Goal: Task Accomplishment & Management: Use online tool/utility

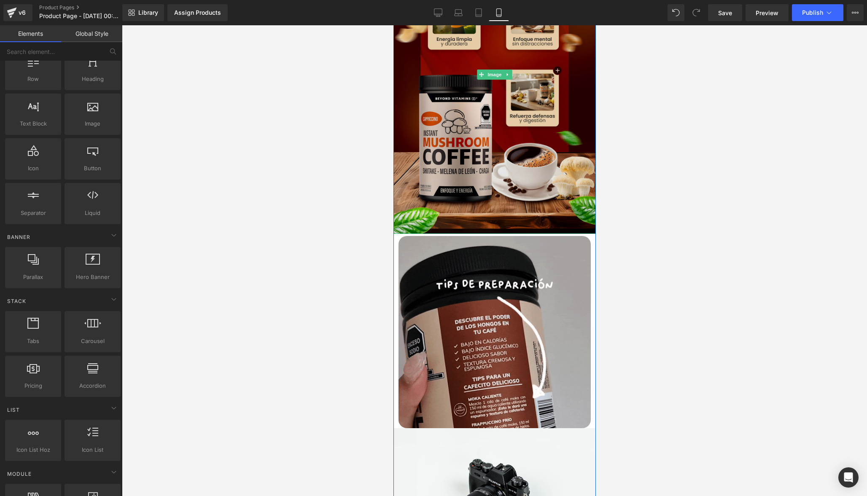
scroll to position [113, 0]
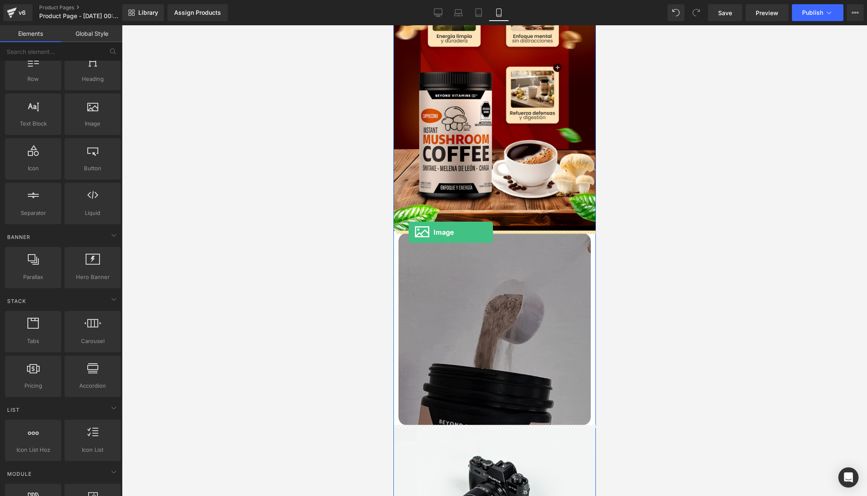
drag, startPoint x: 487, startPoint y: 148, endPoint x: 408, endPoint y: 232, distance: 116.0
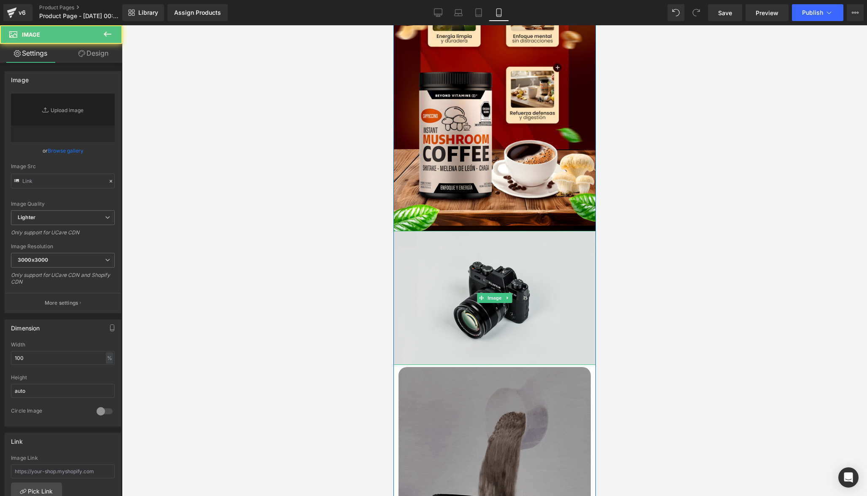
type input "//[DOMAIN_NAME][URL]"
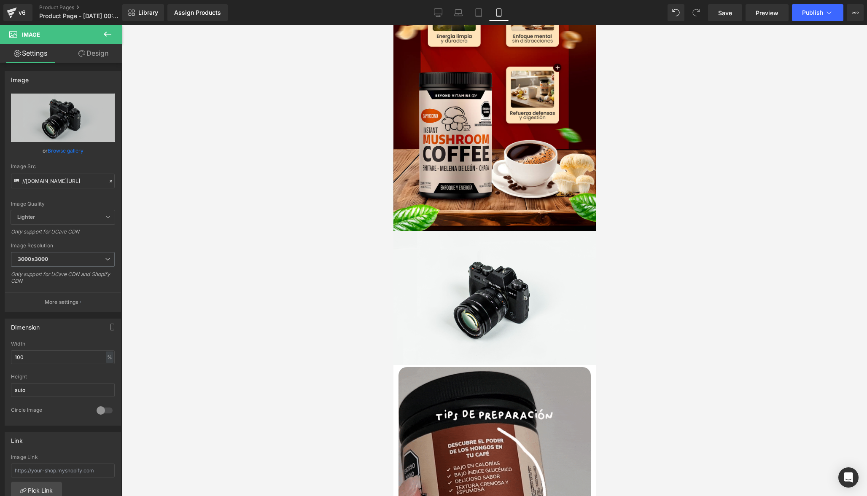
click at [107, 31] on icon at bounding box center [107, 34] width 10 height 10
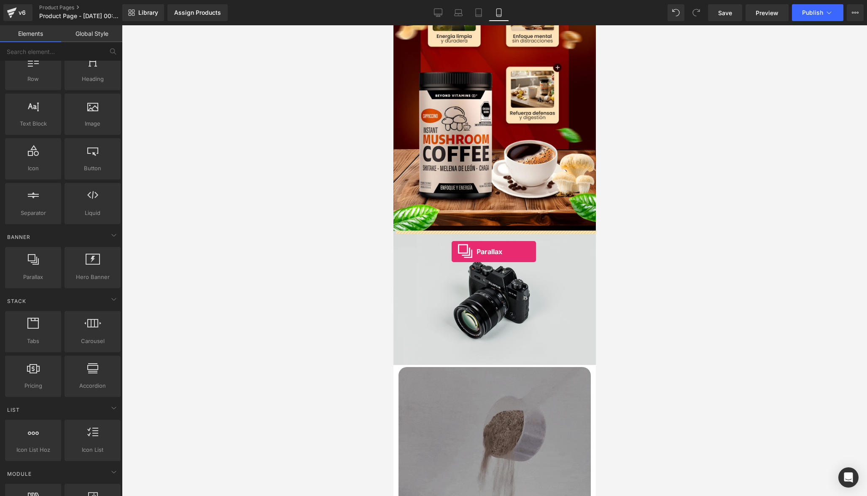
drag, startPoint x: 431, startPoint y: 301, endPoint x: 451, endPoint y: 252, distance: 53.7
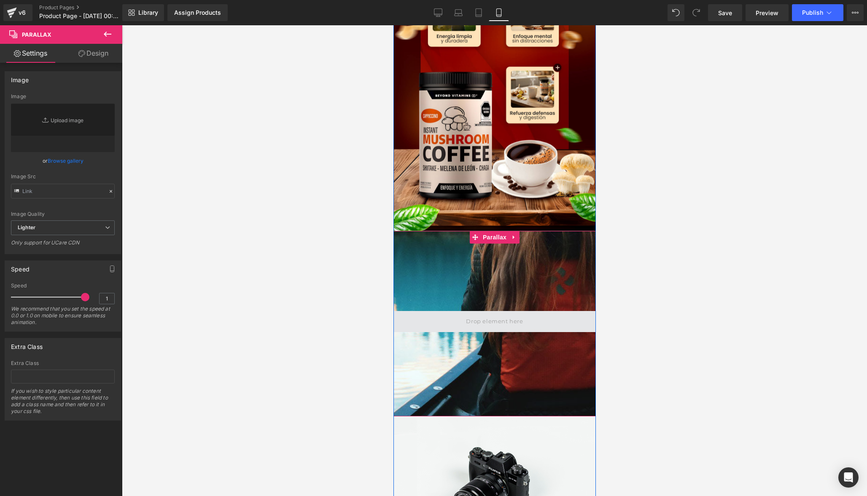
type input "[URL][DOMAIN_NAME]"
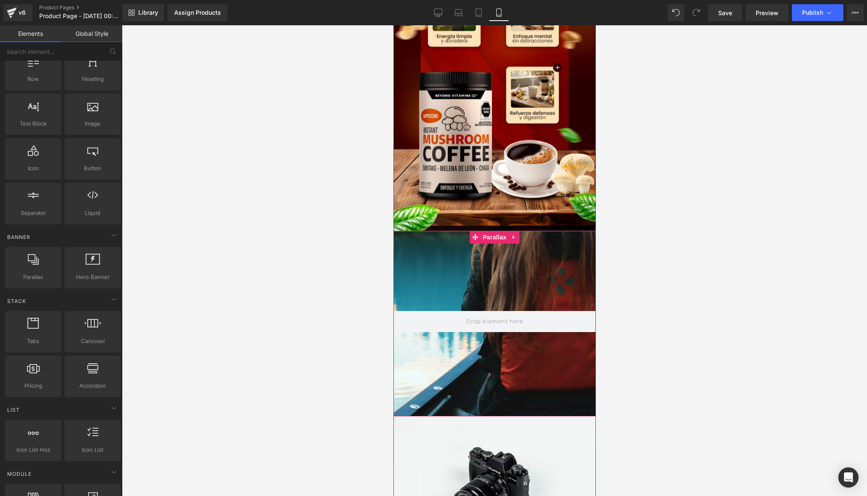
drag, startPoint x: 487, startPoint y: 320, endPoint x: 498, endPoint y: 277, distance: 44.3
click at [498, 277] on div "Parallax" at bounding box center [494, 324] width 202 height 186
click at [508, 239] on link at bounding box center [513, 237] width 11 height 13
click at [518, 239] on icon at bounding box center [519, 237] width 6 height 6
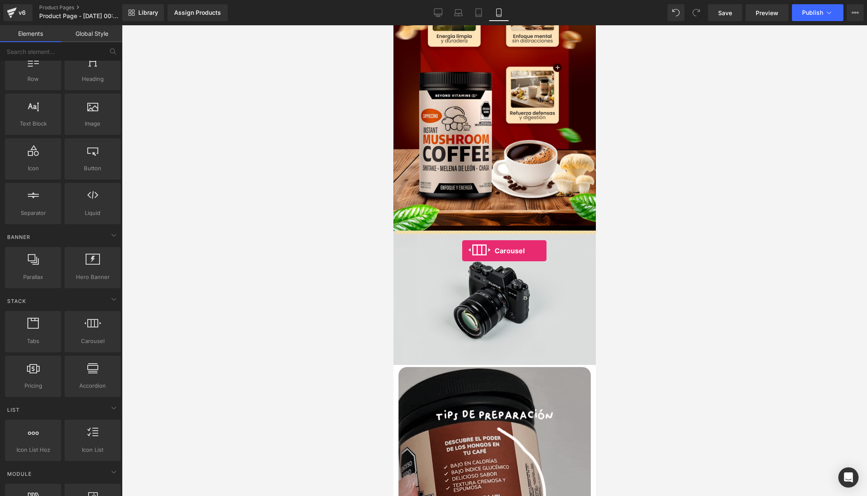
drag, startPoint x: 476, startPoint y: 363, endPoint x: 462, endPoint y: 251, distance: 112.6
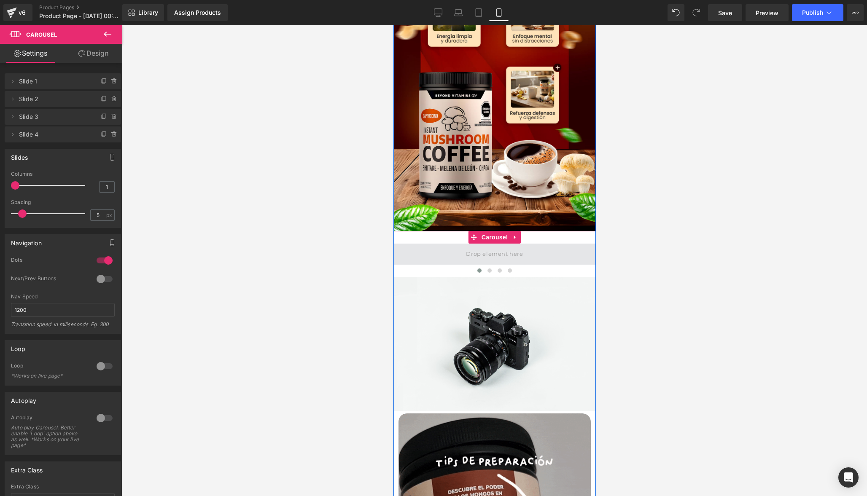
click at [511, 258] on span at bounding box center [494, 254] width 63 height 14
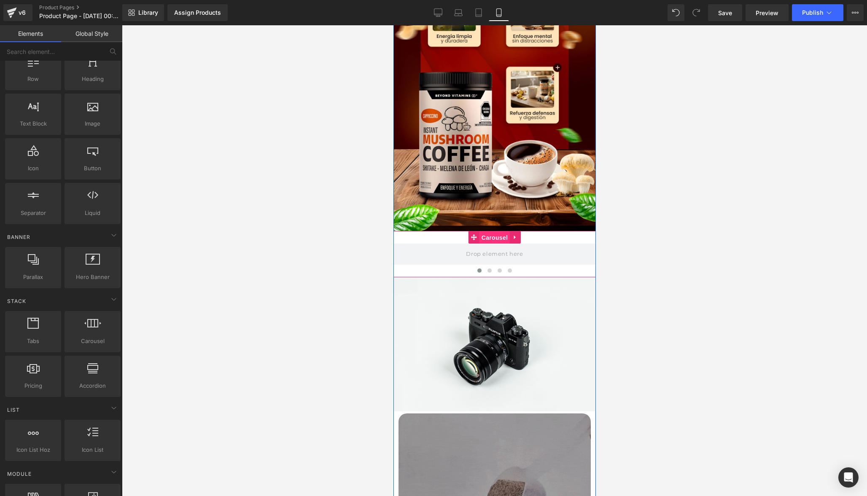
click at [490, 237] on span "Carousel" at bounding box center [494, 237] width 30 height 13
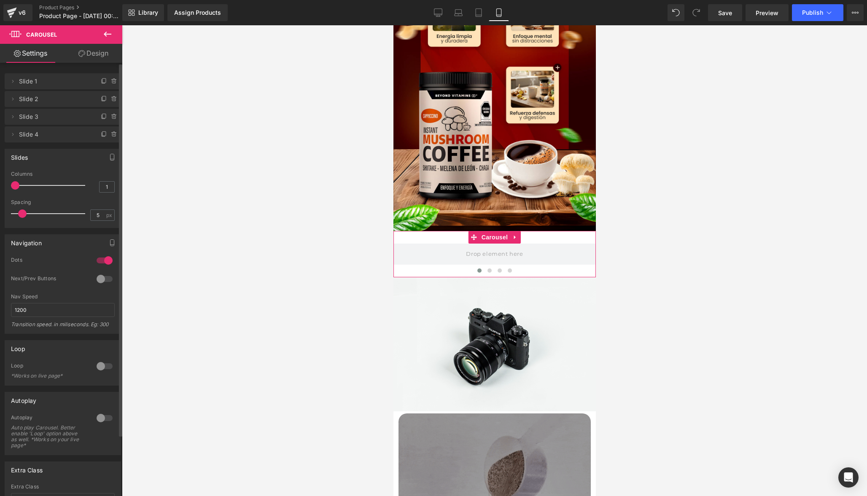
click at [57, 85] on span "Slide 1" at bounding box center [54, 81] width 71 height 16
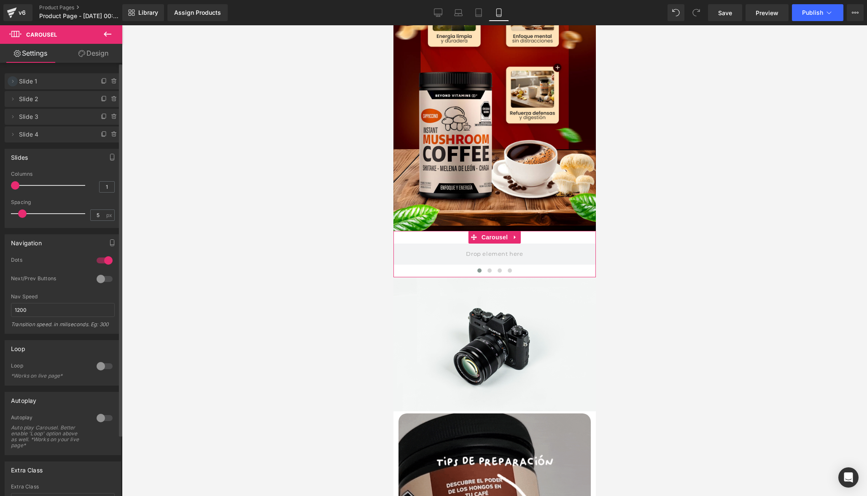
click at [13, 82] on icon at bounding box center [12, 81] width 7 height 7
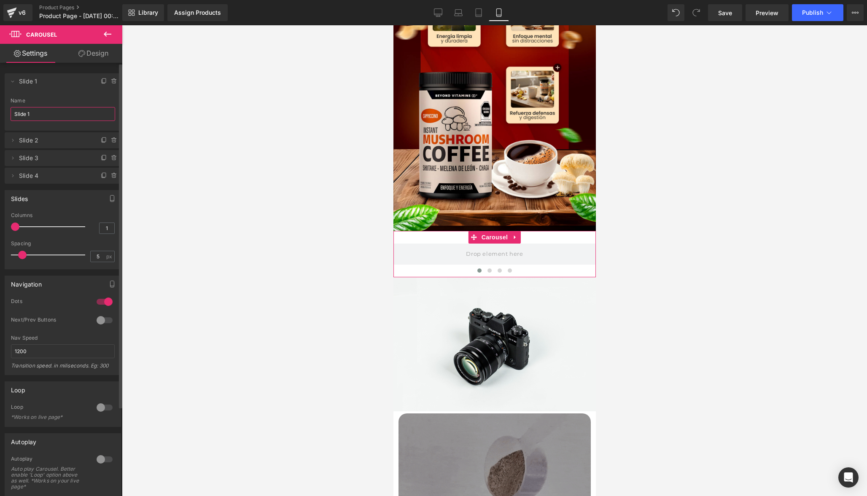
click at [41, 117] on input "Slide 1" at bounding box center [63, 114] width 105 height 14
click at [101, 81] on icon at bounding box center [104, 81] width 7 height 7
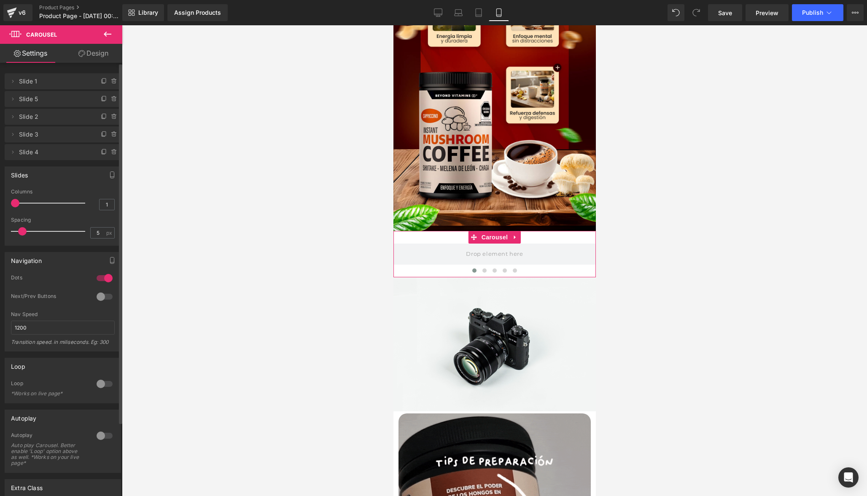
click at [63, 85] on span "Slide 1" at bounding box center [54, 81] width 71 height 16
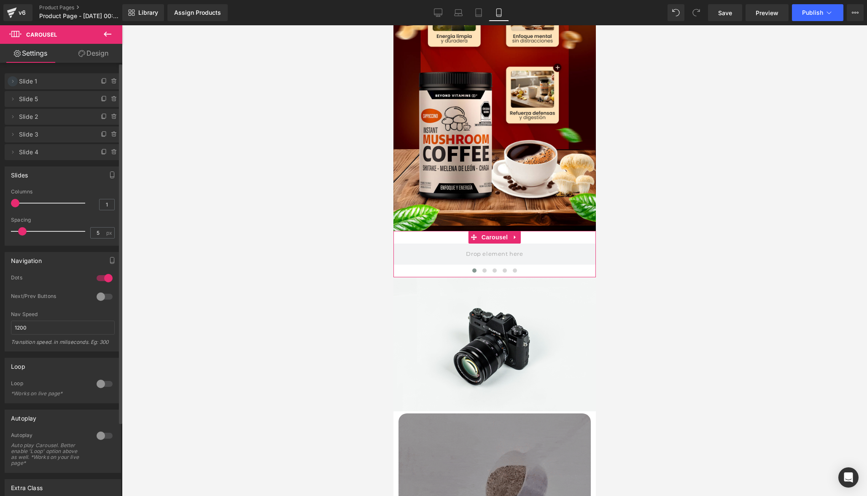
click at [15, 83] on icon at bounding box center [12, 81] width 7 height 7
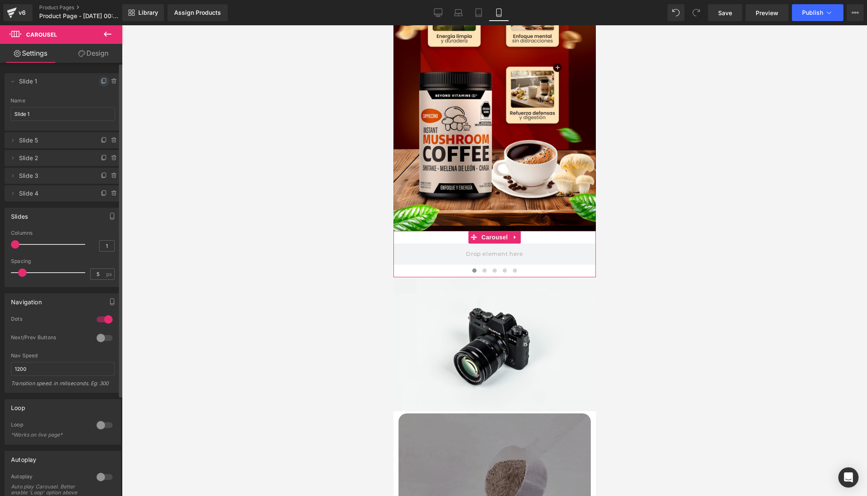
click at [101, 80] on icon at bounding box center [104, 81] width 7 height 7
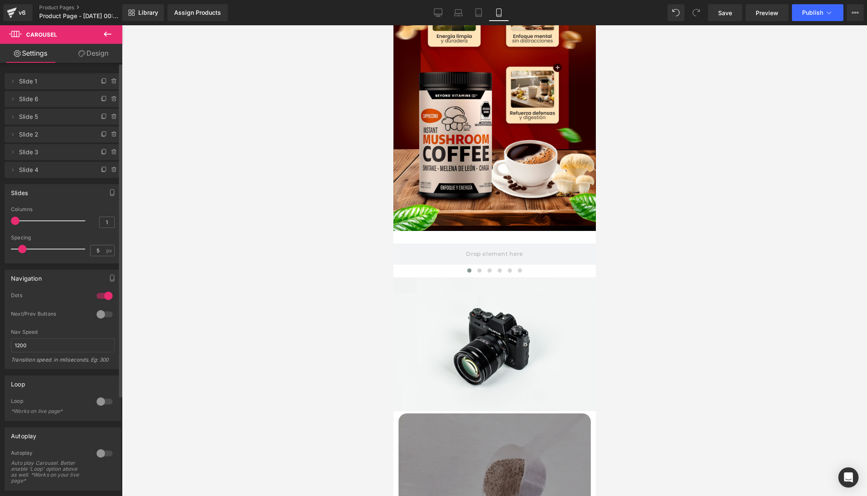
click at [101, 80] on icon at bounding box center [104, 81] width 7 height 7
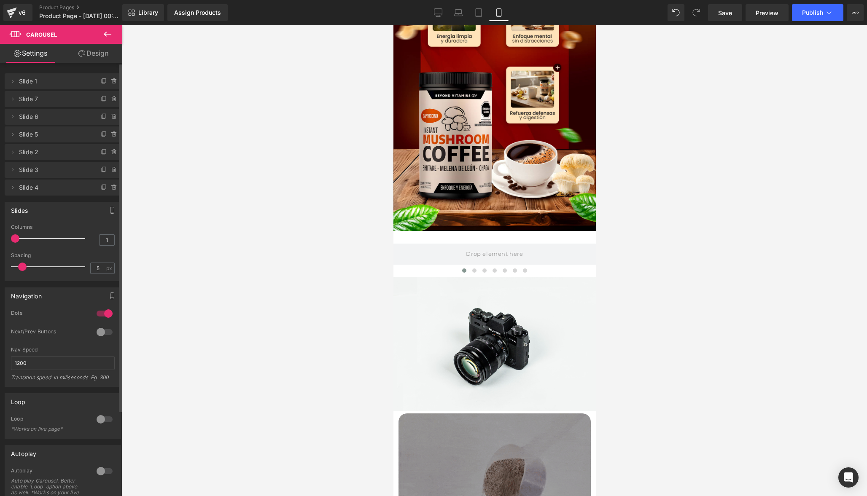
click at [101, 80] on icon at bounding box center [104, 81] width 7 height 7
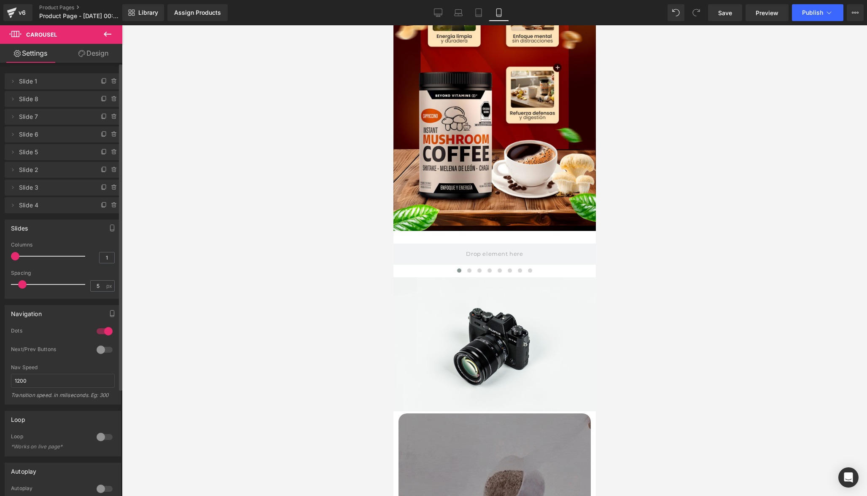
click at [101, 80] on icon at bounding box center [104, 81] width 7 height 7
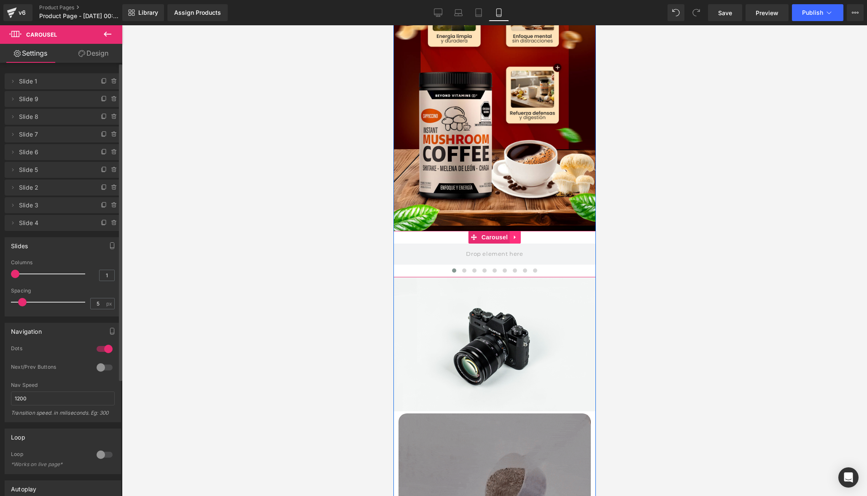
click at [512, 239] on icon at bounding box center [515, 237] width 6 height 6
click at [517, 237] on icon at bounding box center [520, 237] width 6 height 6
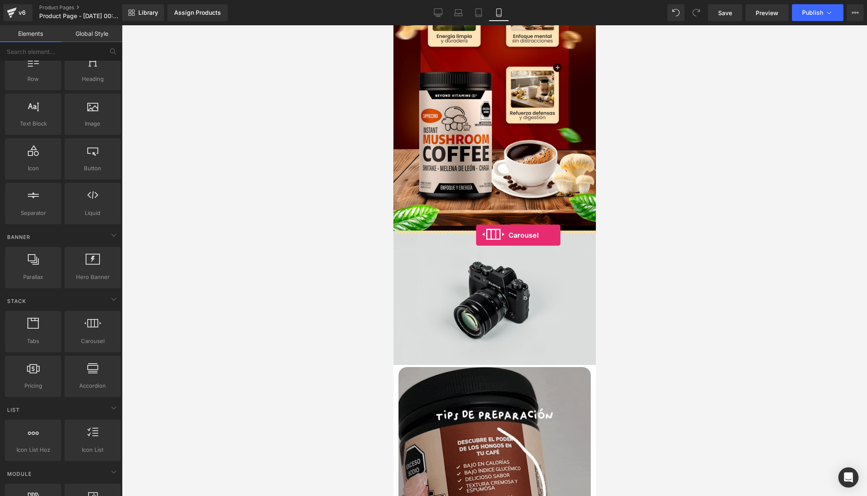
drag, startPoint x: 484, startPoint y: 366, endPoint x: 476, endPoint y: 234, distance: 132.2
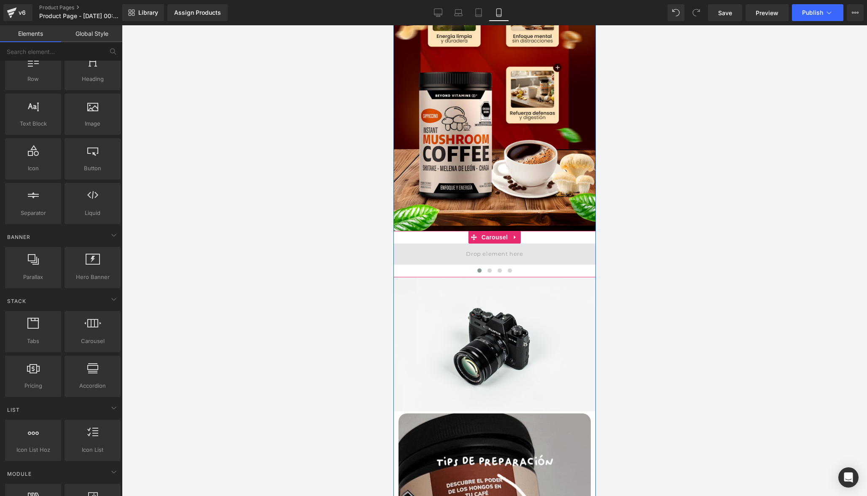
click at [496, 256] on span at bounding box center [494, 254] width 63 height 14
click at [495, 237] on span "Carousel" at bounding box center [494, 237] width 30 height 13
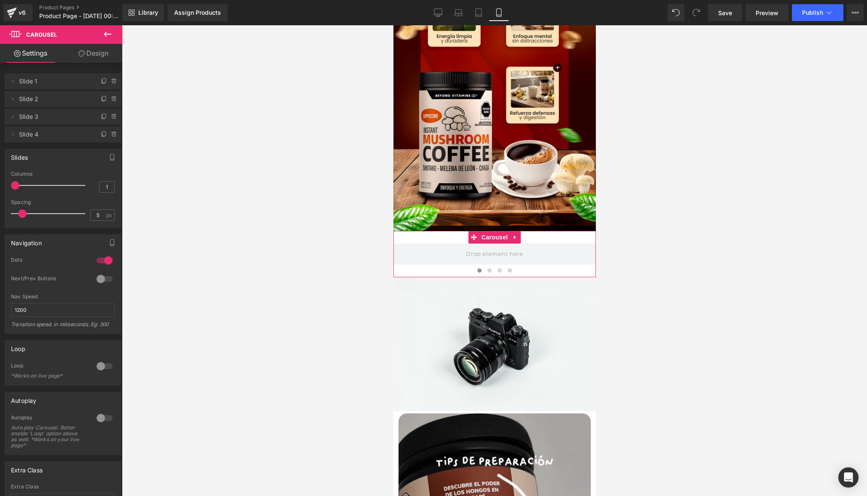
click at [94, 51] on link "Design" at bounding box center [93, 53] width 61 height 19
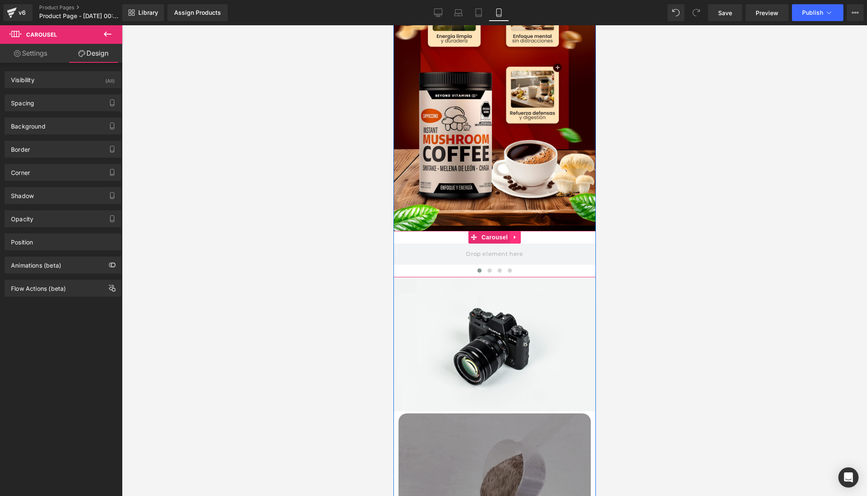
click at [514, 237] on icon at bounding box center [515, 237] width 6 height 6
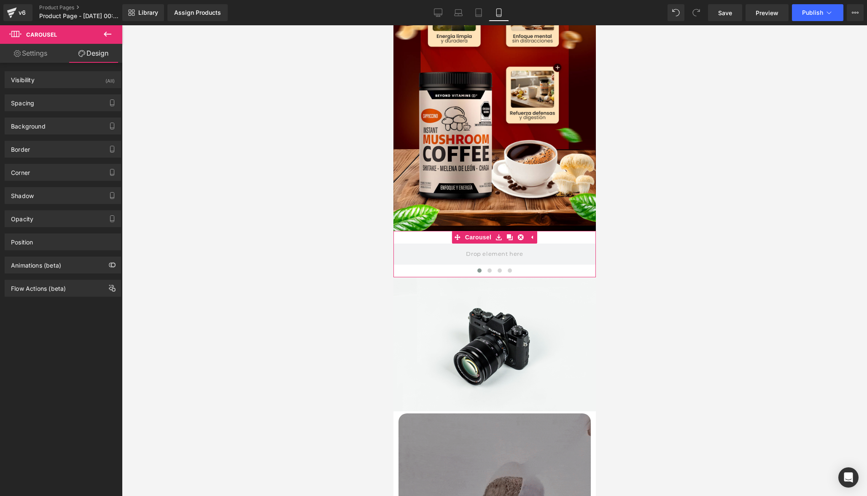
click at [35, 55] on link "Settings" at bounding box center [30, 53] width 61 height 19
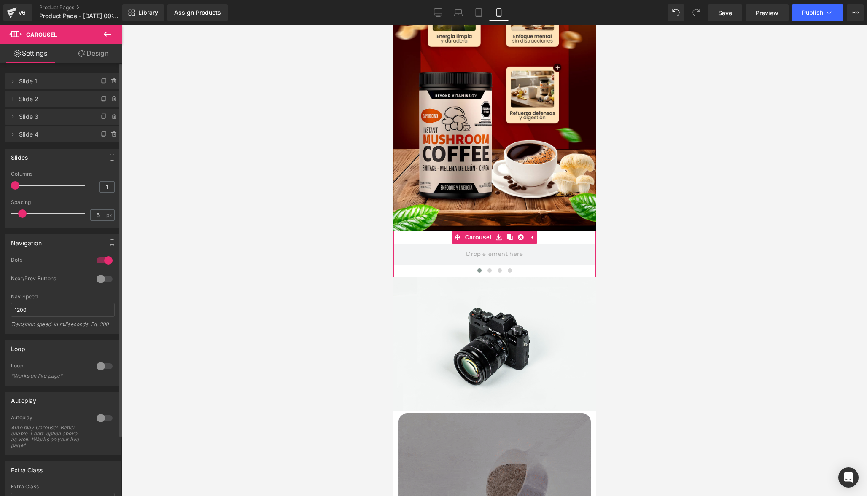
scroll to position [0, 0]
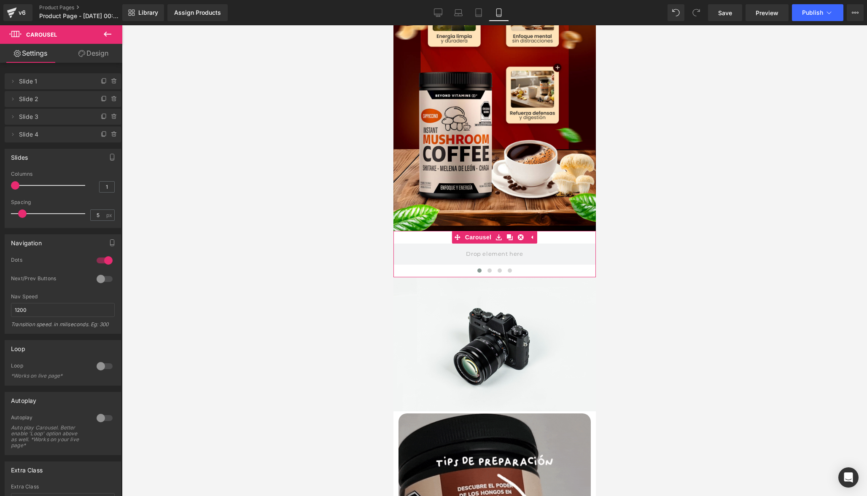
click at [99, 54] on link "Design" at bounding box center [93, 53] width 61 height 19
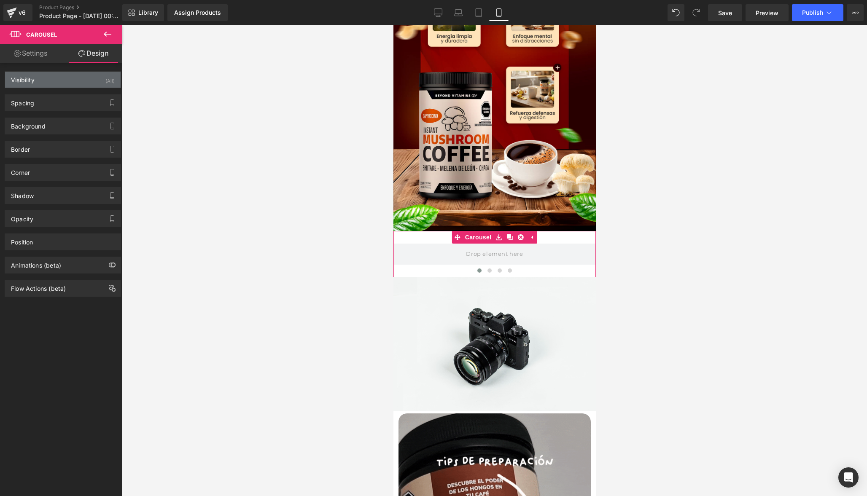
click at [63, 83] on div "Visibility (All)" at bounding box center [63, 80] width 116 height 16
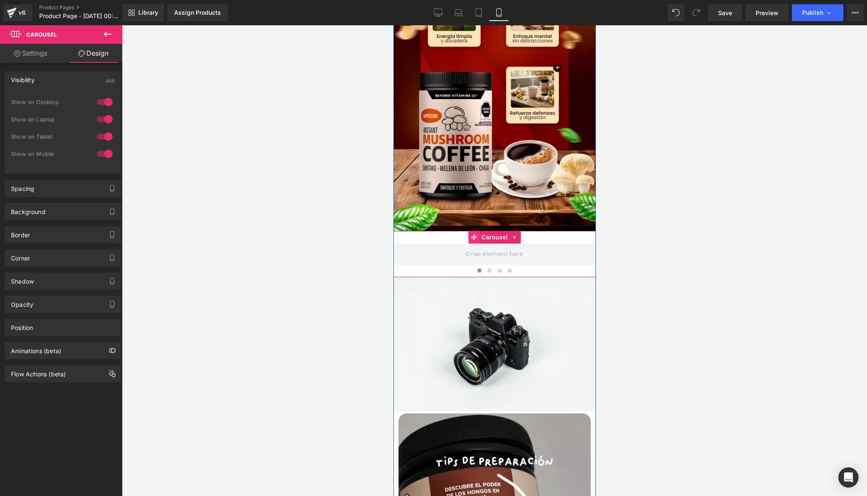
click at [455, 237] on div "‹ › [GEOGRAPHIC_DATA]" at bounding box center [494, 254] width 202 height 46
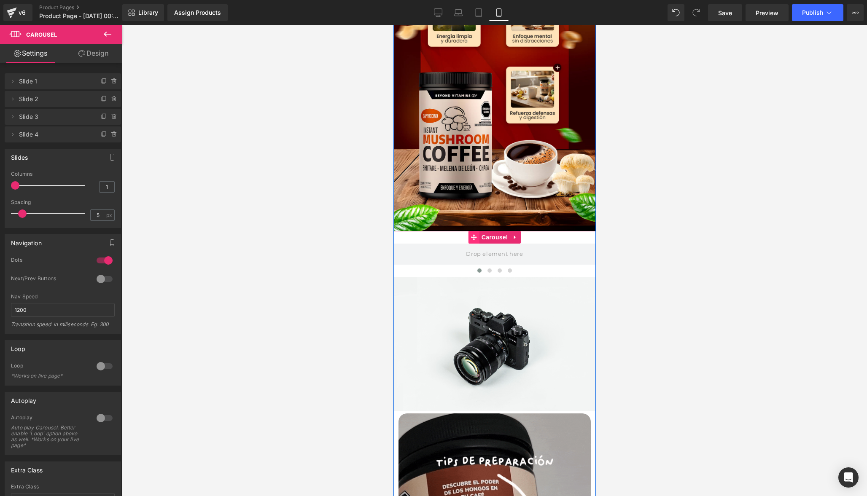
click at [472, 237] on icon at bounding box center [474, 237] width 6 height 6
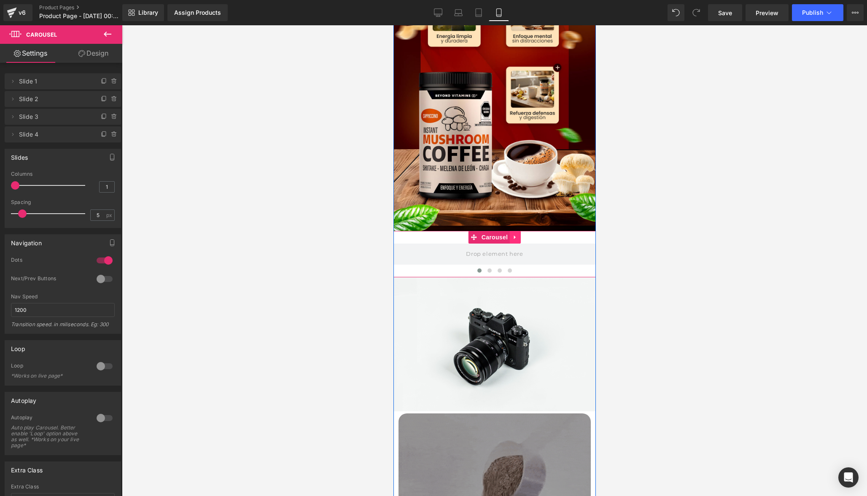
click at [514, 238] on icon at bounding box center [515, 237] width 6 height 6
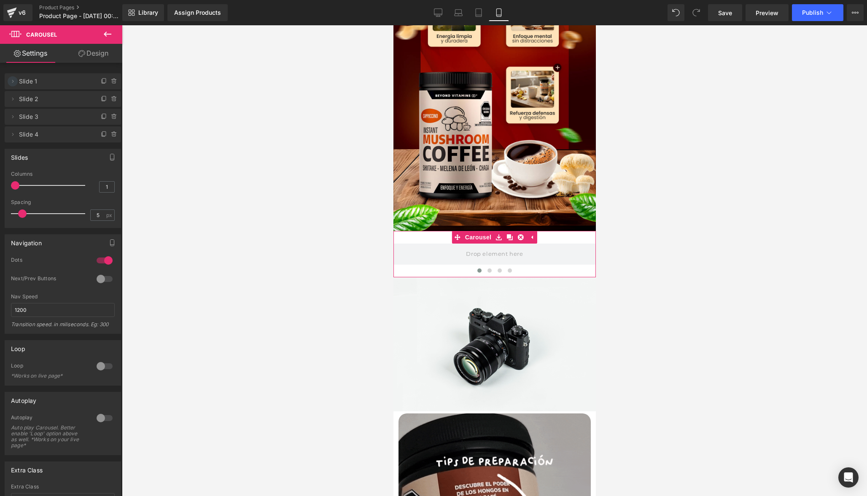
click at [11, 82] on icon at bounding box center [12, 81] width 7 height 7
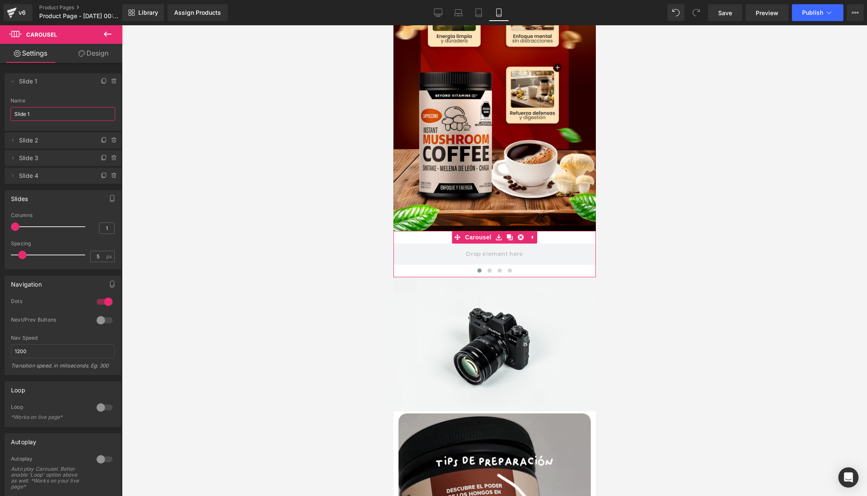
click at [30, 113] on input "Slide 1" at bounding box center [63, 114] width 105 height 14
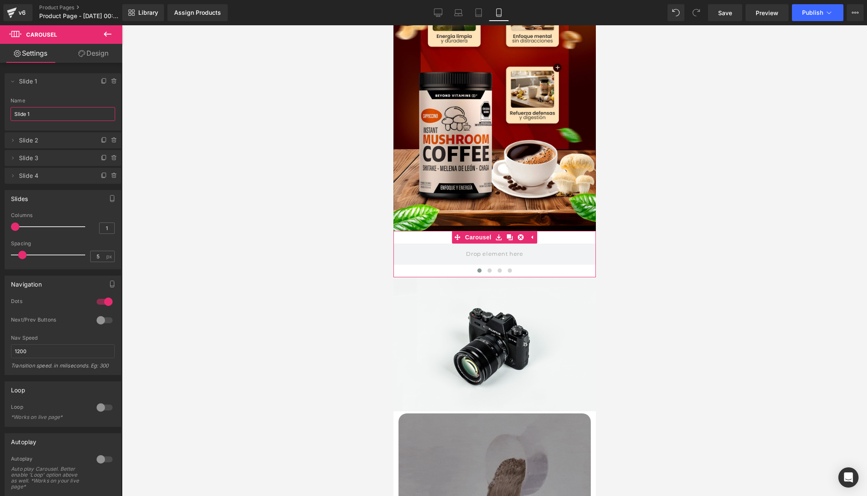
click at [48, 117] on input "Slide 1" at bounding box center [63, 114] width 105 height 14
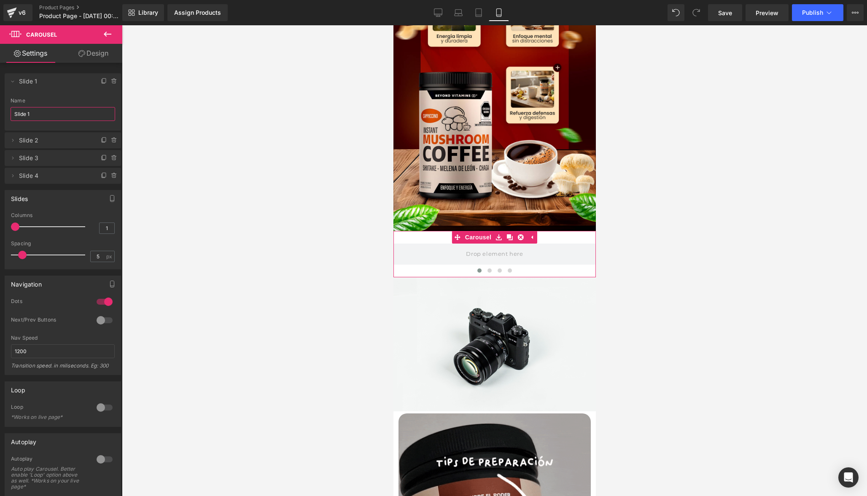
click at [48, 117] on input "Slide 1" at bounding box center [63, 114] width 105 height 14
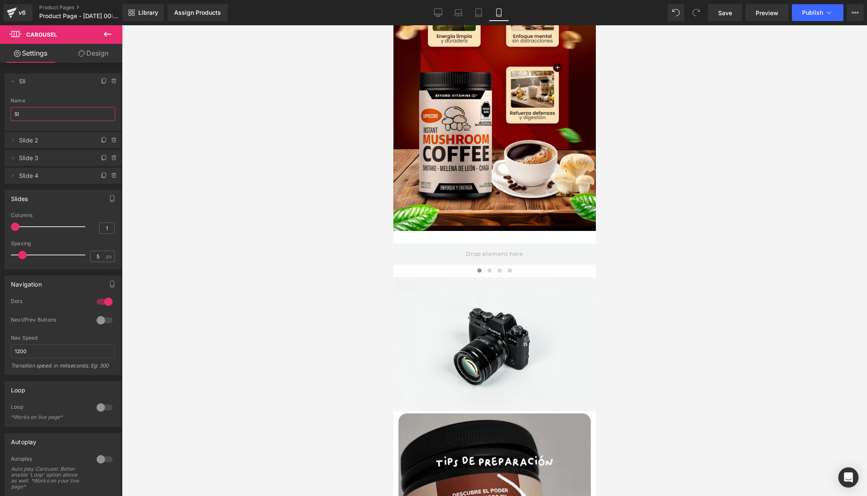
type input "S"
type input "s"
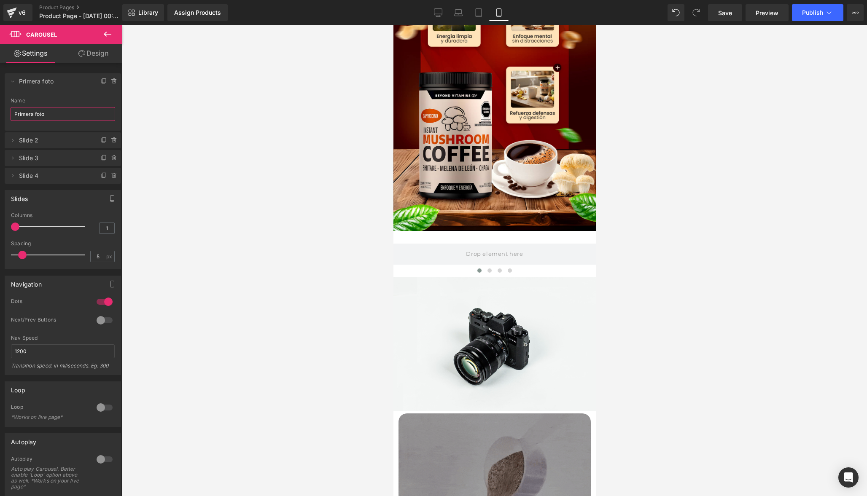
type input "Primera foto"
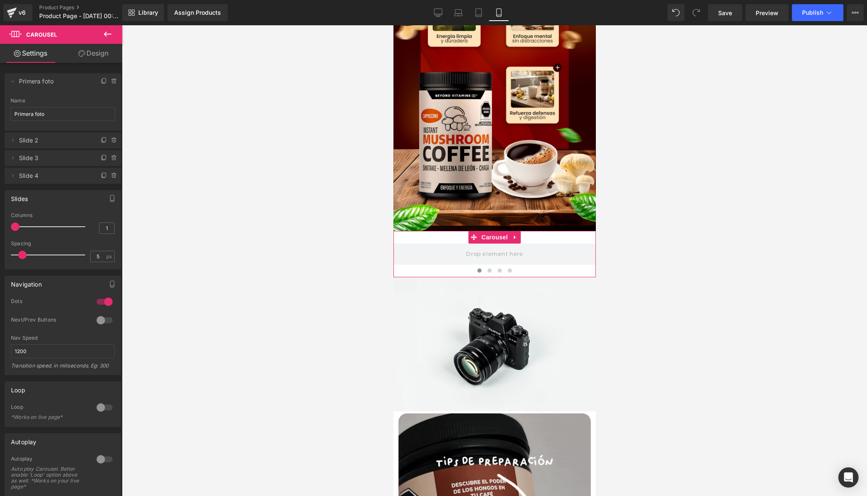
click at [96, 57] on link "Design" at bounding box center [93, 53] width 61 height 19
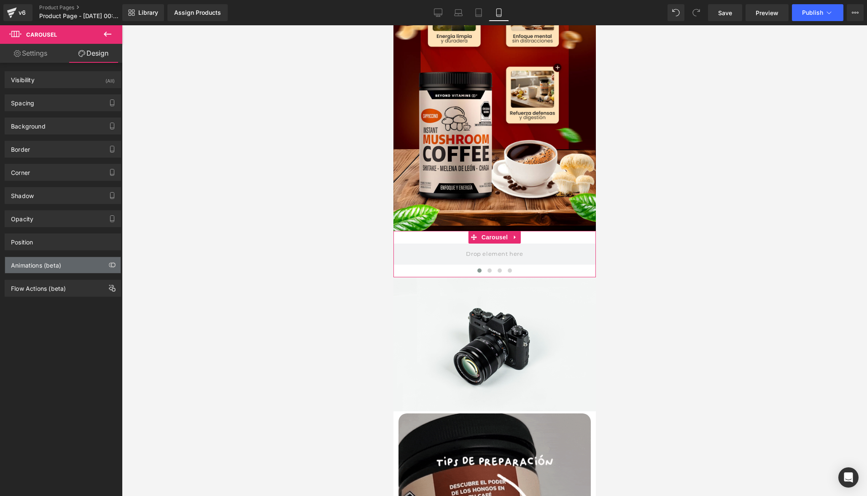
click at [61, 266] on div "Animations (beta)" at bounding box center [36, 263] width 50 height 12
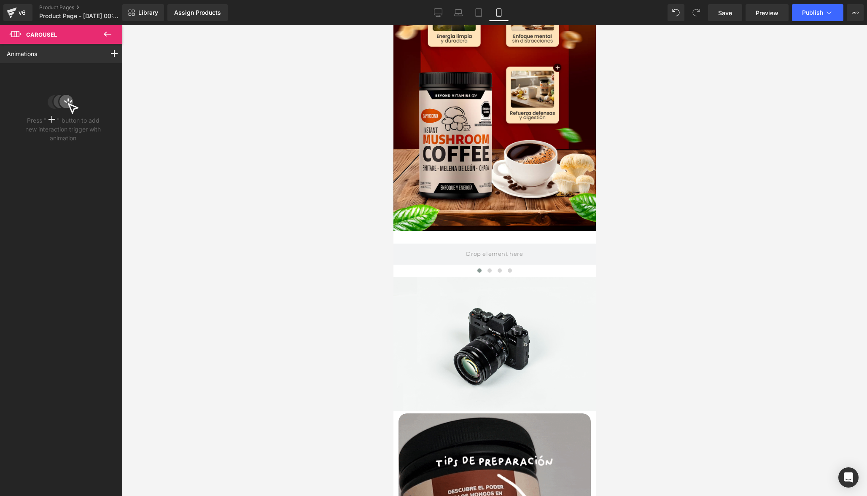
click at [109, 38] on icon at bounding box center [107, 34] width 10 height 10
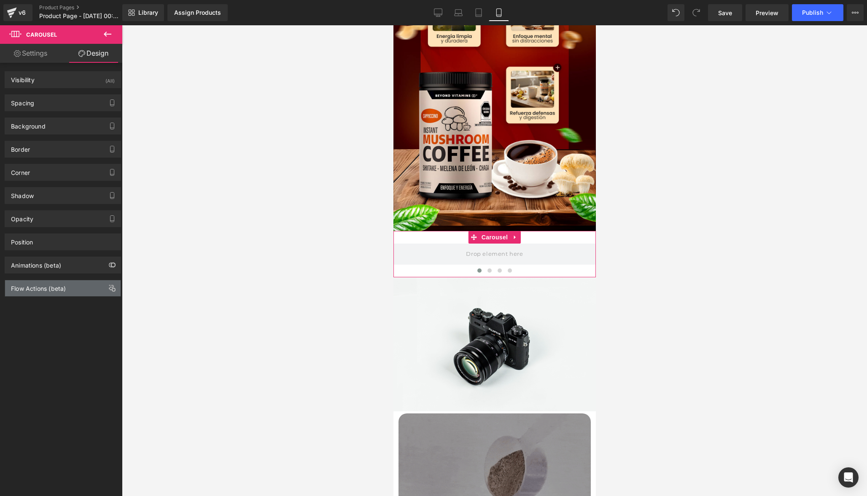
click at [42, 289] on div "Flow Actions (beta)" at bounding box center [38, 286] width 55 height 12
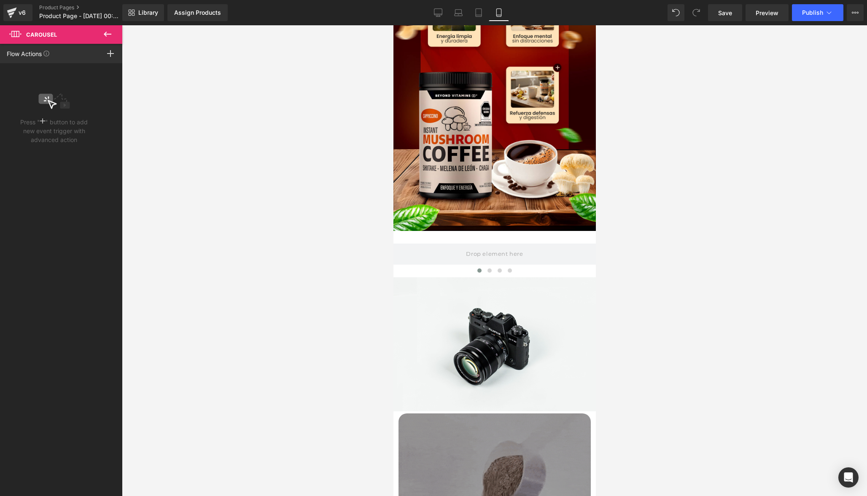
click at [108, 36] on icon at bounding box center [107, 34] width 10 height 10
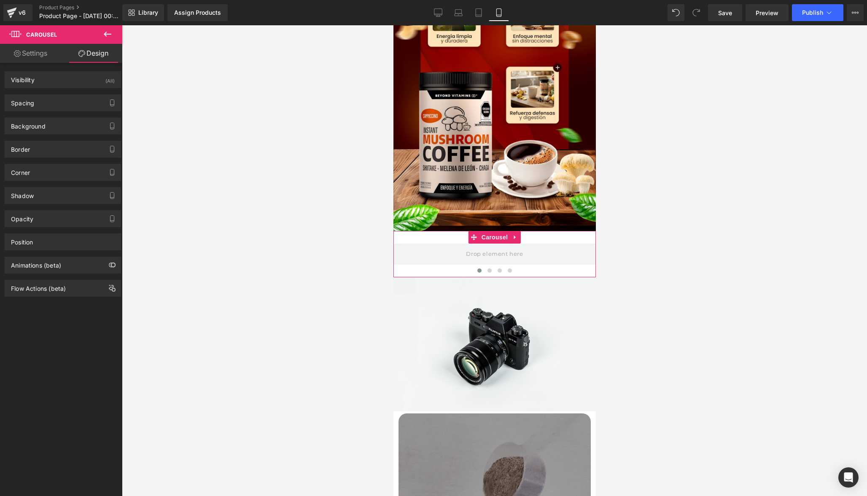
click at [40, 58] on link "Settings" at bounding box center [30, 53] width 61 height 19
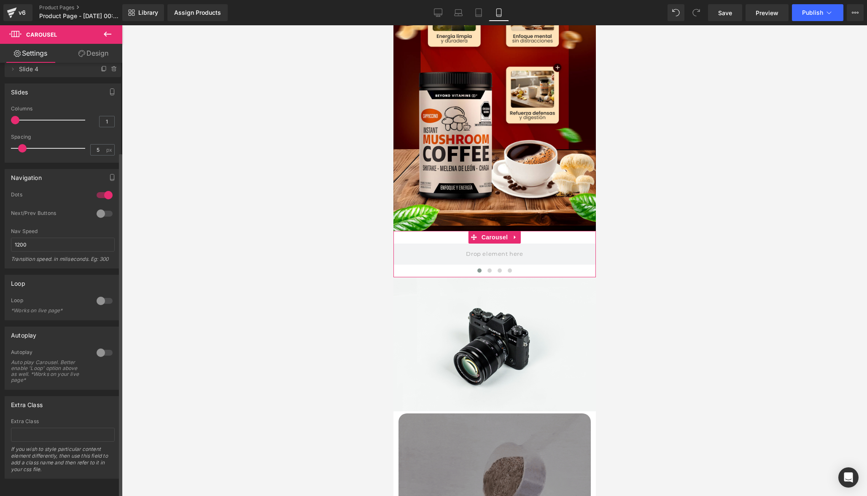
scroll to position [113, 0]
click at [51, 430] on input "text" at bounding box center [63, 435] width 104 height 14
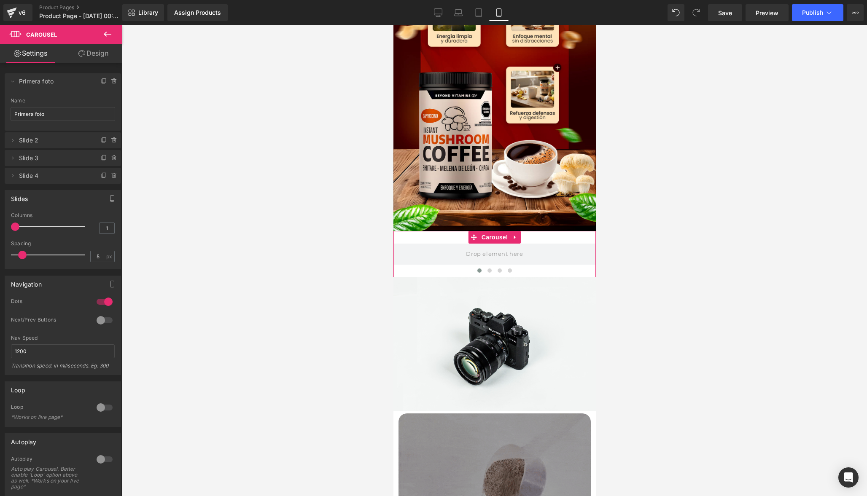
scroll to position [0, 0]
click at [108, 35] on icon at bounding box center [107, 34] width 10 height 10
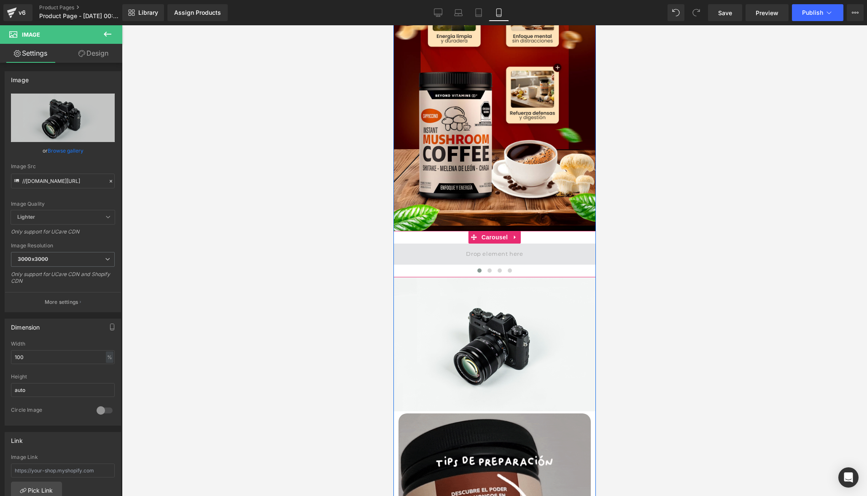
click at [494, 257] on span at bounding box center [494, 254] width 63 height 14
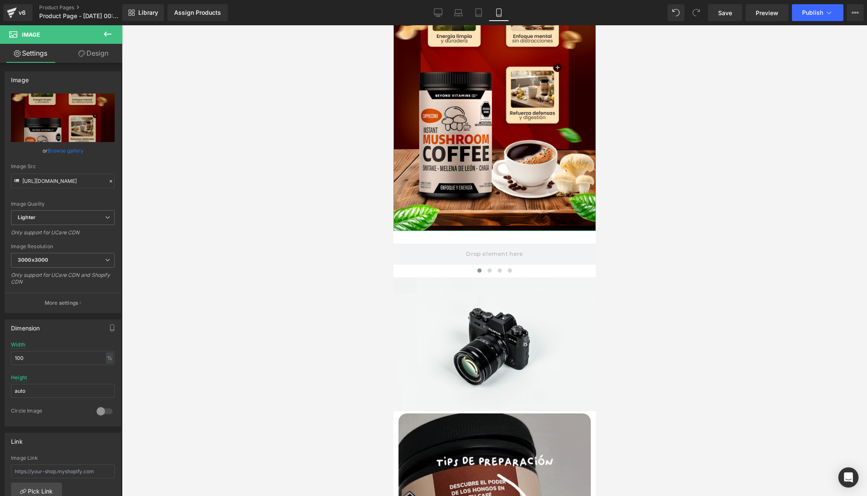
click at [100, 53] on link "Design" at bounding box center [93, 53] width 61 height 19
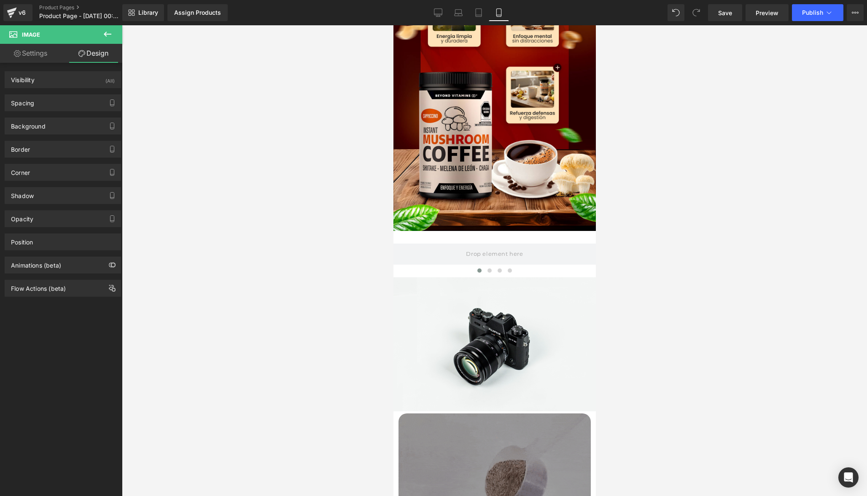
click at [104, 35] on icon at bounding box center [108, 34] width 8 height 5
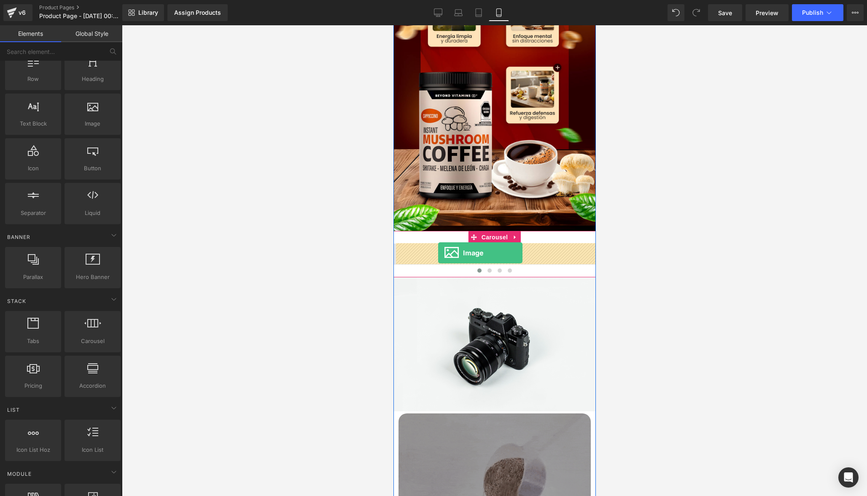
drag, startPoint x: 478, startPoint y: 138, endPoint x: 437, endPoint y: 252, distance: 120.7
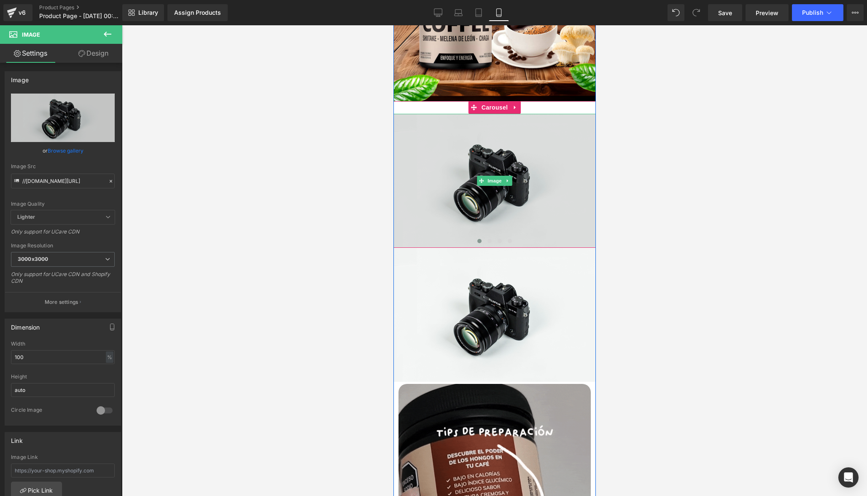
scroll to position [258, 0]
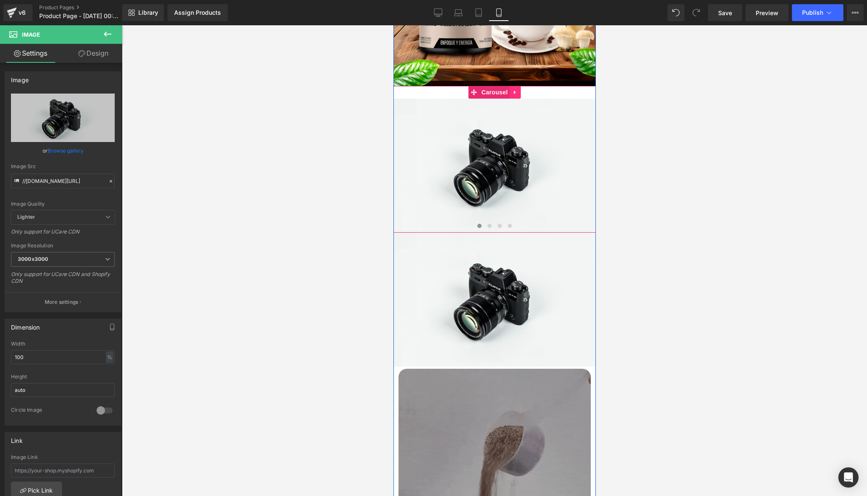
click at [514, 94] on icon at bounding box center [515, 92] width 6 height 6
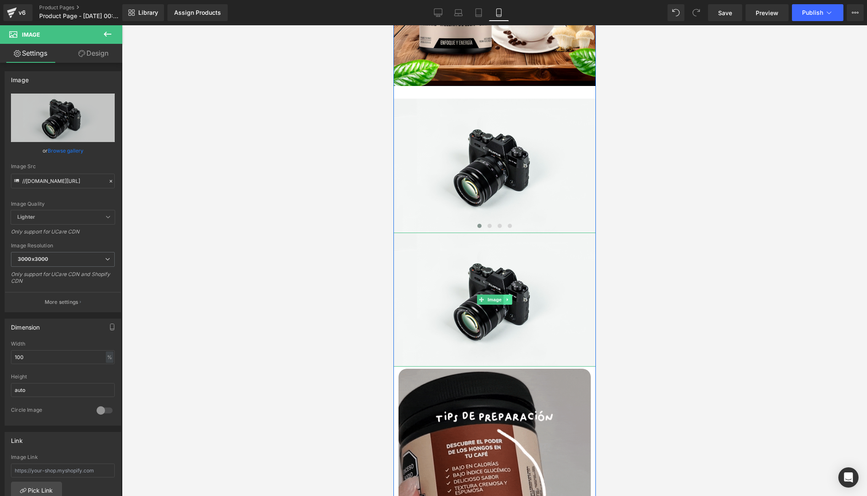
click at [506, 297] on icon at bounding box center [507, 299] width 5 height 5
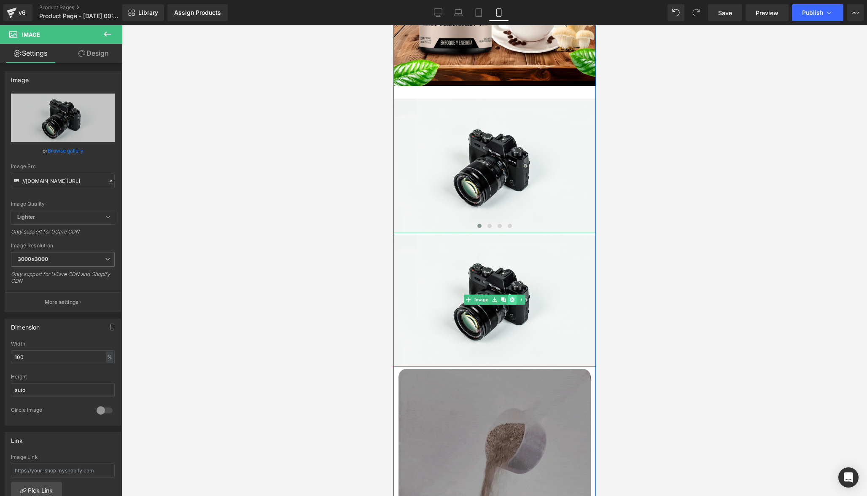
click at [510, 301] on icon at bounding box center [511, 299] width 5 height 5
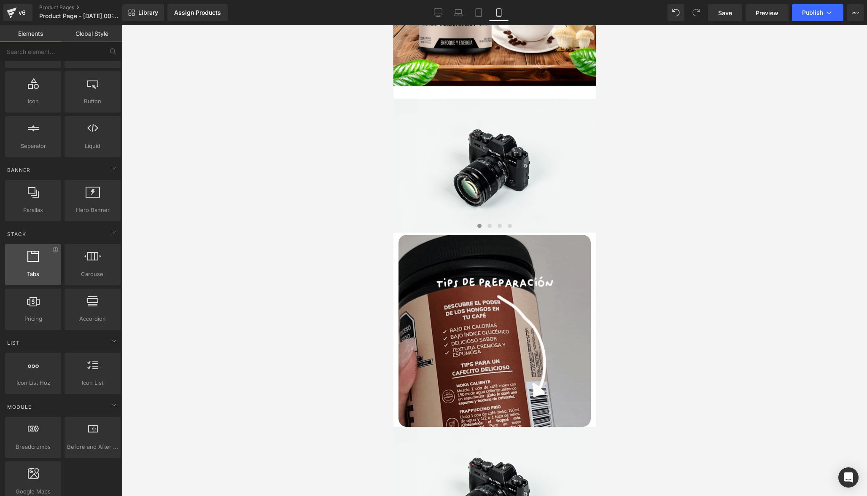
scroll to position [109, 0]
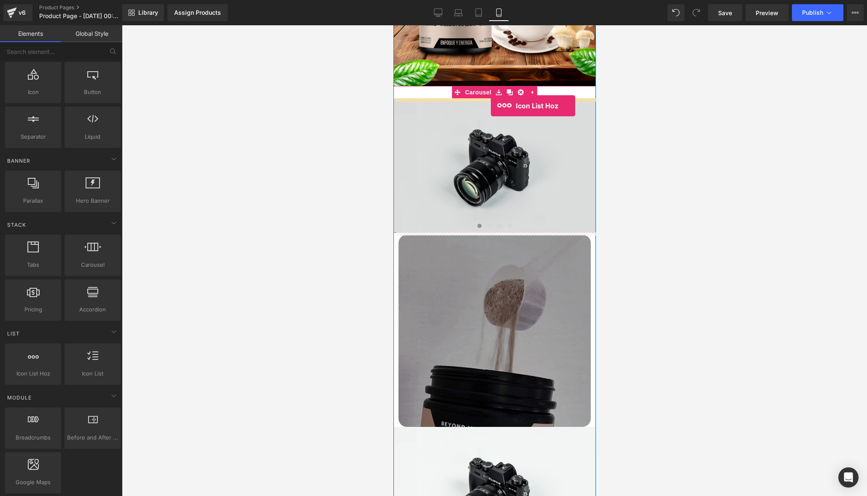
drag, startPoint x: 422, startPoint y: 391, endPoint x: 490, endPoint y: 106, distance: 293.1
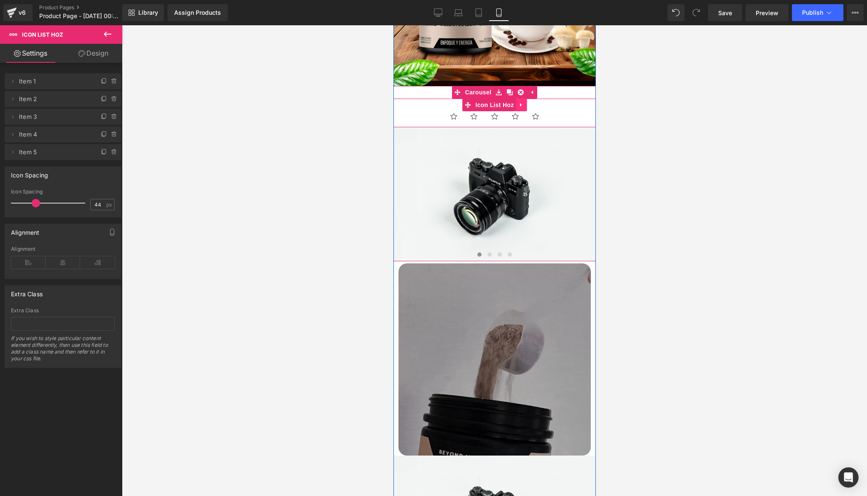
click at [521, 105] on icon at bounding box center [521, 105] width 6 height 6
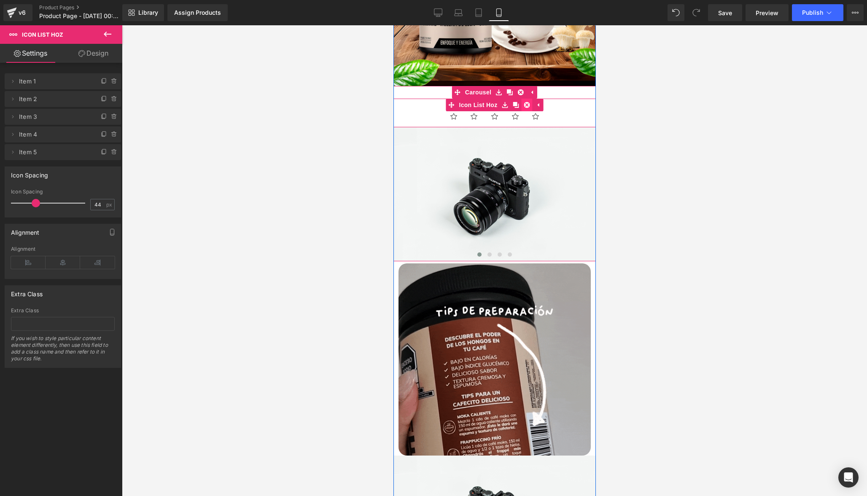
click at [527, 104] on icon at bounding box center [527, 105] width 6 height 6
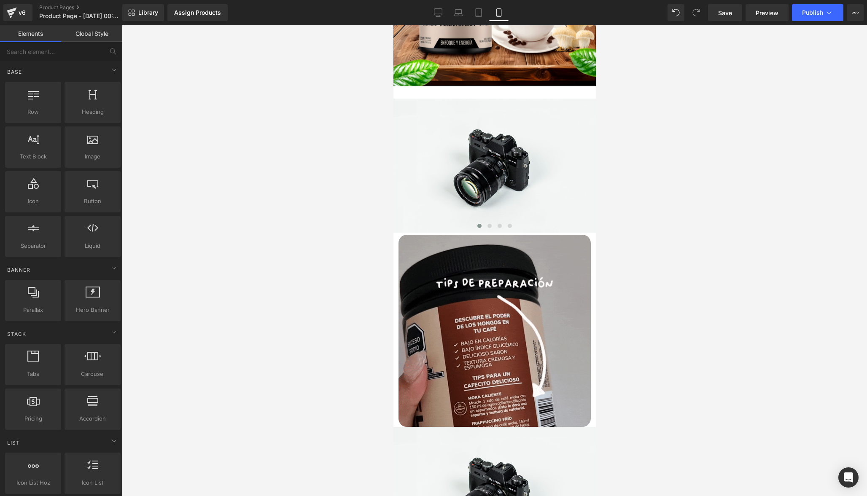
scroll to position [0, 0]
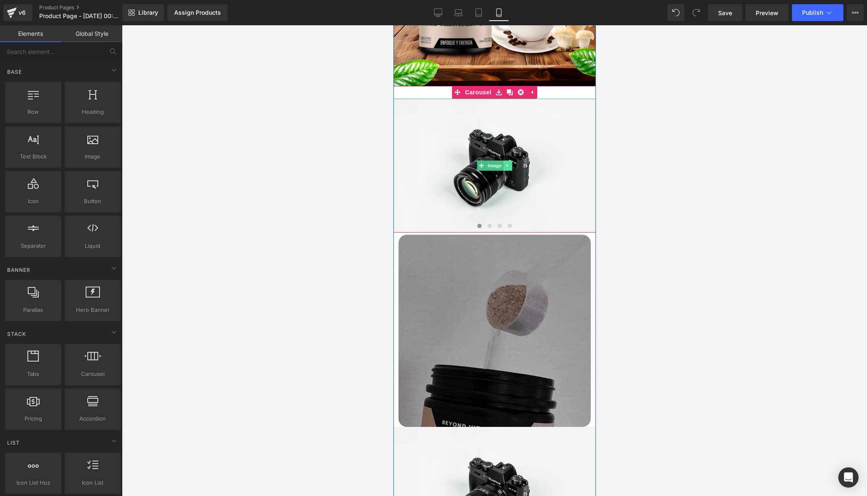
click at [508, 167] on link at bounding box center [507, 166] width 9 height 10
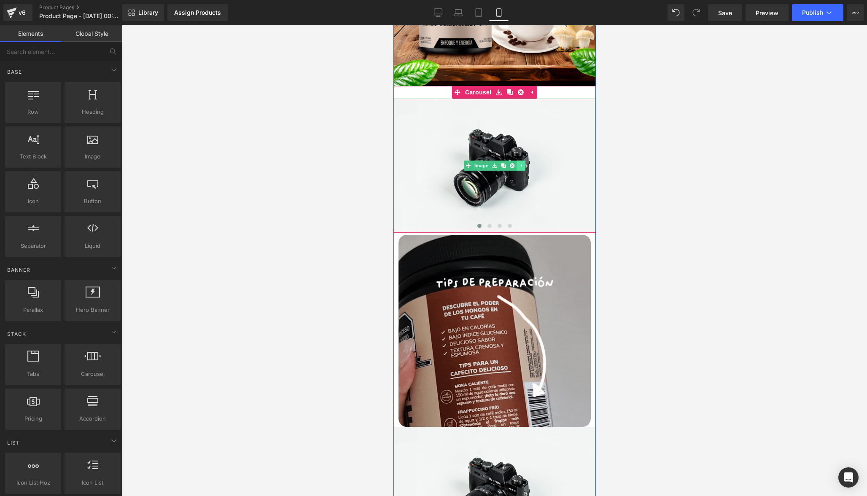
click at [520, 165] on icon at bounding box center [520, 165] width 1 height 3
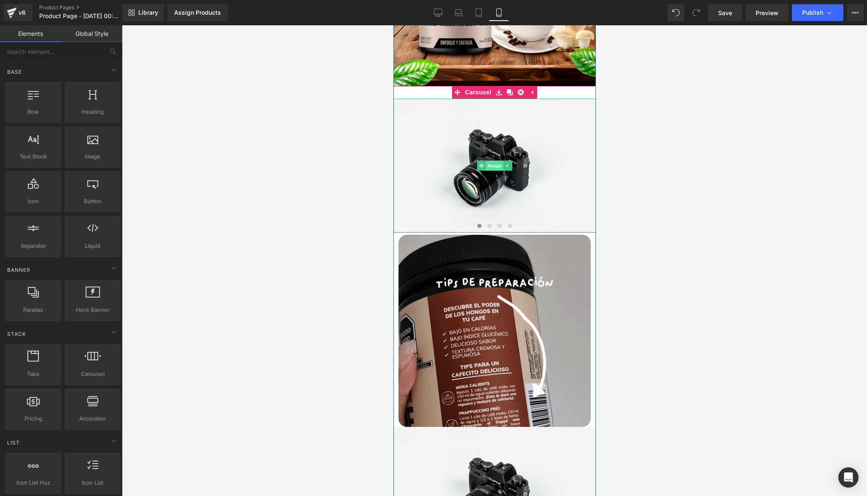
click at [492, 167] on span "Image" at bounding box center [494, 166] width 18 height 10
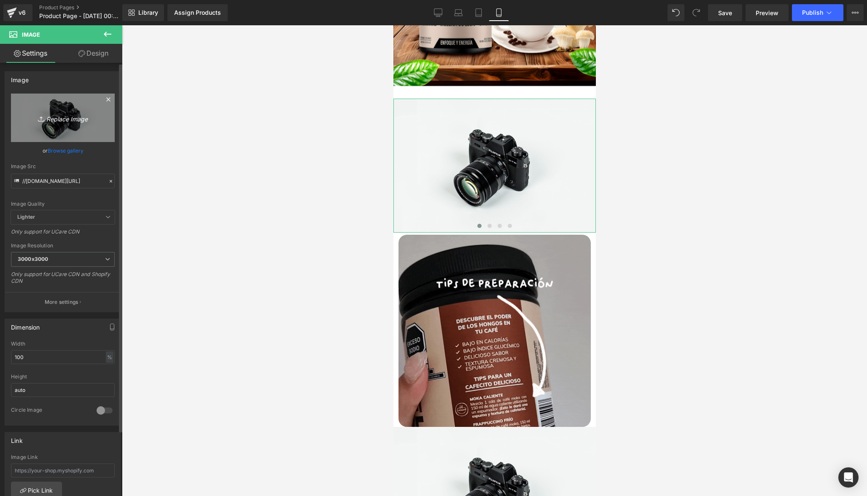
click at [65, 122] on icon "Replace Image" at bounding box center [62, 118] width 67 height 11
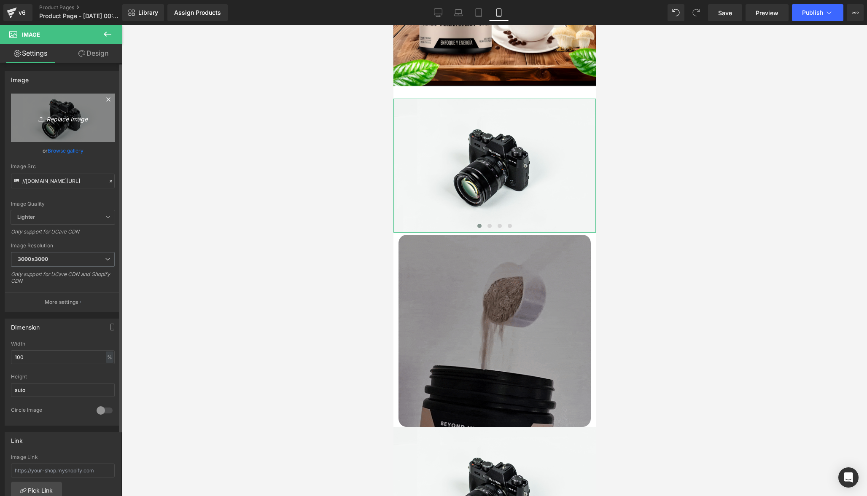
type input "C:\fakepath\Pag2.jpg"
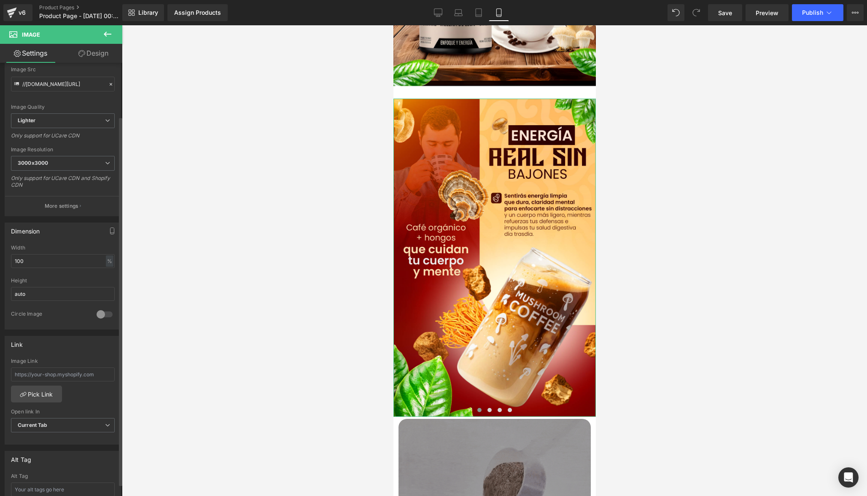
scroll to position [106, 0]
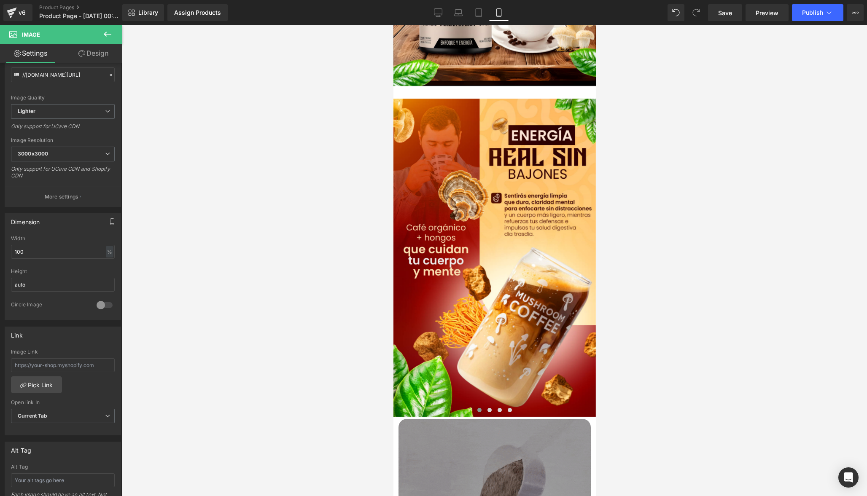
click at [106, 37] on icon at bounding box center [107, 34] width 10 height 10
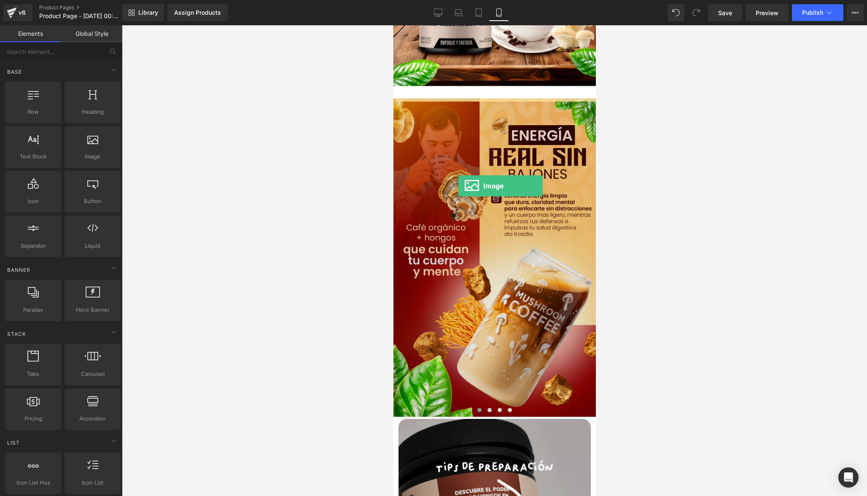
drag, startPoint x: 478, startPoint y: 183, endPoint x: 458, endPoint y: 181, distance: 19.5
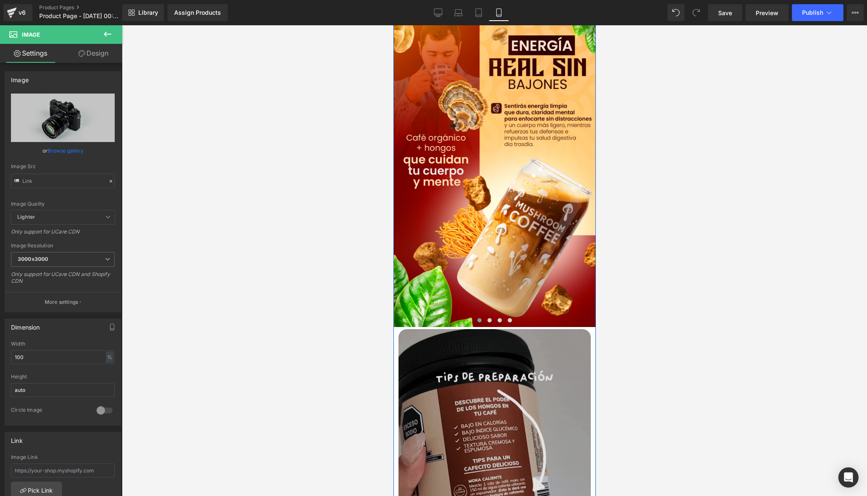
scroll to position [390, 0]
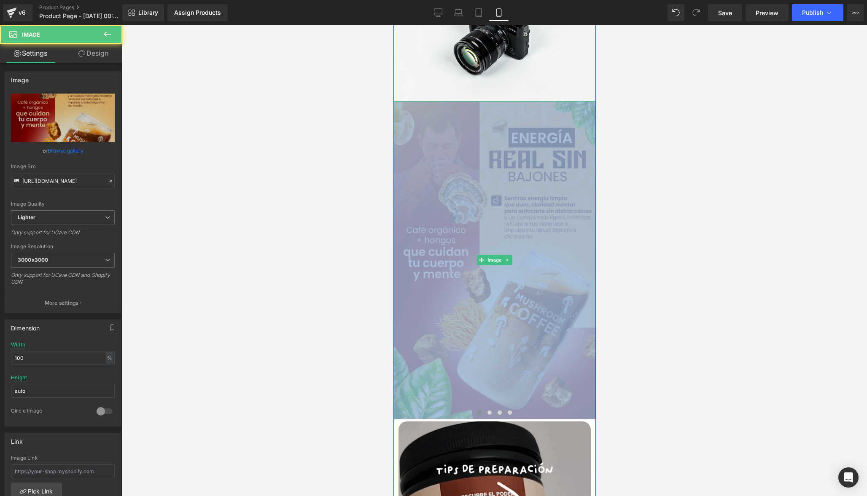
drag, startPoint x: 499, startPoint y: 259, endPoint x: 446, endPoint y: 267, distance: 54.1
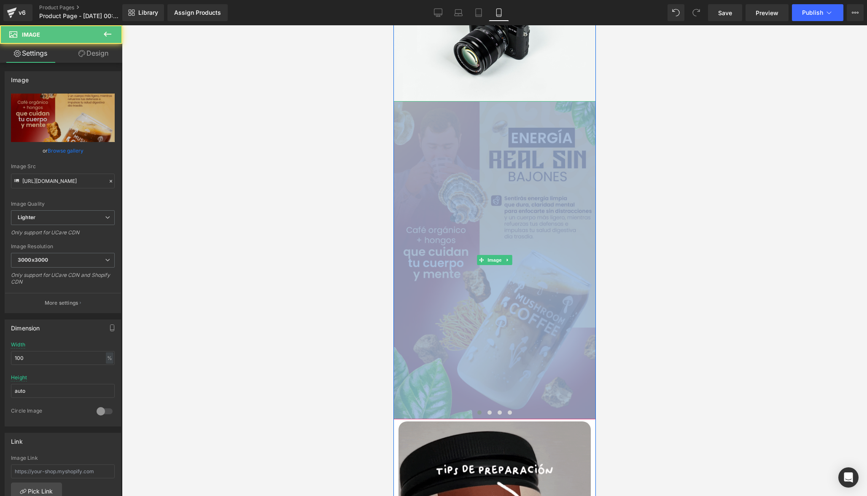
click at [446, 267] on img at bounding box center [494, 260] width 202 height 319
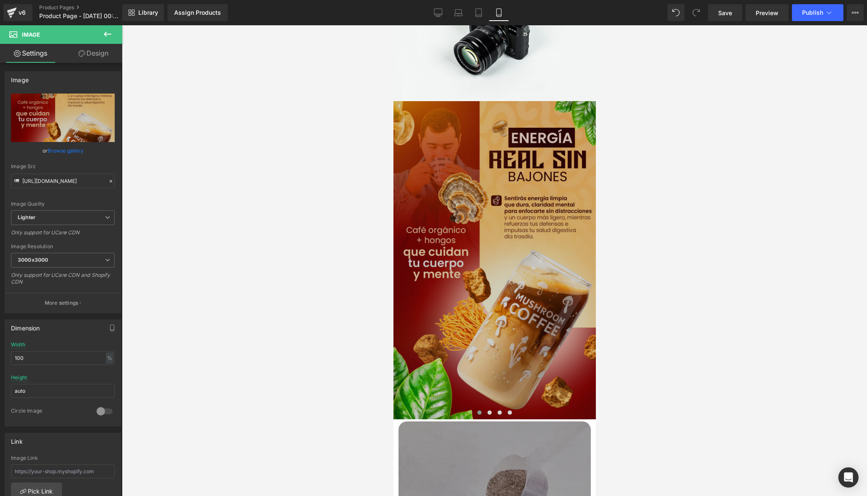
click at [113, 35] on button at bounding box center [108, 34] width 30 height 19
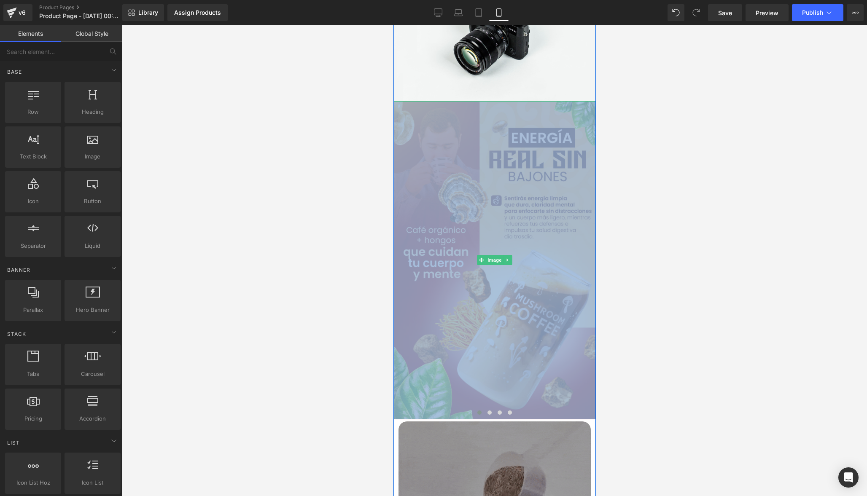
click at [479, 181] on img at bounding box center [494, 260] width 202 height 319
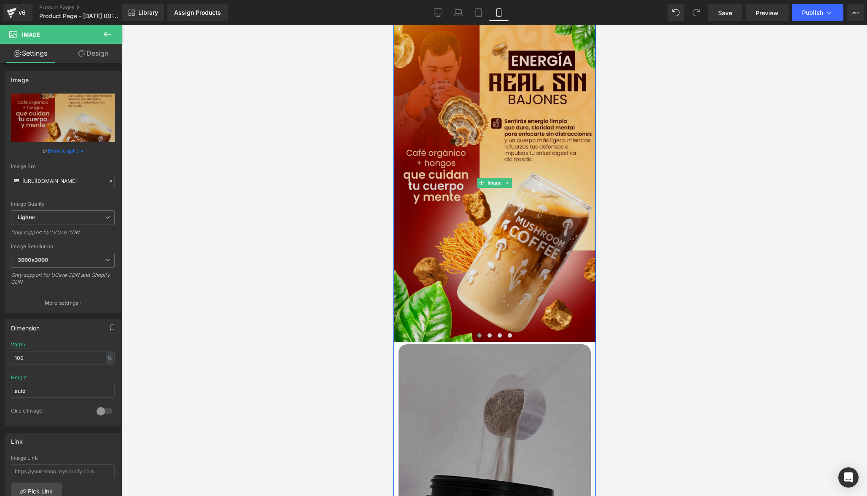
scroll to position [468, 0]
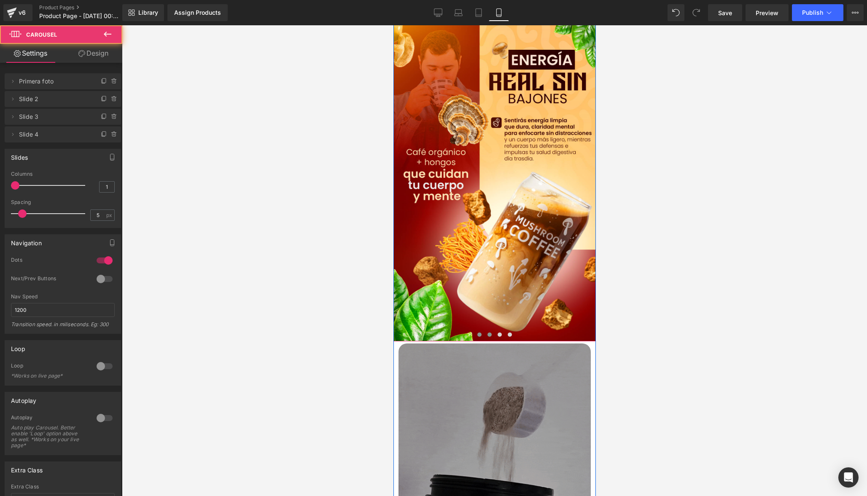
click at [489, 335] on span at bounding box center [489, 335] width 4 height 4
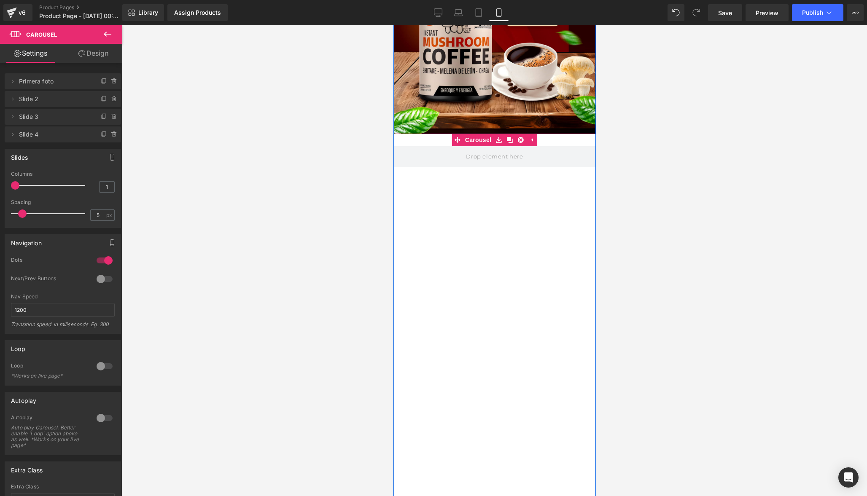
scroll to position [318, 0]
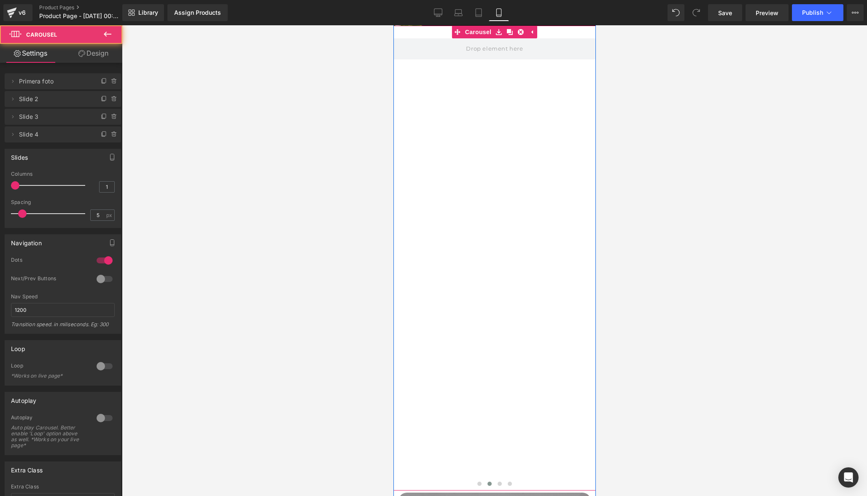
click at [546, 134] on div "Image Image" at bounding box center [597, 264] width 818 height 453
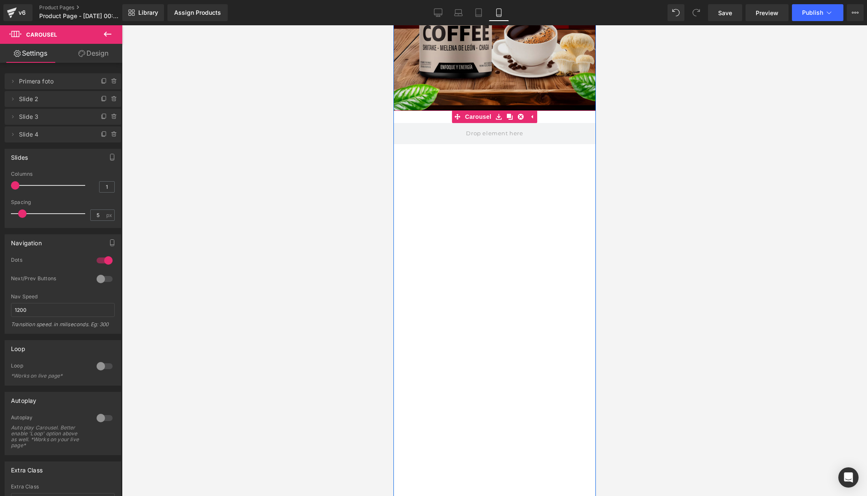
scroll to position [232, 0]
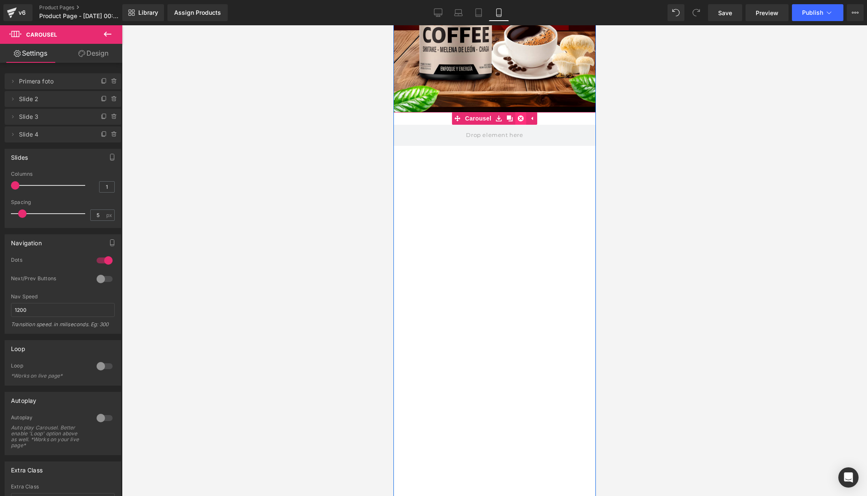
click at [518, 119] on icon at bounding box center [520, 119] width 6 height 6
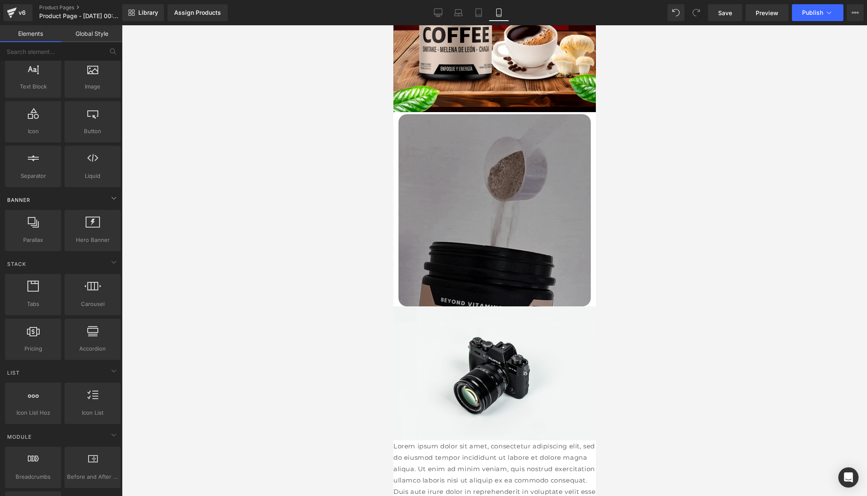
scroll to position [91, 0]
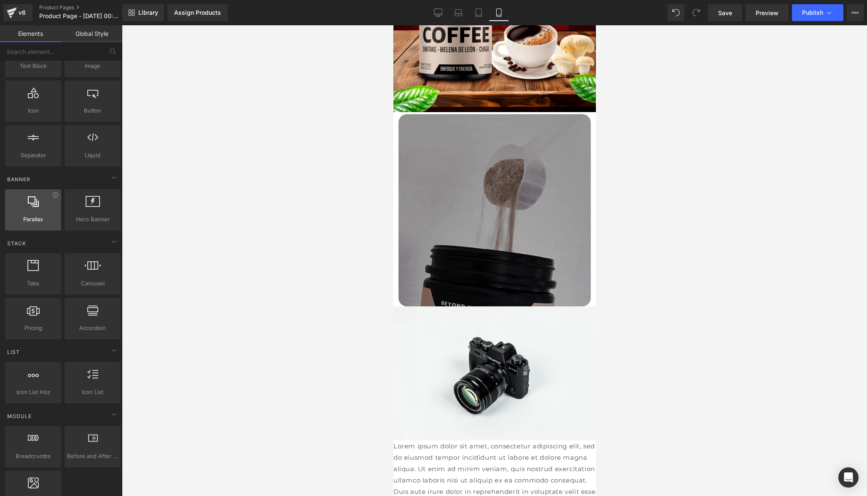
click at [33, 209] on div at bounding box center [33, 205] width 51 height 19
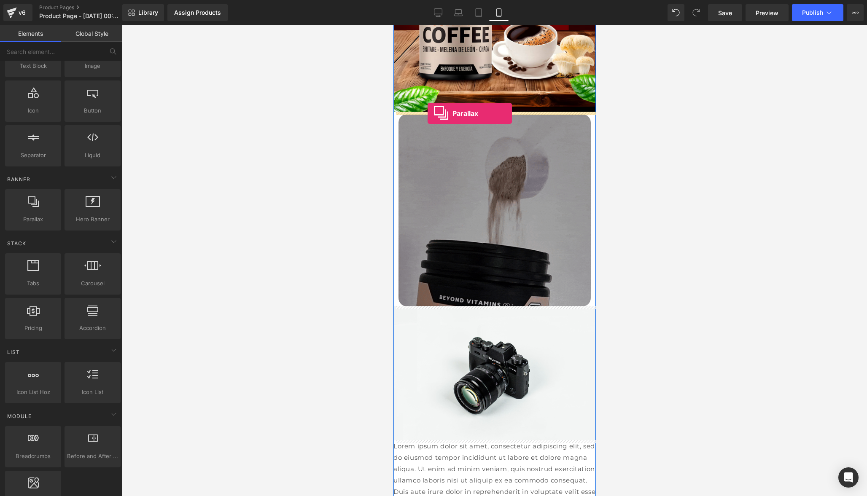
drag, startPoint x: 426, startPoint y: 239, endPoint x: 427, endPoint y: 113, distance: 126.1
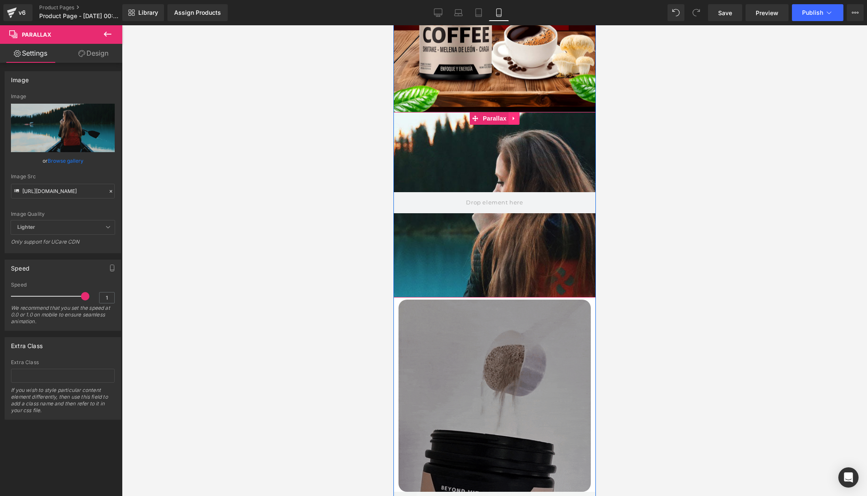
click at [514, 119] on icon at bounding box center [514, 118] width 6 height 6
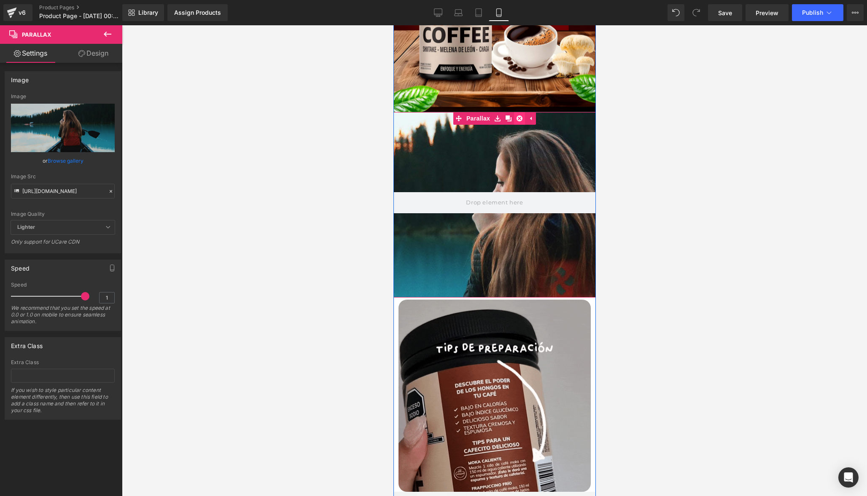
click at [518, 118] on icon at bounding box center [519, 118] width 6 height 6
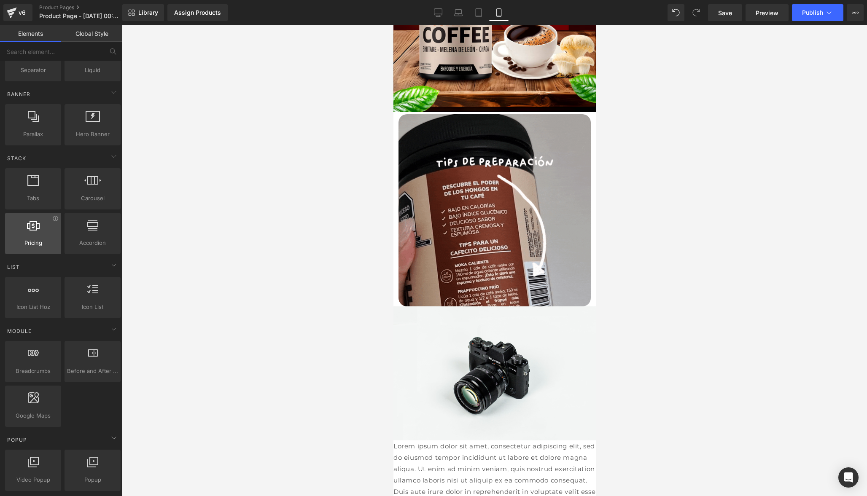
scroll to position [183, 0]
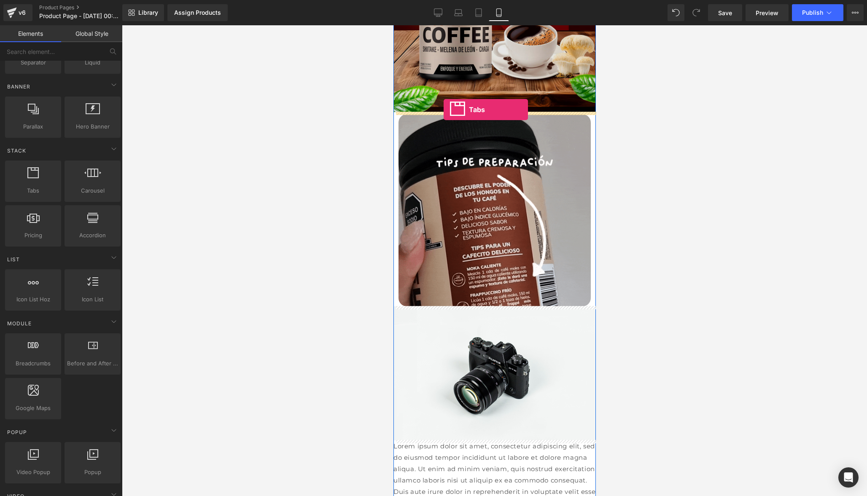
drag, startPoint x: 433, startPoint y: 207, endPoint x: 443, endPoint y: 110, distance: 97.5
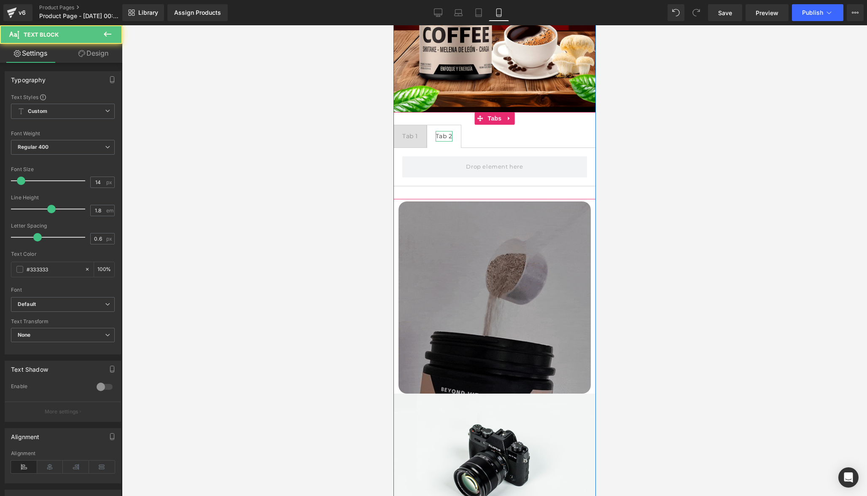
click at [447, 133] on div "Tab 2" at bounding box center [443, 136] width 17 height 11
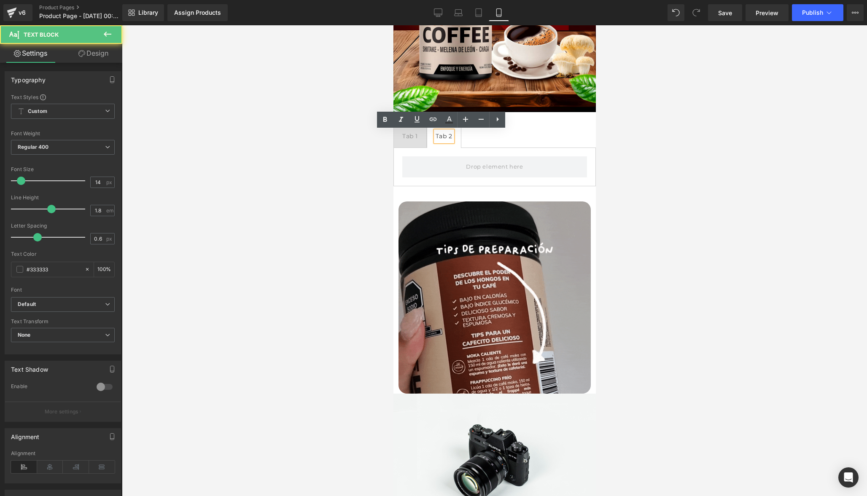
click at [393, 25] on div at bounding box center [393, 25] width 0 height 0
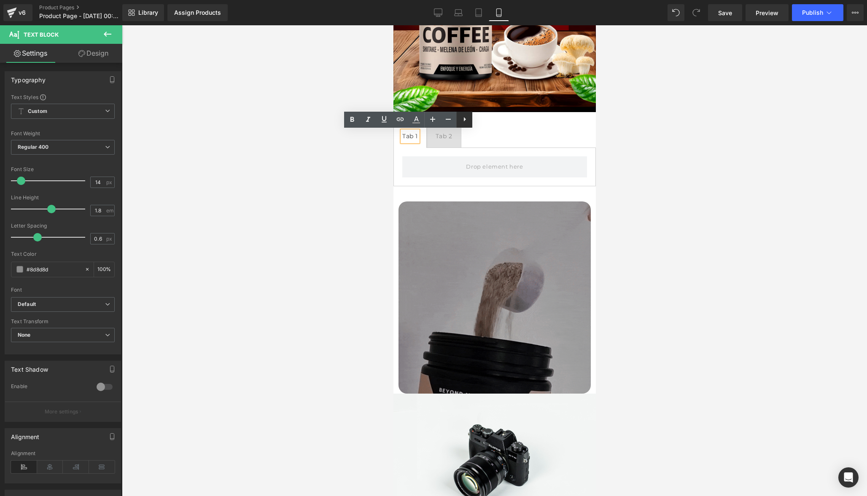
click at [466, 120] on icon at bounding box center [465, 119] width 10 height 10
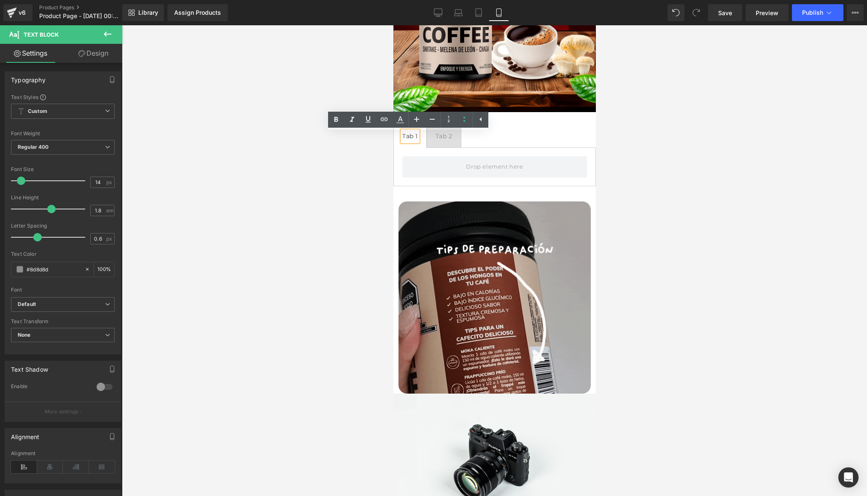
click at [511, 142] on ul "Tab 1 Text Block Tab 2 Text Block" at bounding box center [494, 136] width 202 height 23
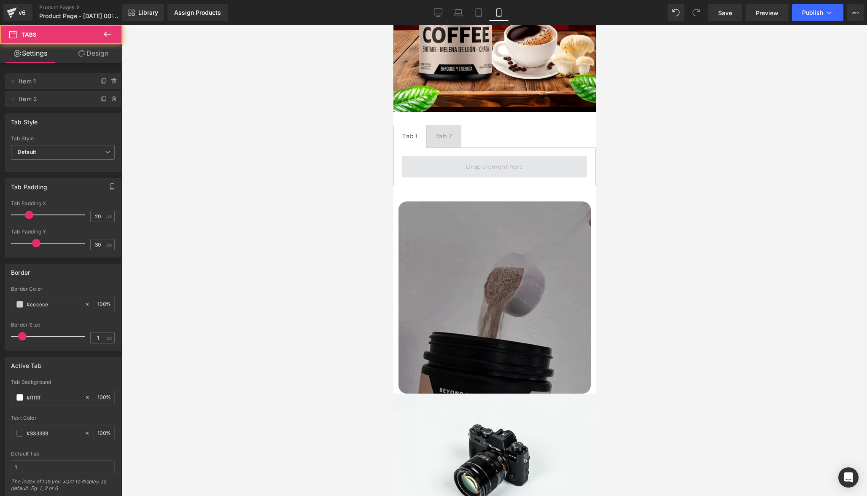
click at [479, 176] on span at bounding box center [494, 166] width 185 height 21
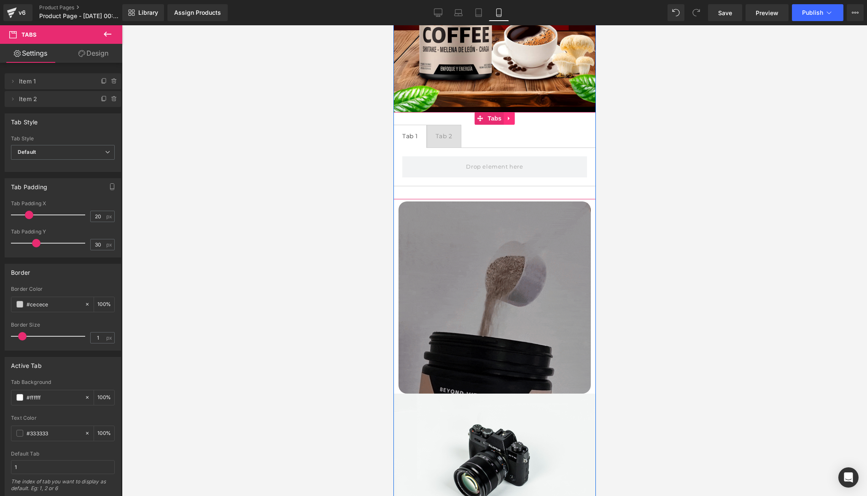
click at [506, 121] on icon at bounding box center [509, 118] width 6 height 6
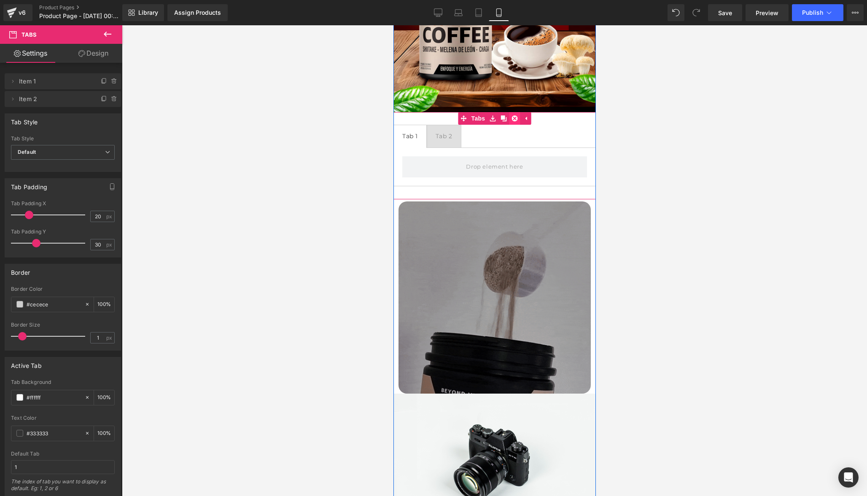
click at [514, 120] on icon at bounding box center [514, 119] width 6 height 6
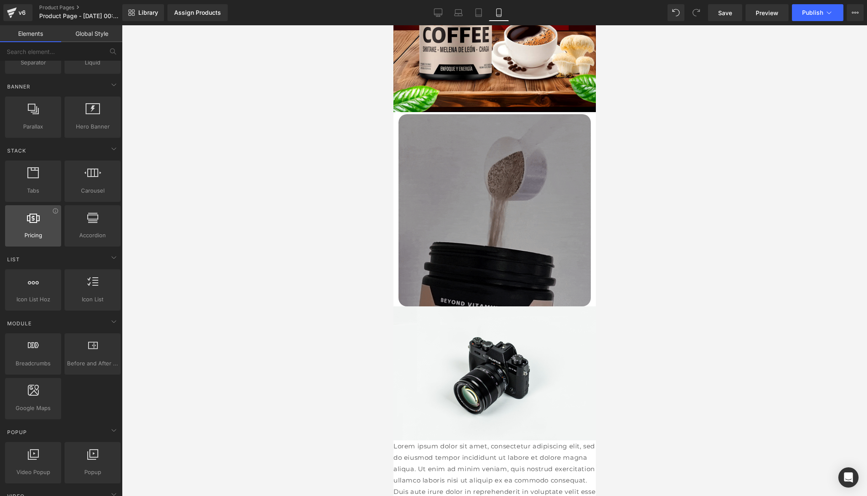
click at [33, 233] on span "Pricing" at bounding box center [33, 235] width 51 height 9
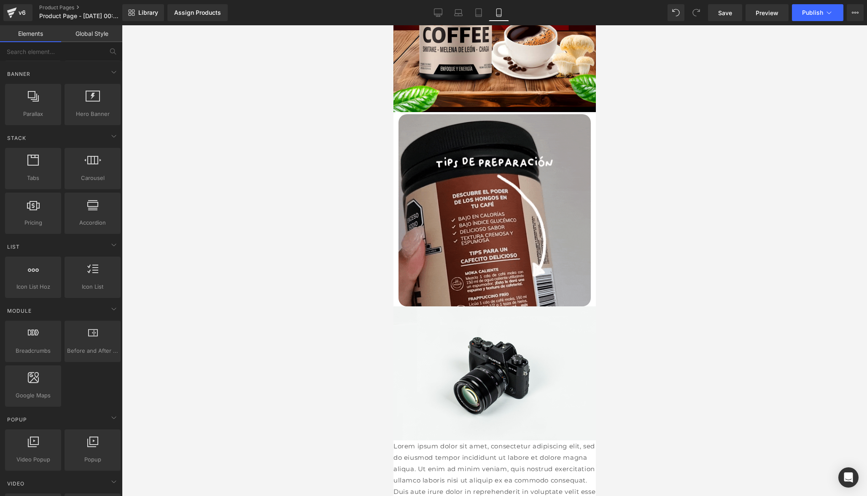
scroll to position [221, 0]
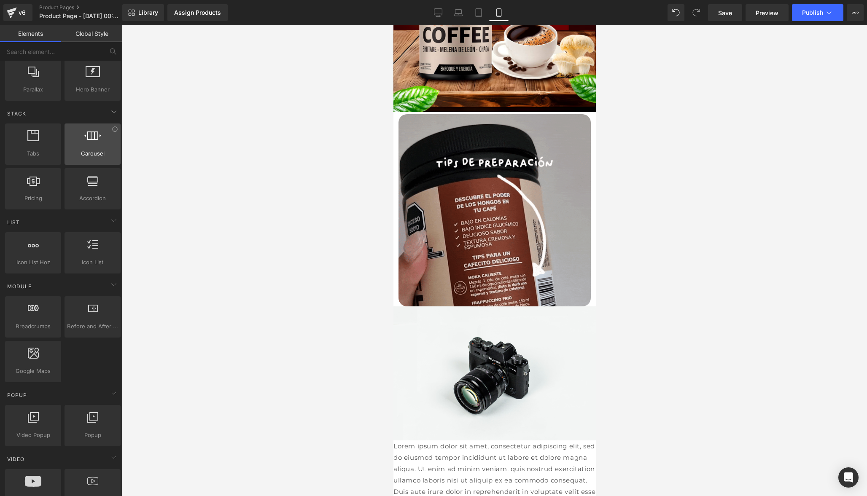
click at [94, 150] on span "Carousel" at bounding box center [92, 153] width 51 height 9
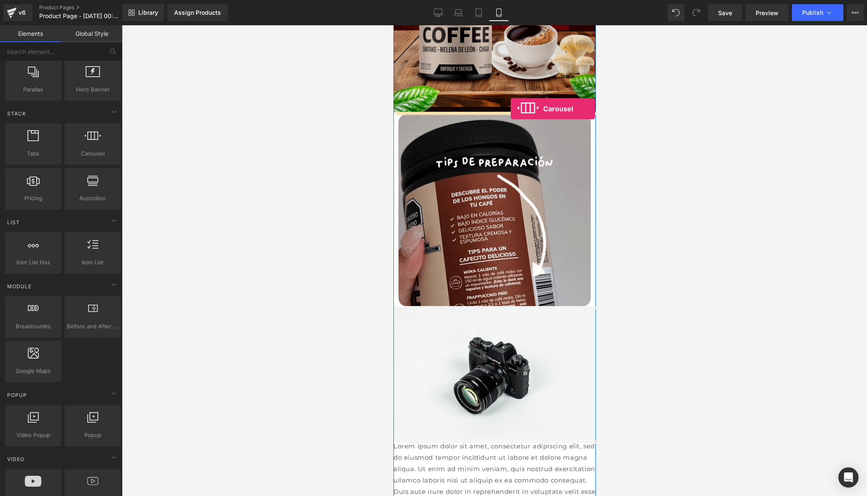
drag, startPoint x: 487, startPoint y: 175, endPoint x: 510, endPoint y: 109, distance: 70.5
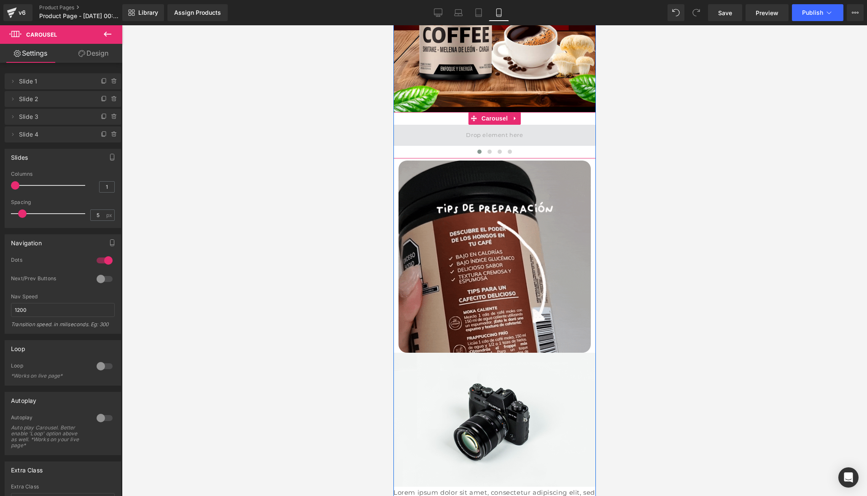
click at [494, 136] on span at bounding box center [494, 135] width 63 height 14
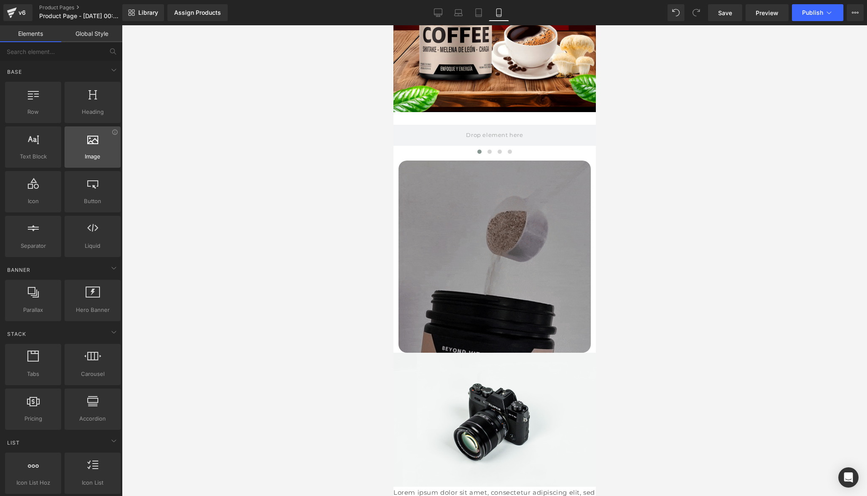
scroll to position [0, 0]
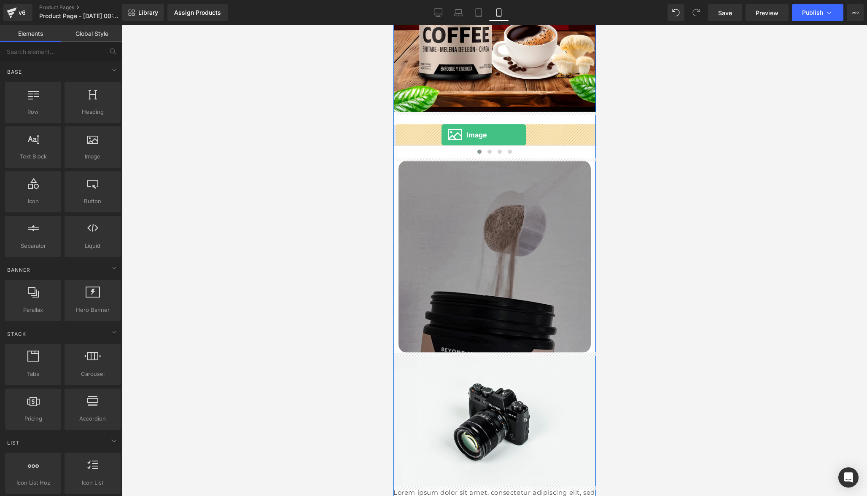
drag, startPoint x: 485, startPoint y: 180, endPoint x: 441, endPoint y: 135, distance: 63.5
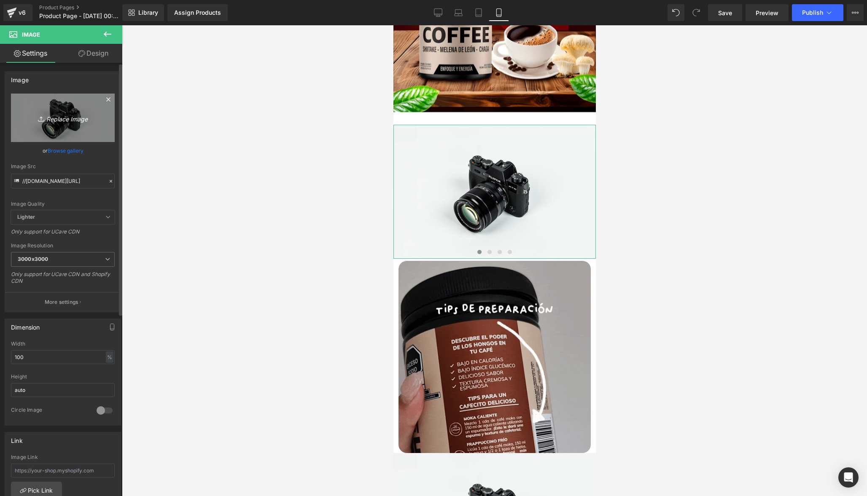
click at [62, 116] on icon "Replace Image" at bounding box center [62, 118] width 67 height 11
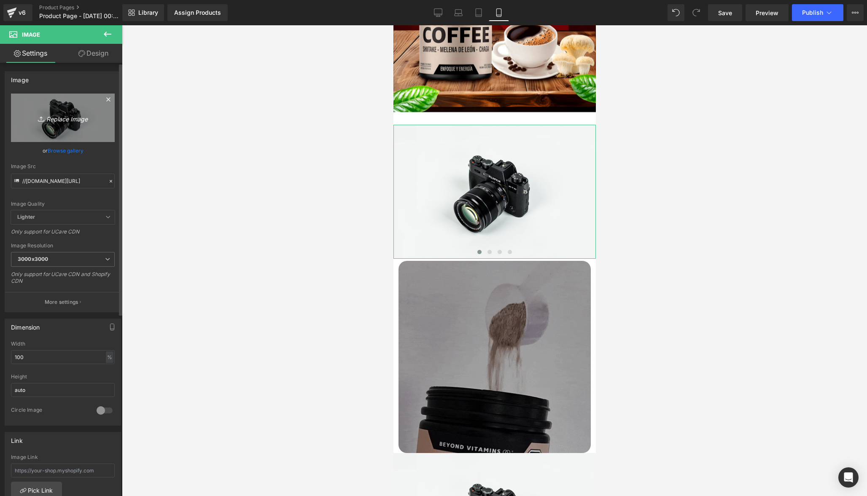
type input "C:\fakepath\Gemini_Generated_Image_us271vus271vus27.jpeg"
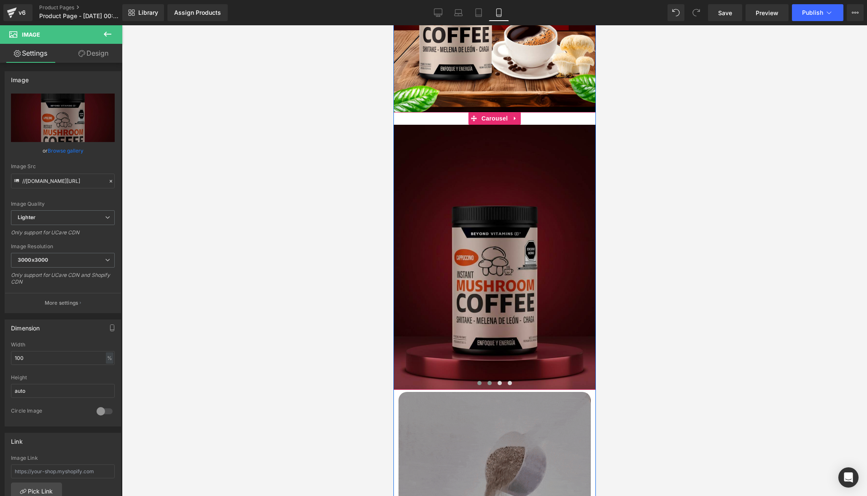
click at [489, 383] on span at bounding box center [489, 383] width 4 height 4
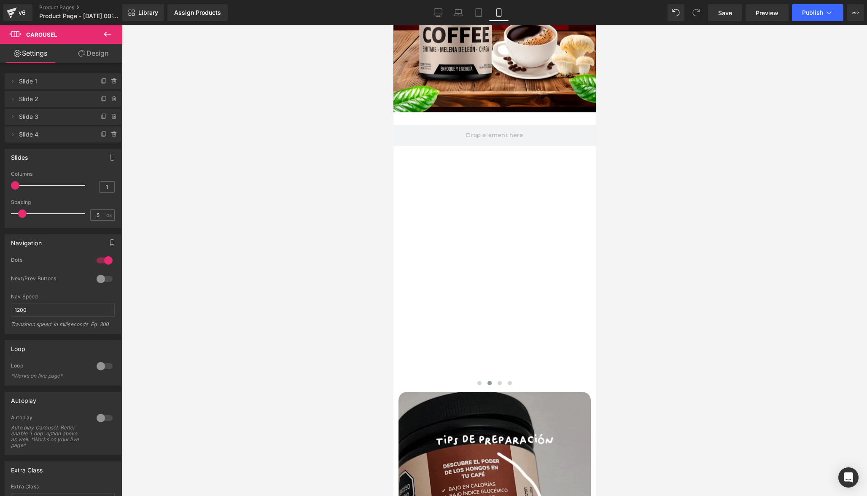
click at [108, 35] on icon at bounding box center [107, 34] width 10 height 10
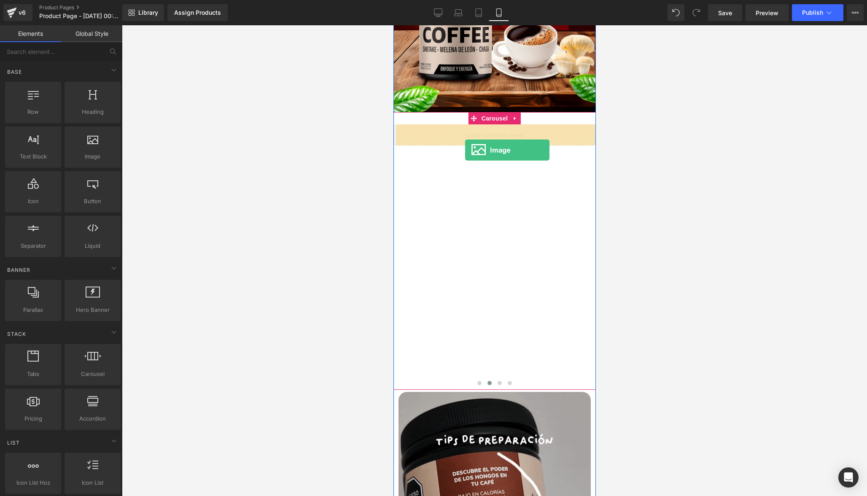
drag, startPoint x: 487, startPoint y: 181, endPoint x: 465, endPoint y: 150, distance: 38.3
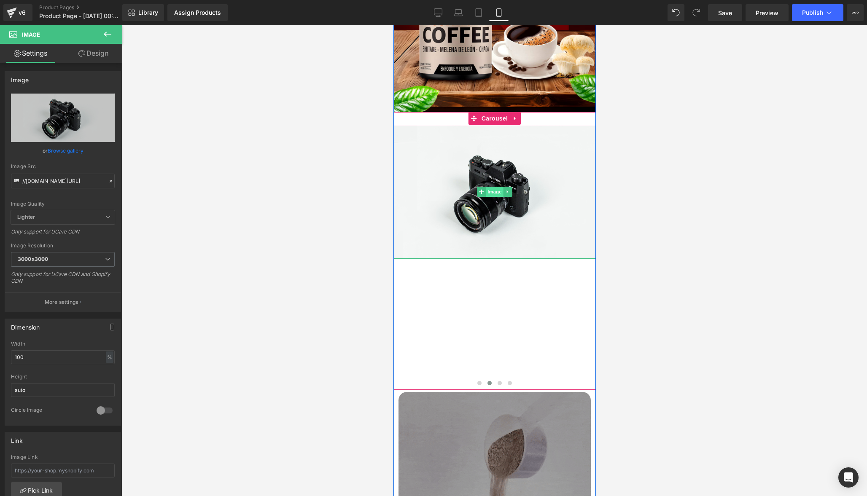
click at [494, 194] on span "Image" at bounding box center [494, 192] width 18 height 10
click at [492, 192] on span "Image" at bounding box center [494, 192] width 18 height 10
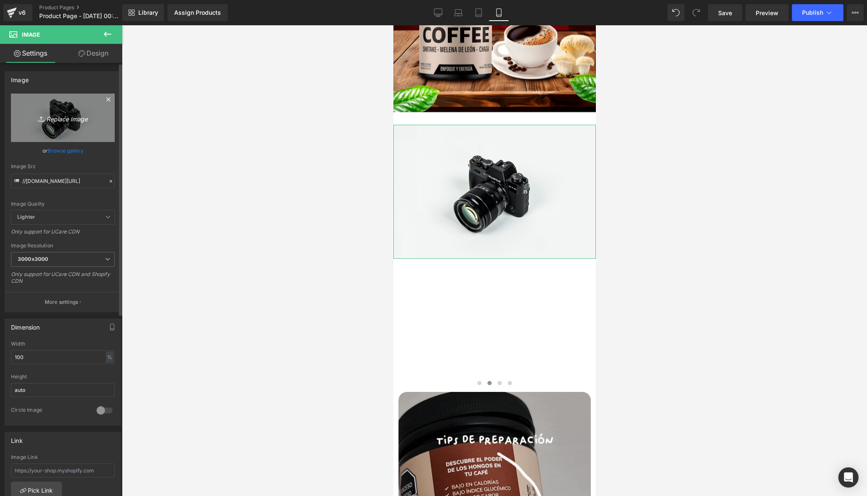
click at [65, 113] on icon "Replace Image" at bounding box center [62, 118] width 67 height 11
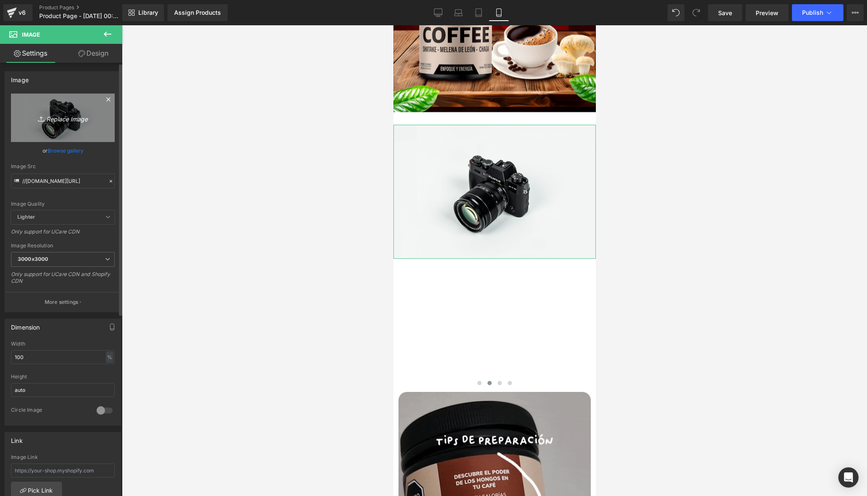
type input "C:\fakepath\Pag2.jpg"
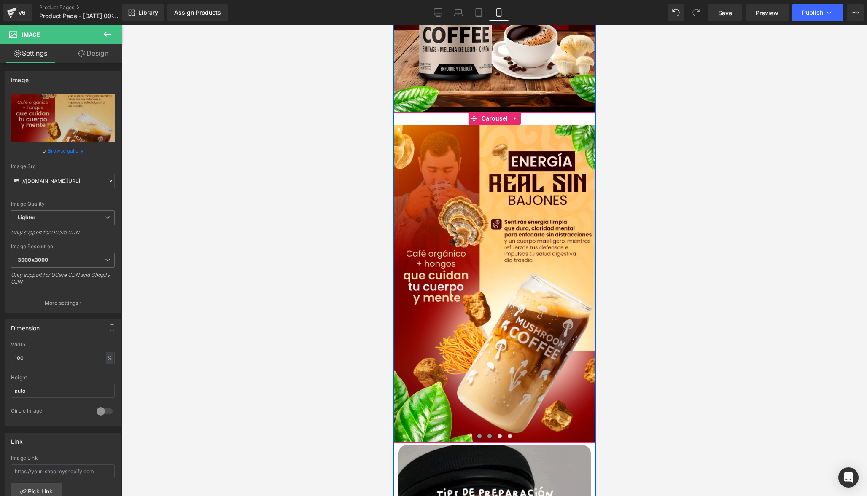
click at [479, 437] on span at bounding box center [479, 436] width 4 height 4
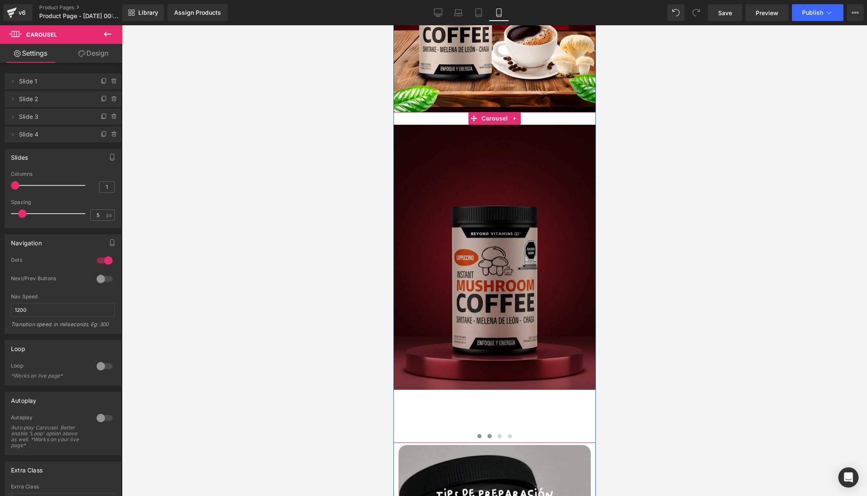
click at [487, 437] on span at bounding box center [489, 436] width 4 height 4
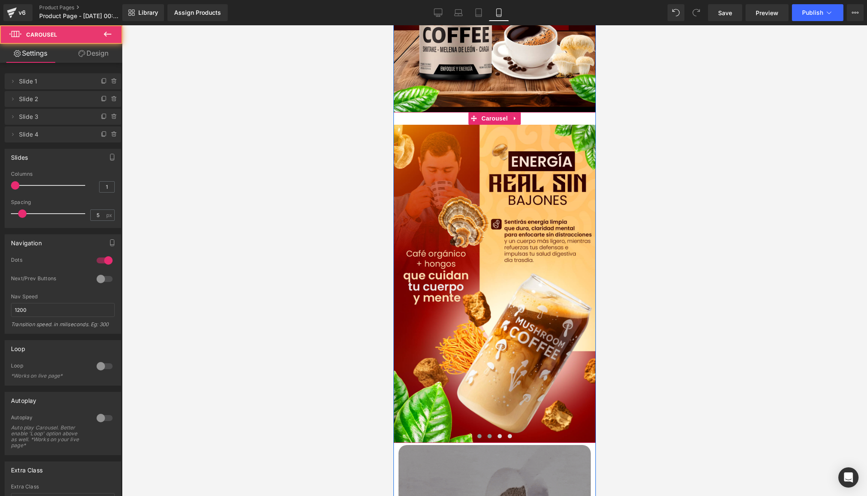
click at [481, 436] on button at bounding box center [479, 436] width 10 height 8
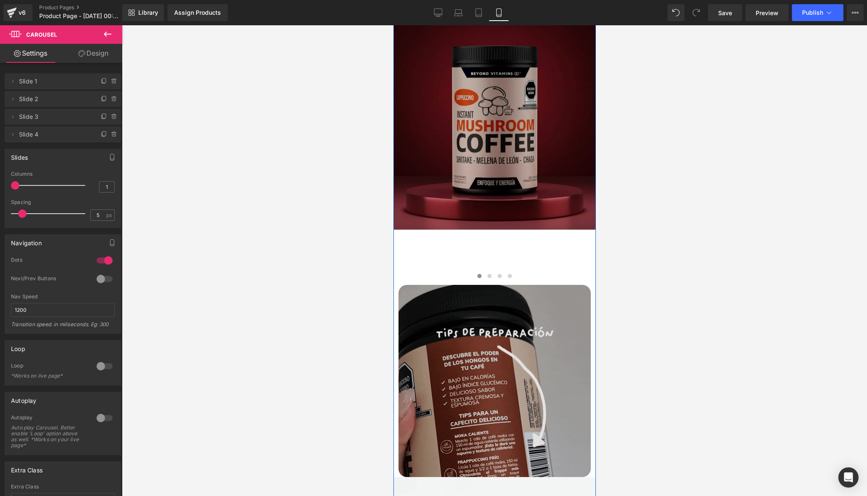
scroll to position [269, 0]
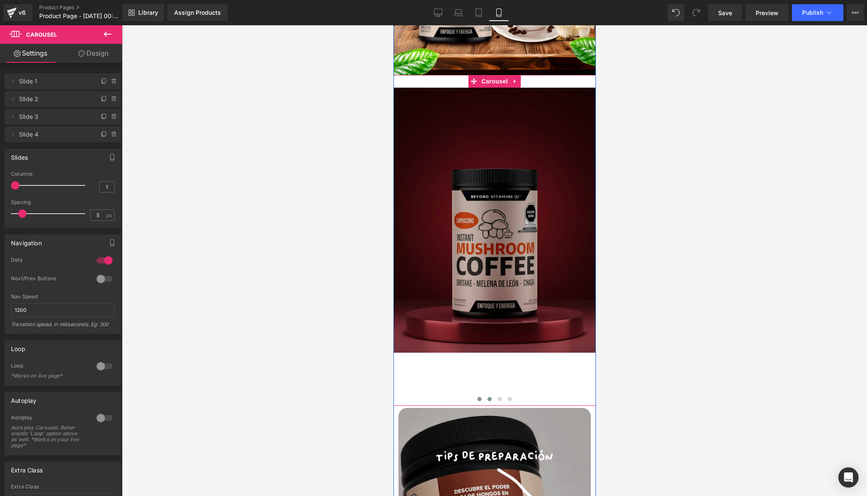
click at [486, 401] on button at bounding box center [489, 399] width 10 height 8
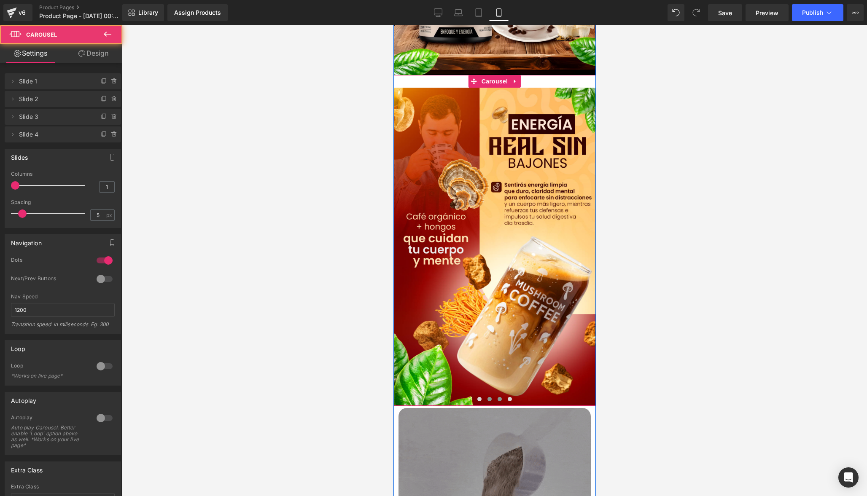
click at [497, 399] on span at bounding box center [499, 399] width 4 height 4
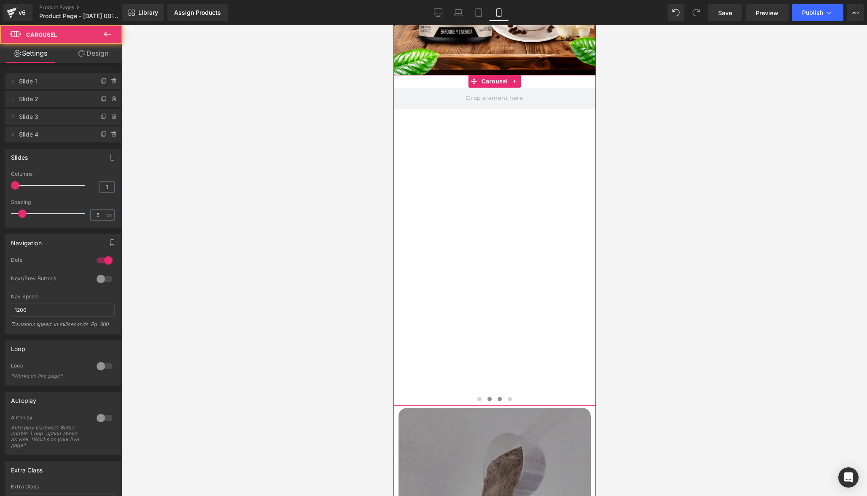
click at [487, 399] on span at bounding box center [489, 399] width 4 height 4
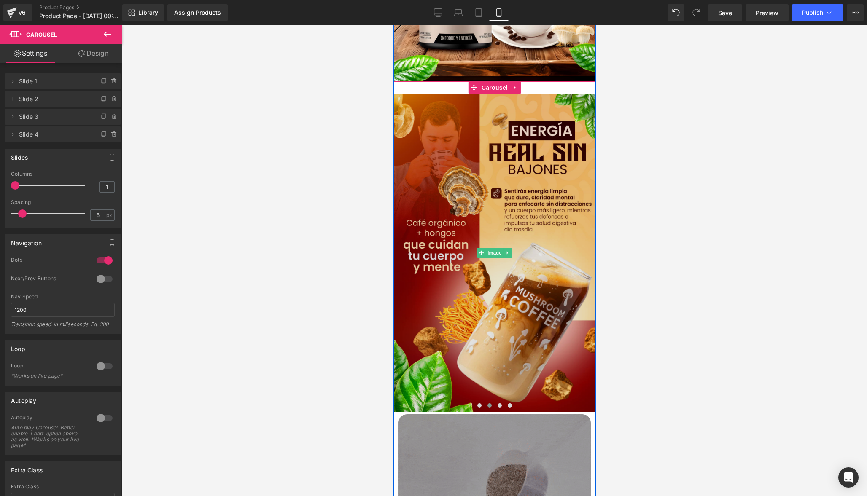
scroll to position [318, 0]
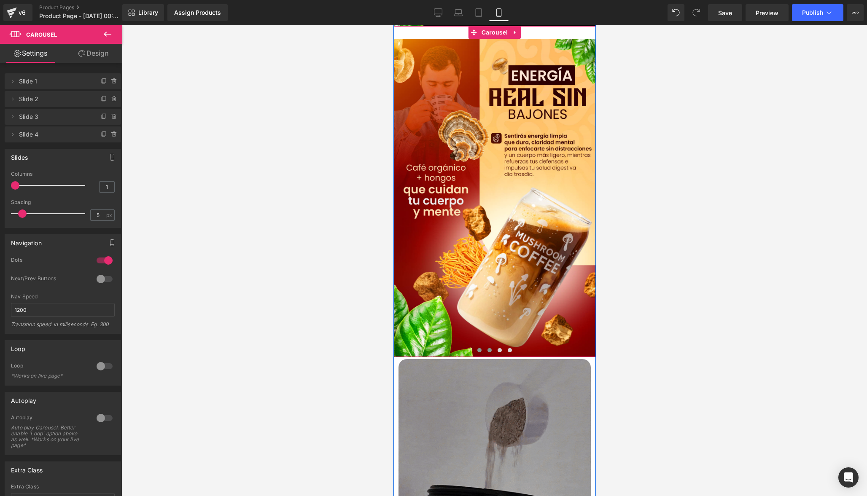
click at [479, 350] on span at bounding box center [479, 350] width 4 height 4
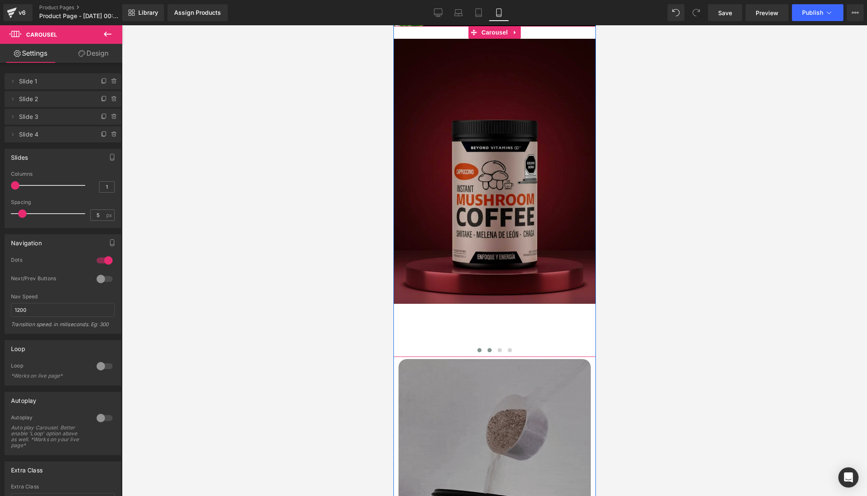
click at [487, 350] on span at bounding box center [489, 350] width 4 height 4
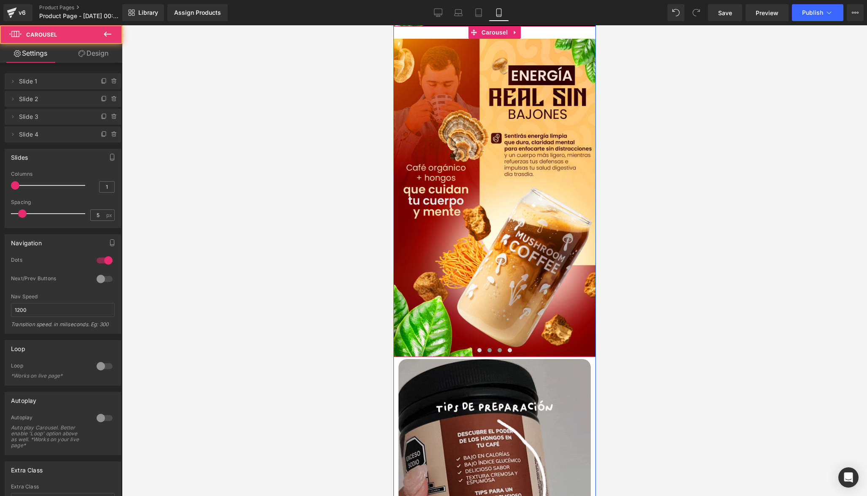
click at [497, 350] on span at bounding box center [499, 350] width 4 height 4
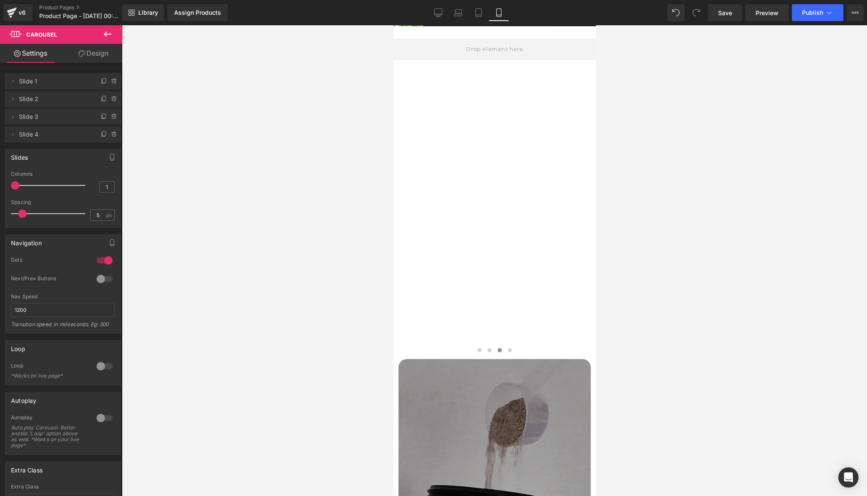
click at [113, 36] on button at bounding box center [108, 34] width 30 height 19
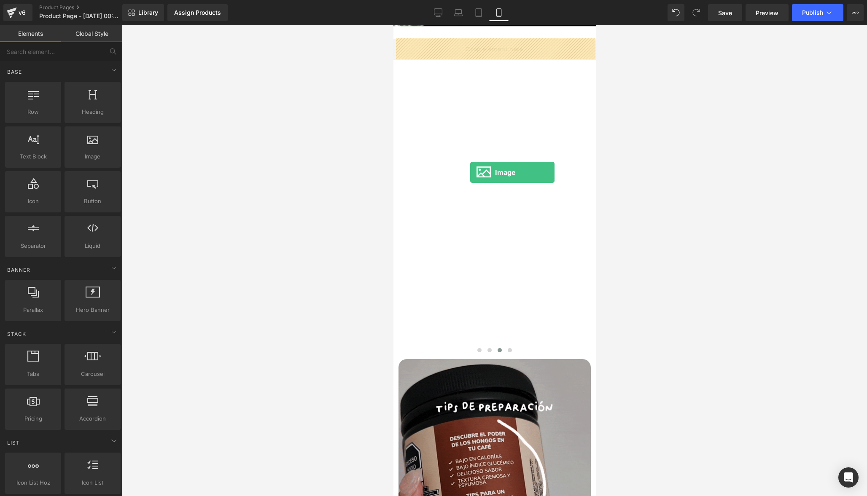
drag, startPoint x: 488, startPoint y: 183, endPoint x: 470, endPoint y: 171, distance: 21.6
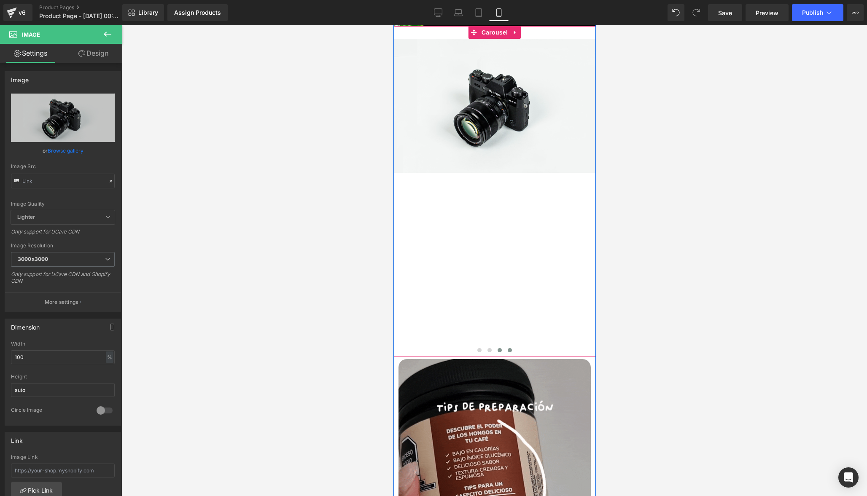
click at [507, 350] on span at bounding box center [509, 350] width 4 height 4
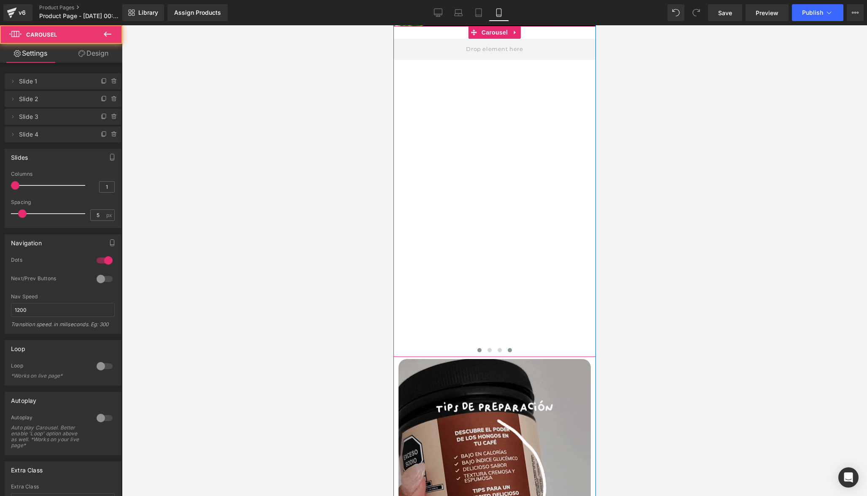
click at [477, 352] on span at bounding box center [479, 350] width 4 height 4
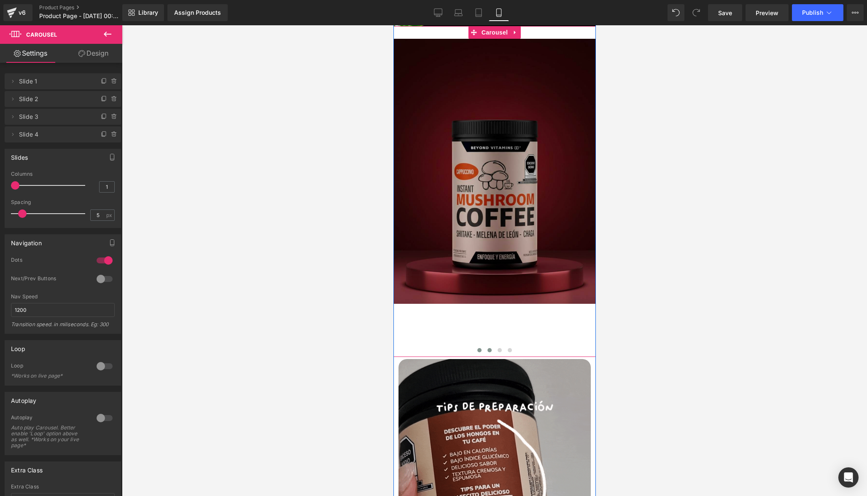
click at [488, 350] on span at bounding box center [489, 350] width 4 height 4
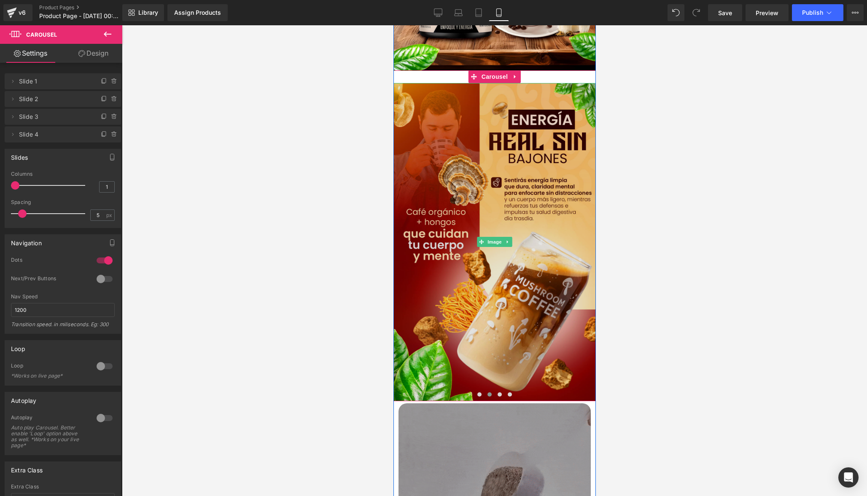
scroll to position [279, 0]
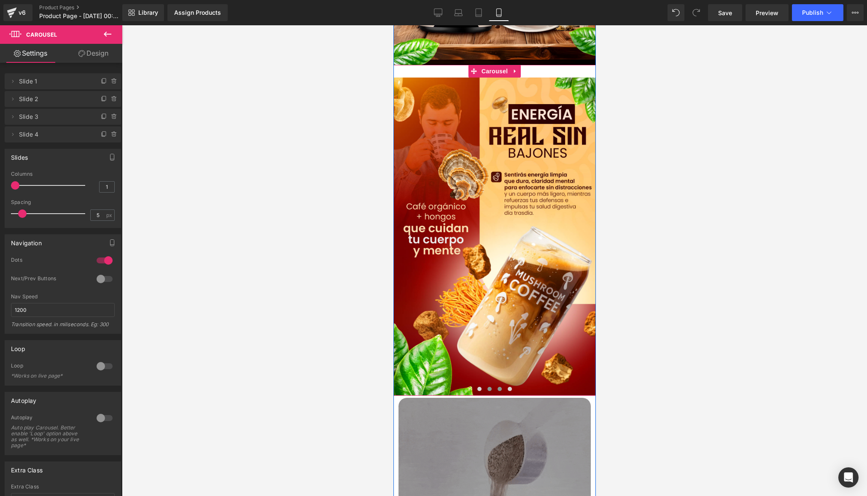
click at [497, 391] on span at bounding box center [499, 389] width 4 height 4
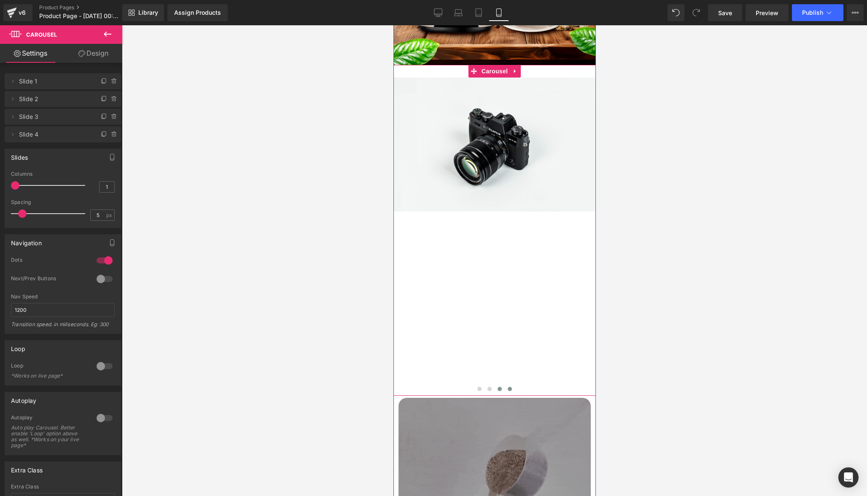
click at [509, 389] on span at bounding box center [509, 389] width 4 height 4
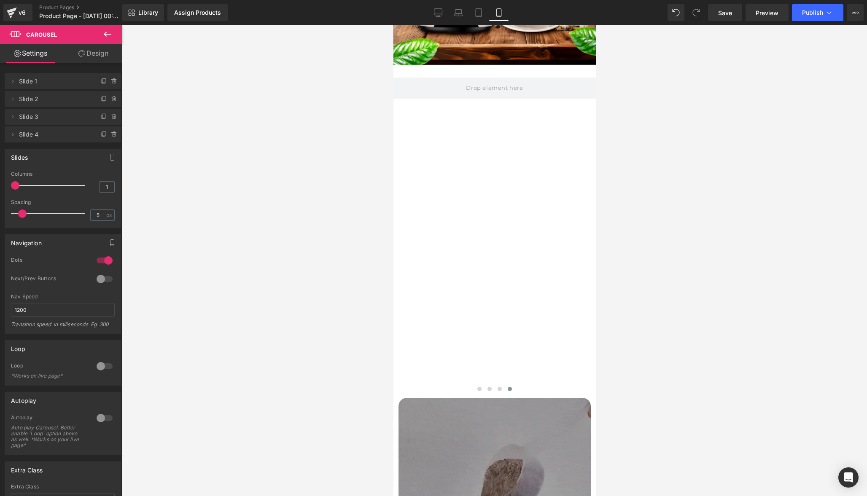
click at [109, 34] on icon at bounding box center [108, 34] width 8 height 5
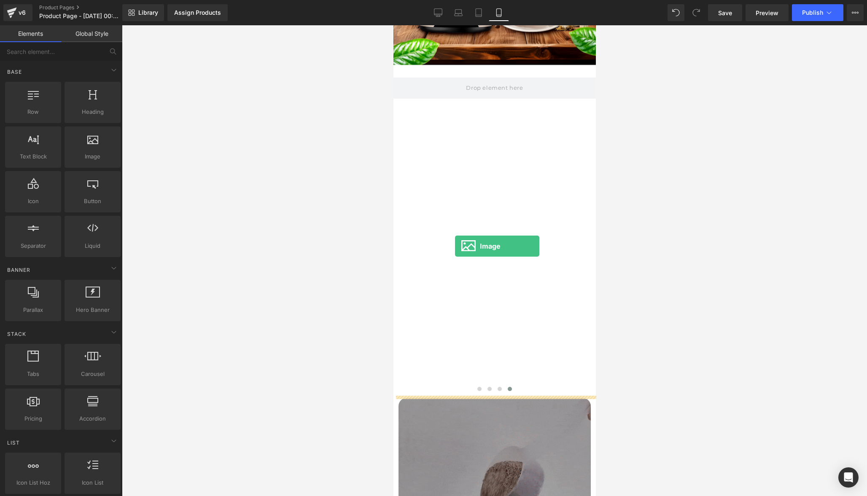
drag, startPoint x: 490, startPoint y: 188, endPoint x: 455, endPoint y: 245, distance: 67.4
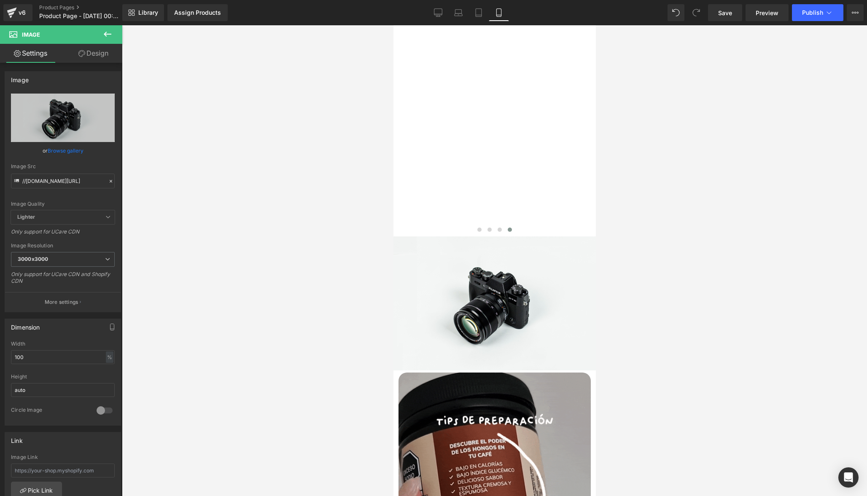
scroll to position [438, 0]
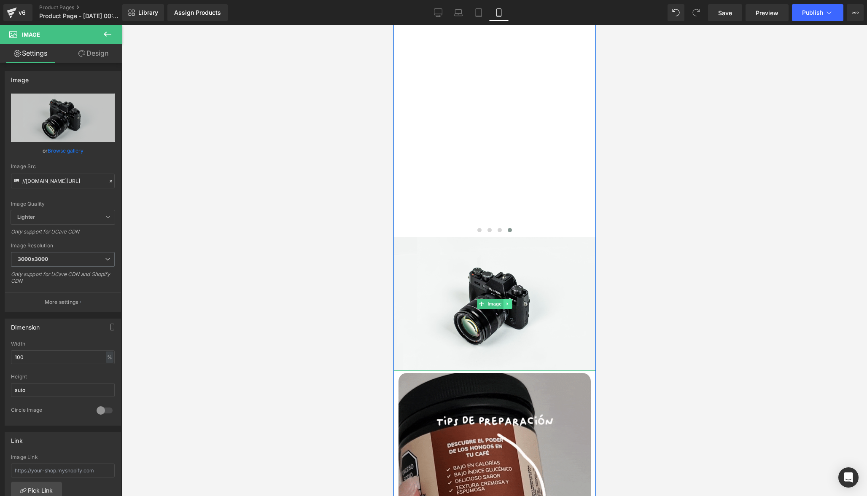
click at [505, 307] on icon at bounding box center [507, 303] width 5 height 5
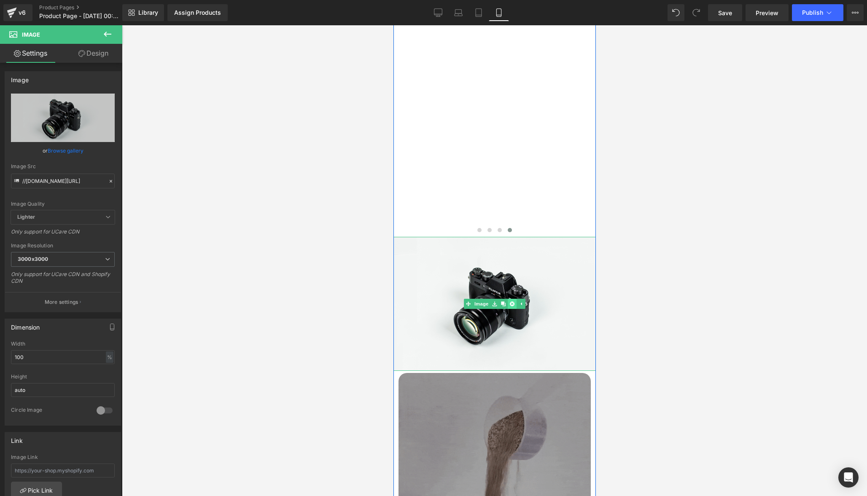
click at [510, 307] on link at bounding box center [511, 304] width 9 height 10
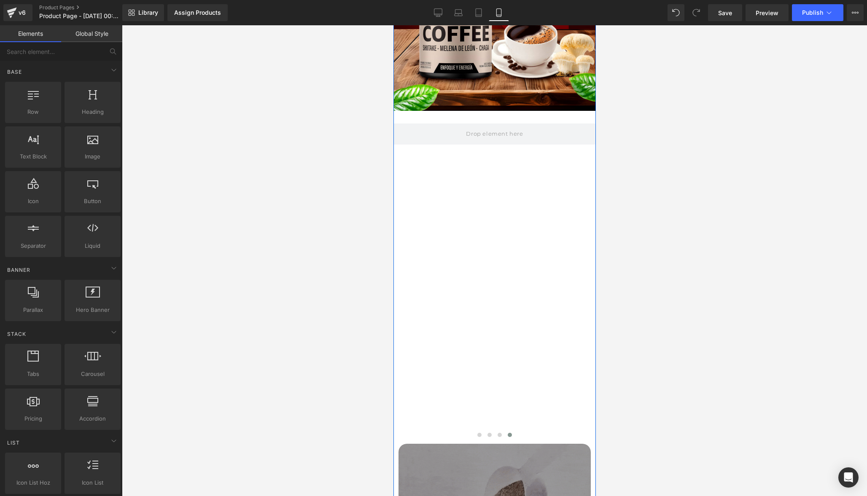
scroll to position [233, 0]
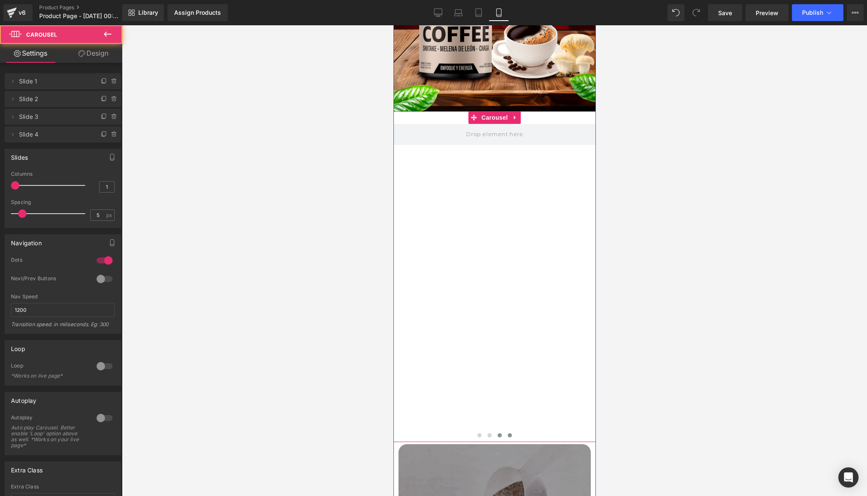
click at [499, 438] on button at bounding box center [499, 435] width 10 height 8
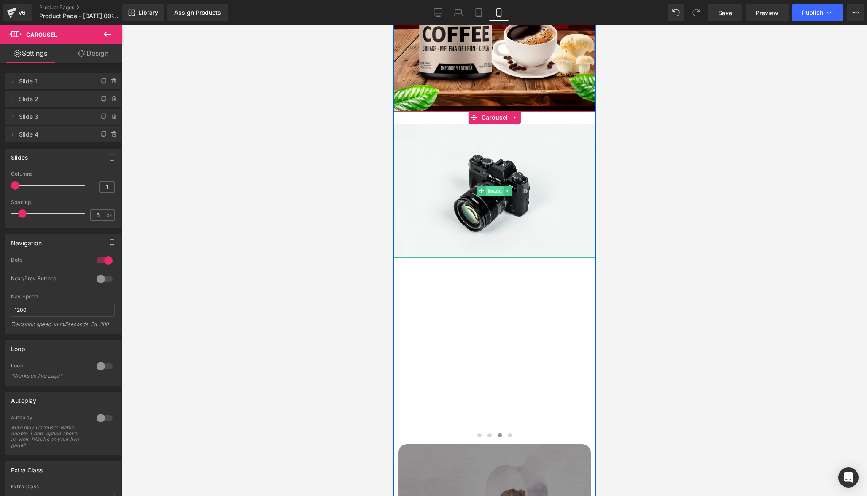
click at [495, 192] on span "Image" at bounding box center [494, 191] width 18 height 10
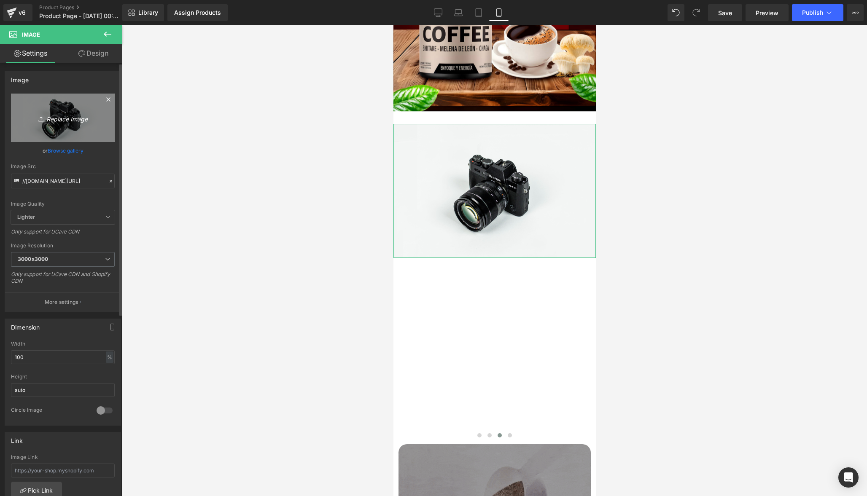
click at [66, 118] on icon "Replace Image" at bounding box center [62, 118] width 67 height 11
type input "C:\fakepath\Pag3.jpg"
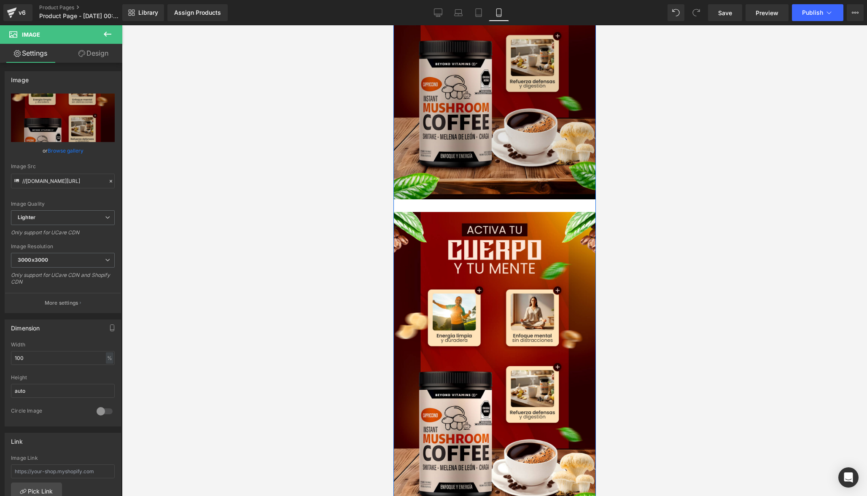
scroll to position [230, 0]
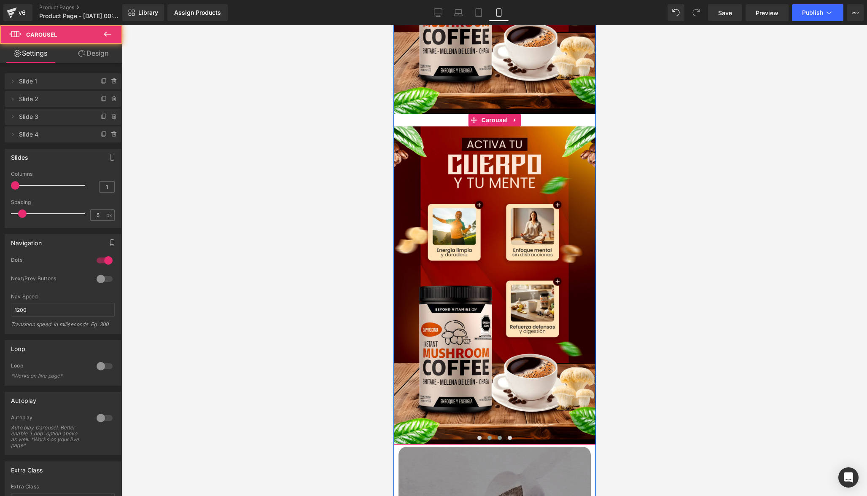
click at [487, 440] on span at bounding box center [489, 438] width 4 height 4
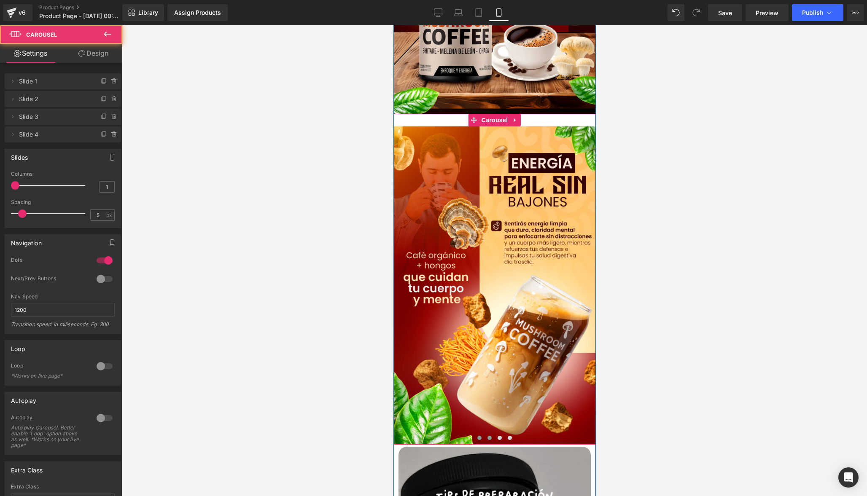
click at [479, 438] on span at bounding box center [479, 438] width 4 height 4
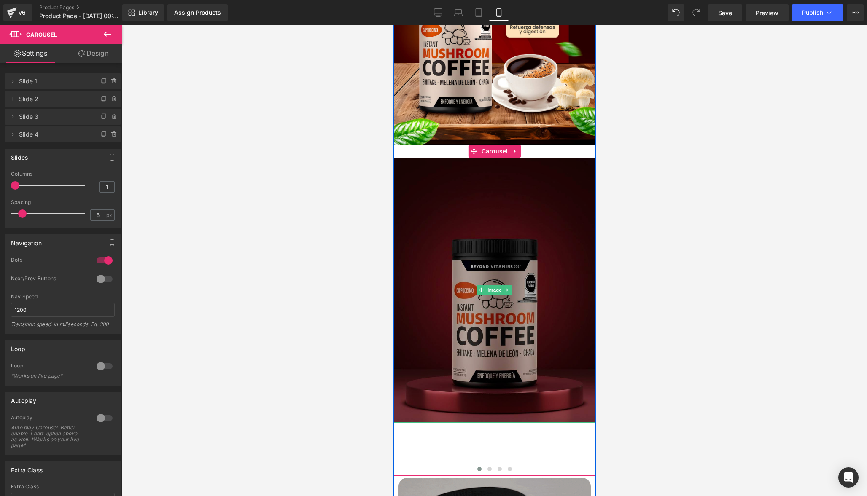
scroll to position [199, 0]
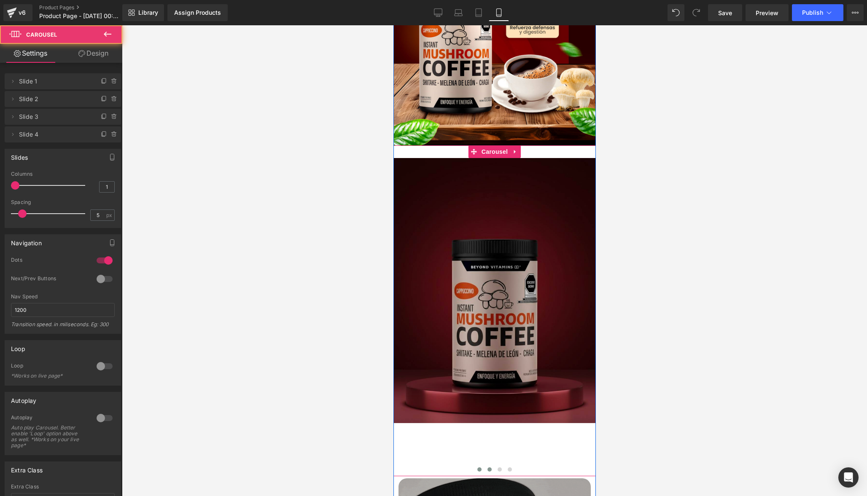
click at [488, 468] on span at bounding box center [489, 470] width 4 height 4
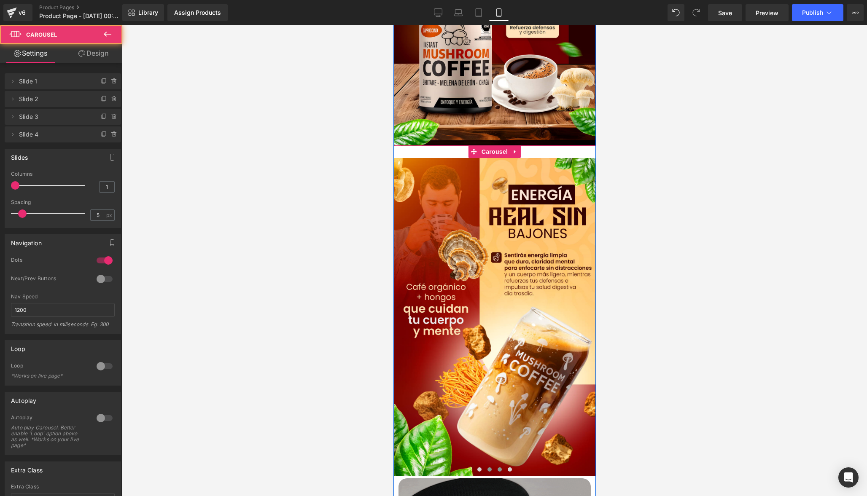
click at [498, 468] on span at bounding box center [499, 470] width 4 height 4
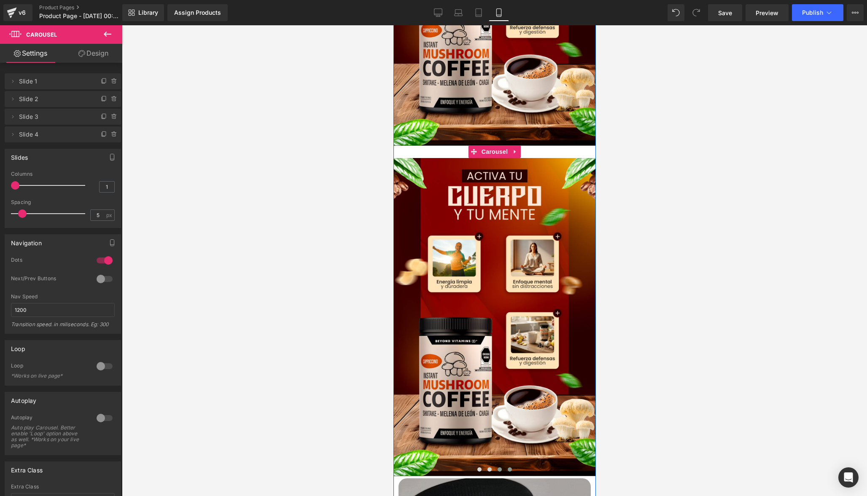
click at [508, 471] on span at bounding box center [509, 470] width 4 height 4
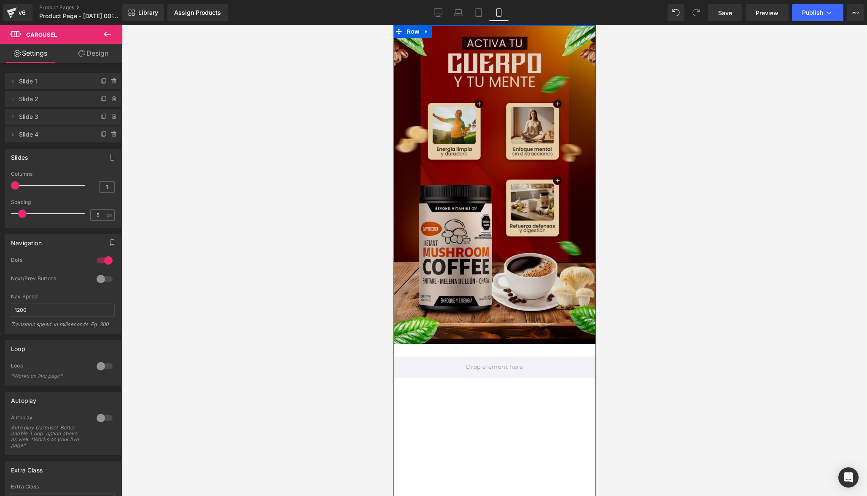
scroll to position [0, 0]
click at [442, 82] on img at bounding box center [494, 184] width 202 height 319
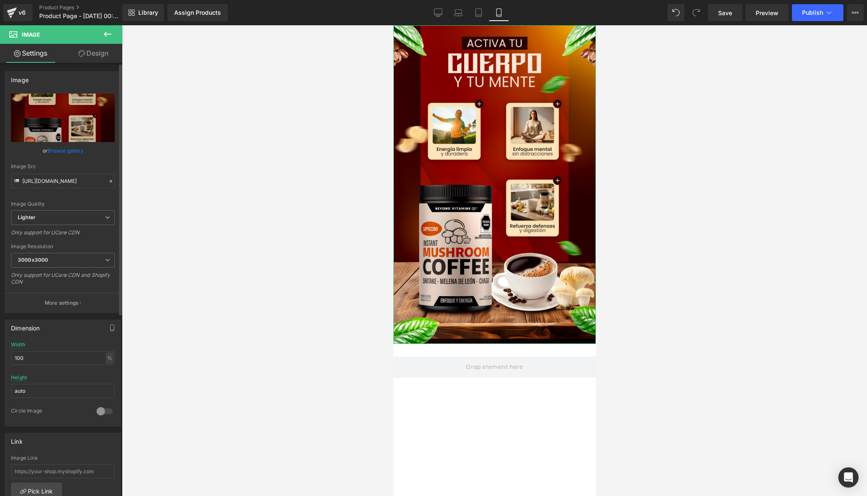
scroll to position [7, 0]
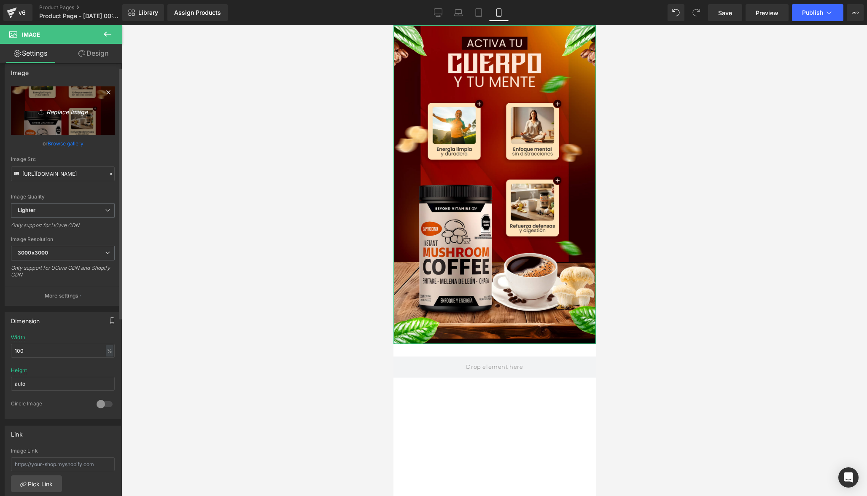
click at [61, 115] on icon "Replace Image" at bounding box center [62, 110] width 67 height 11
type input "C:\fakepath\Gemini_Generated_Image_8g7kbr8g7kbr8g7k.png"
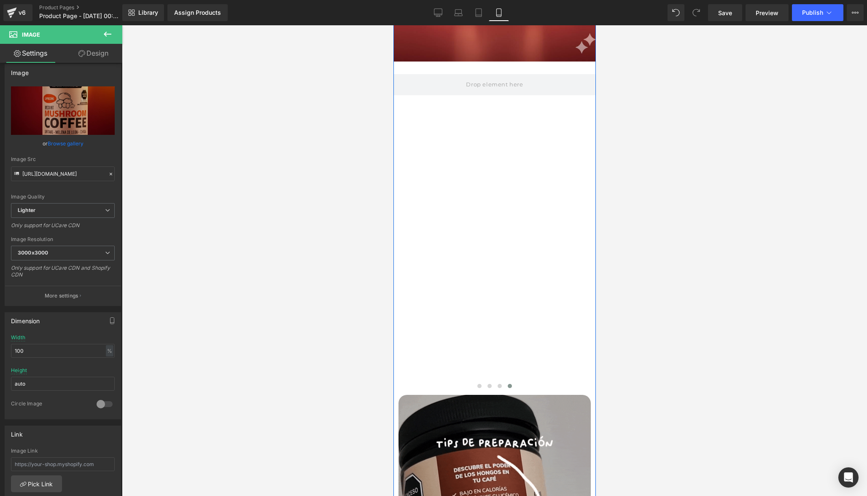
scroll to position [245, 0]
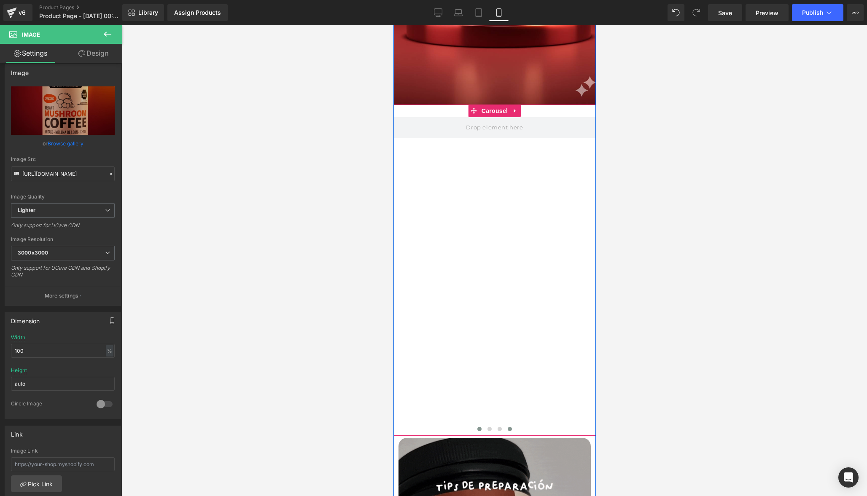
click at [478, 428] on span at bounding box center [479, 429] width 4 height 4
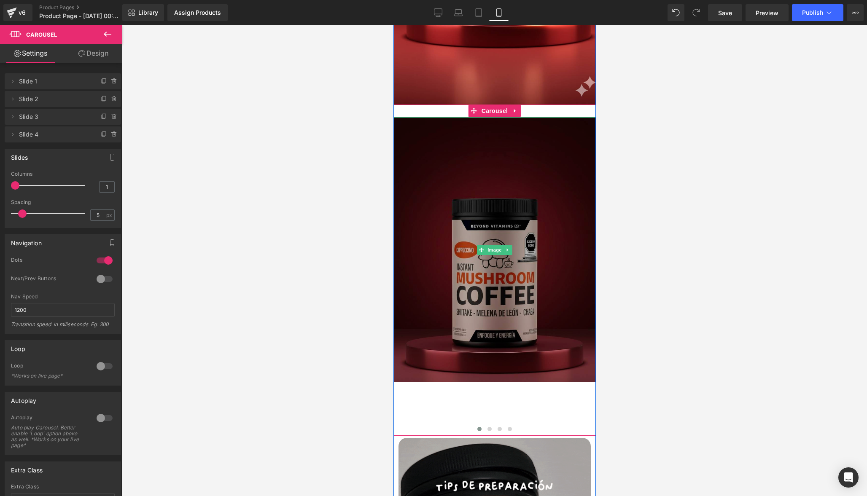
click at [475, 277] on img at bounding box center [494, 249] width 202 height 265
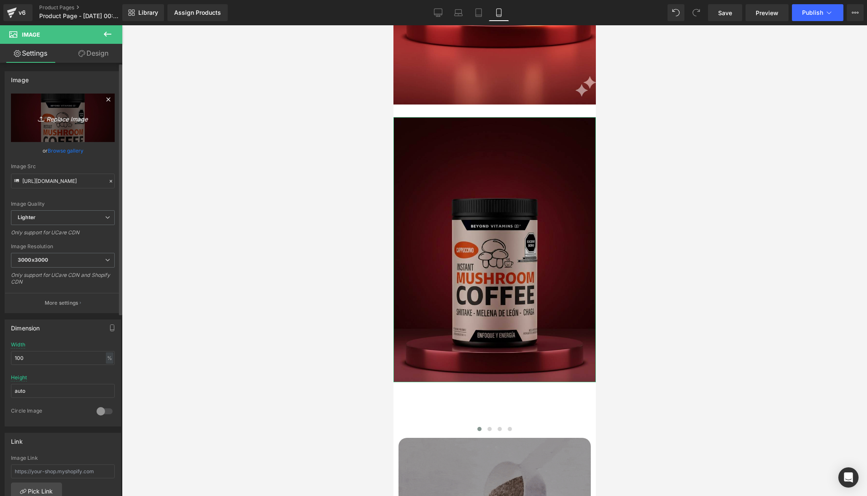
click at [67, 121] on icon "Replace Image" at bounding box center [62, 118] width 67 height 11
type input "C:\fakepath\Pag3.jpg"
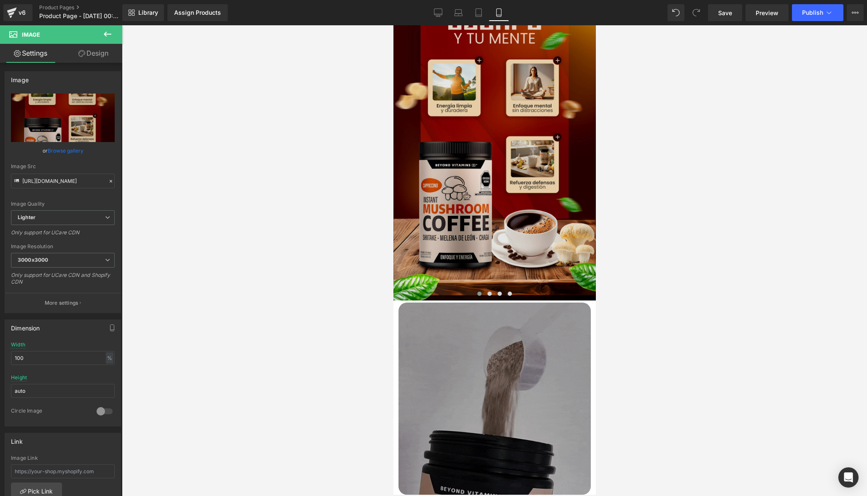
scroll to position [415, 0]
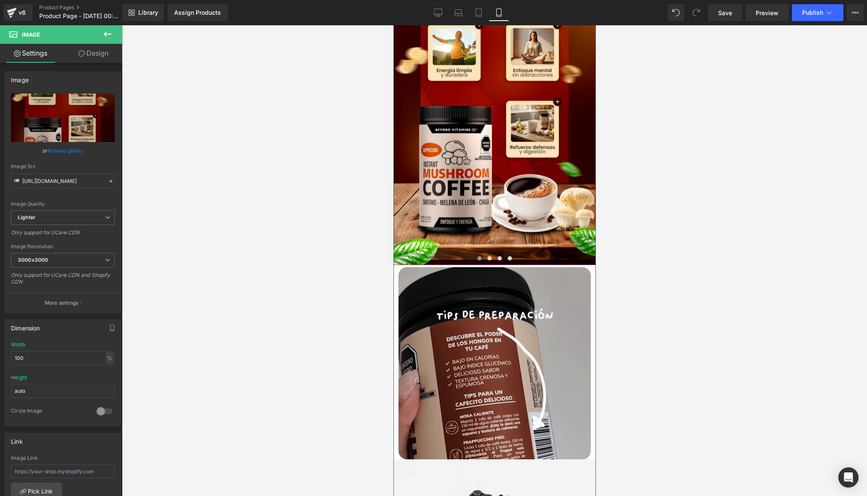
click at [475, 259] on button at bounding box center [479, 258] width 10 height 8
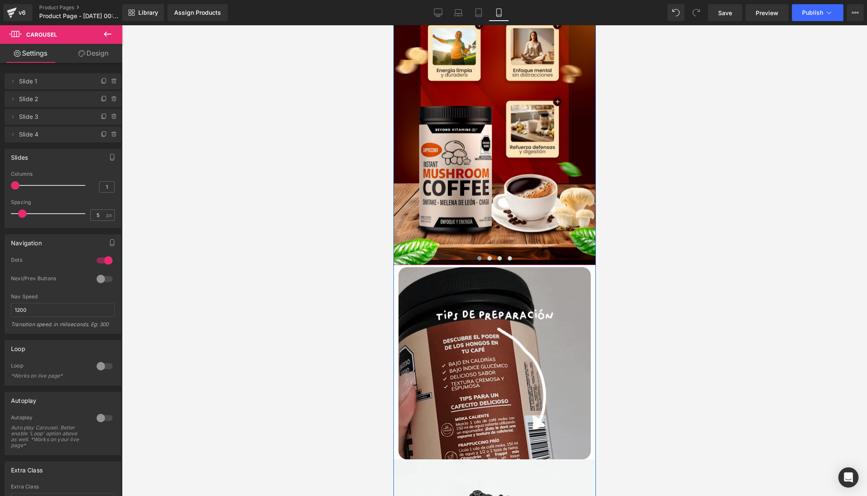
click at [478, 259] on span at bounding box center [479, 258] width 4 height 4
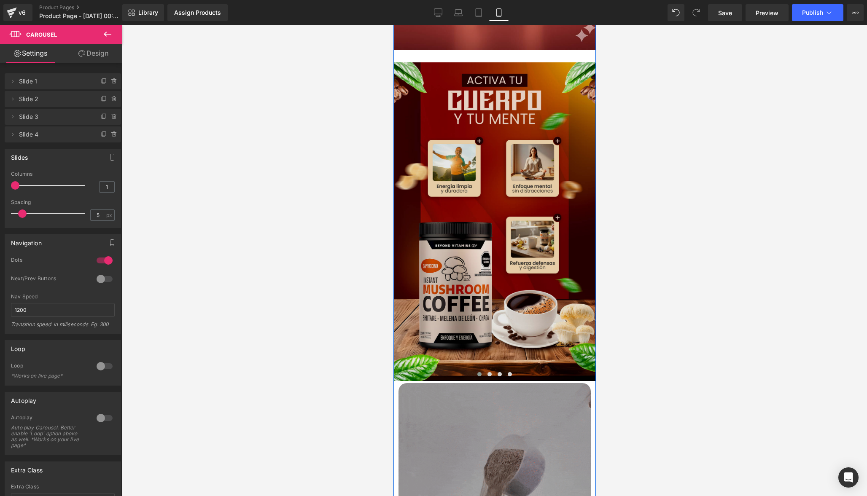
scroll to position [293, 0]
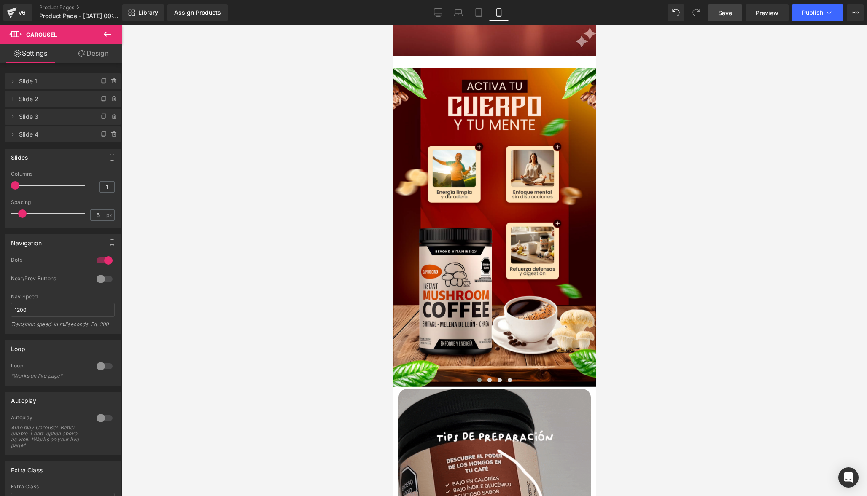
click at [729, 15] on span "Save" at bounding box center [725, 12] width 14 height 9
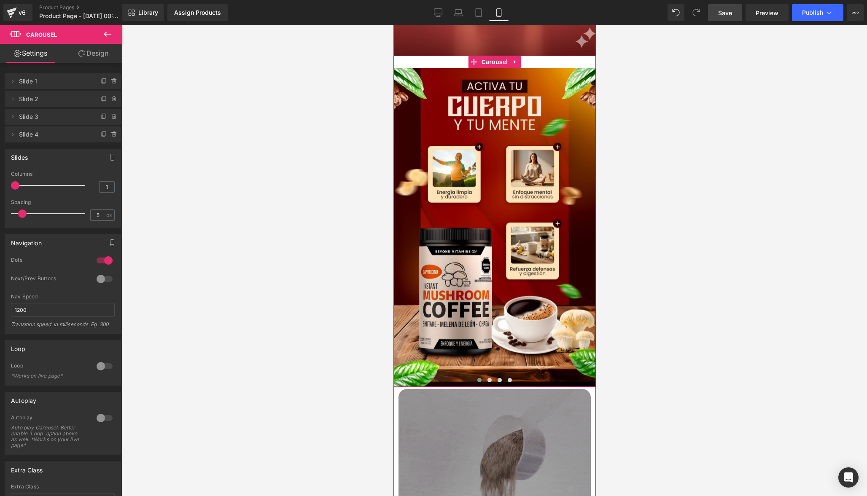
click at [479, 382] on span at bounding box center [479, 380] width 4 height 4
click at [489, 382] on span at bounding box center [489, 380] width 4 height 4
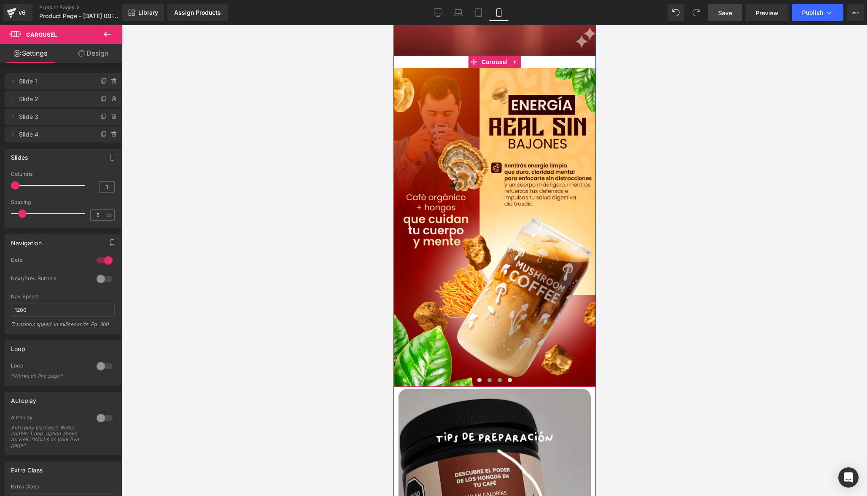
click at [498, 382] on span at bounding box center [499, 380] width 4 height 4
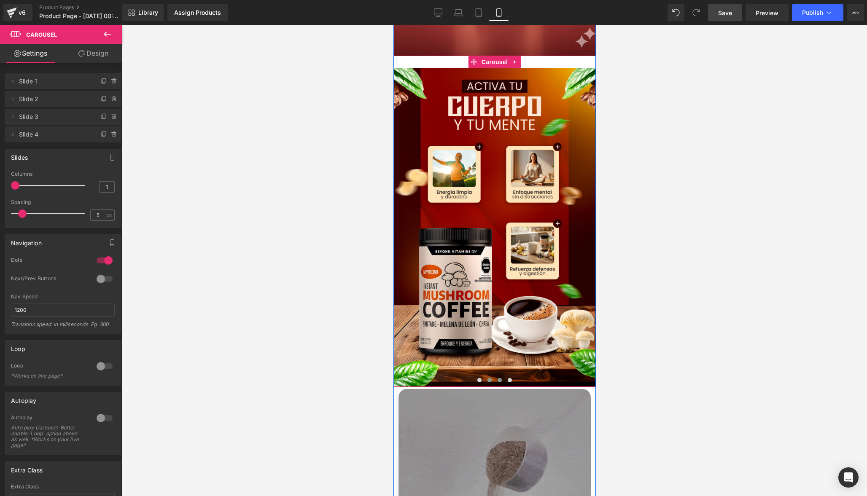
click at [487, 382] on span at bounding box center [489, 380] width 4 height 4
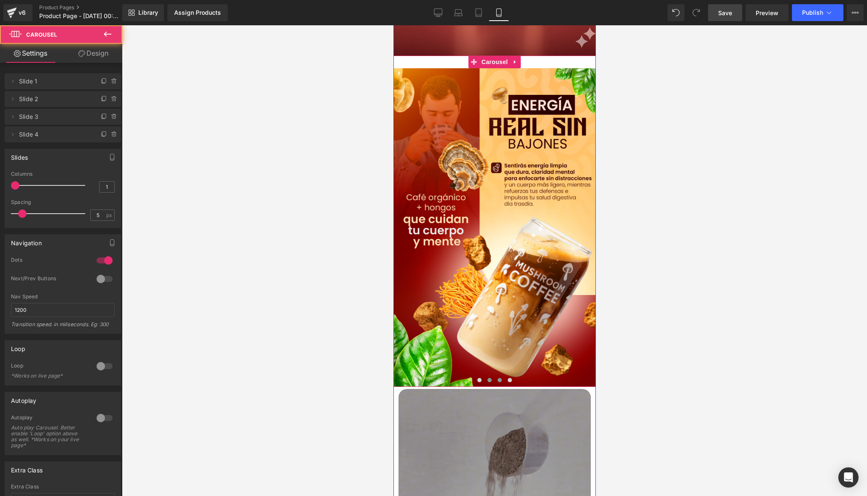
click at [497, 382] on span at bounding box center [499, 380] width 4 height 4
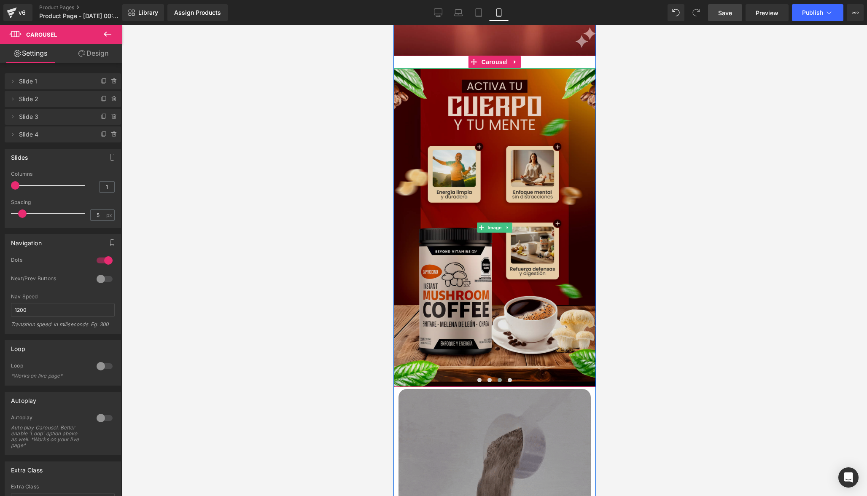
click at [506, 206] on img at bounding box center [494, 227] width 202 height 319
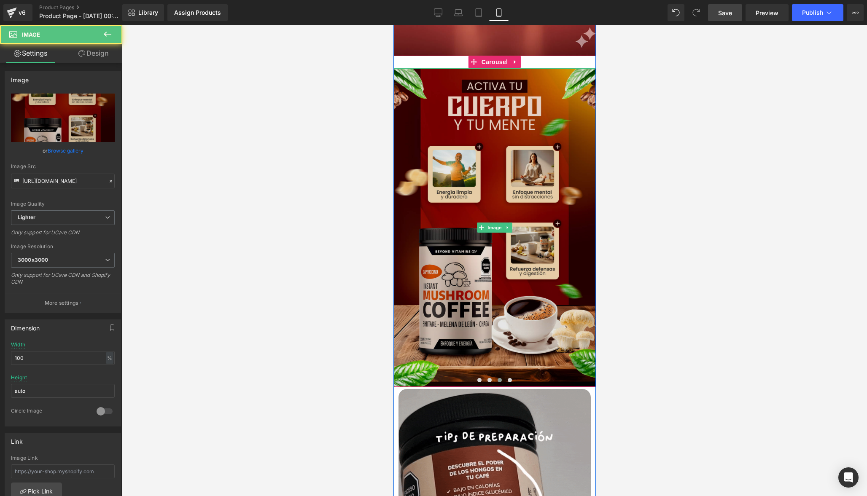
click at [513, 162] on img at bounding box center [494, 227] width 202 height 319
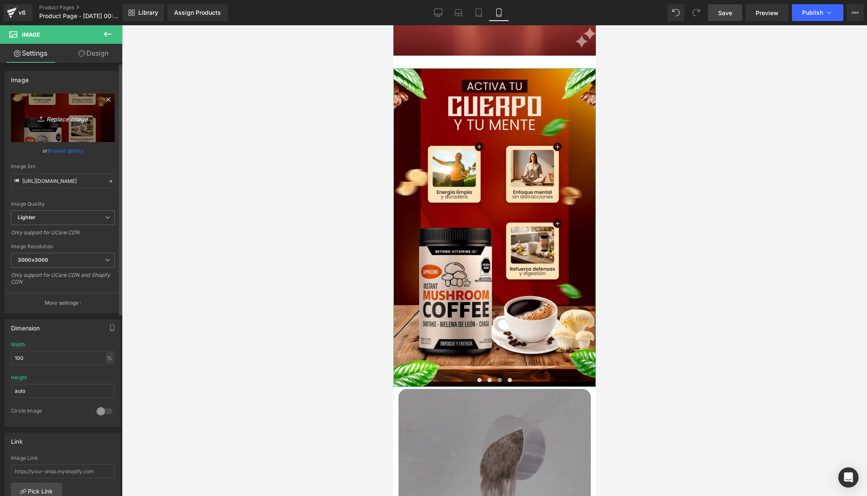
click at [56, 122] on icon "Replace Image" at bounding box center [62, 118] width 67 height 11
type input "C:\fakepath\Pag3.jpg"
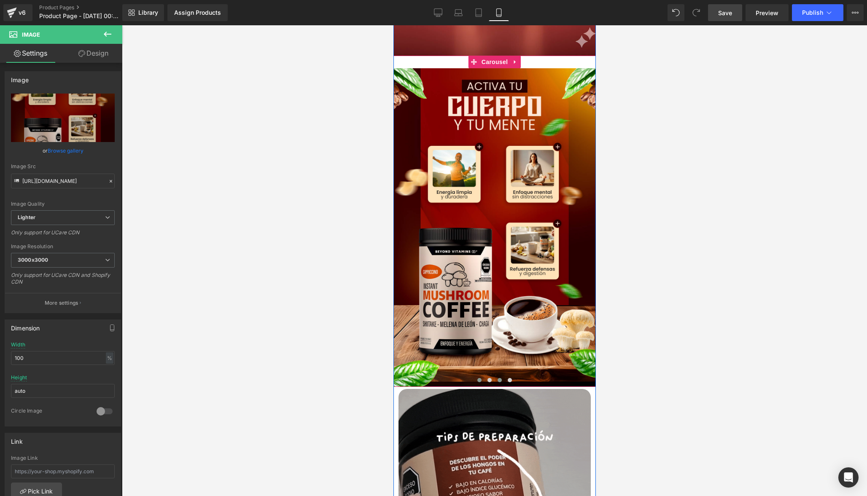
click at [478, 385] on button at bounding box center [479, 380] width 10 height 8
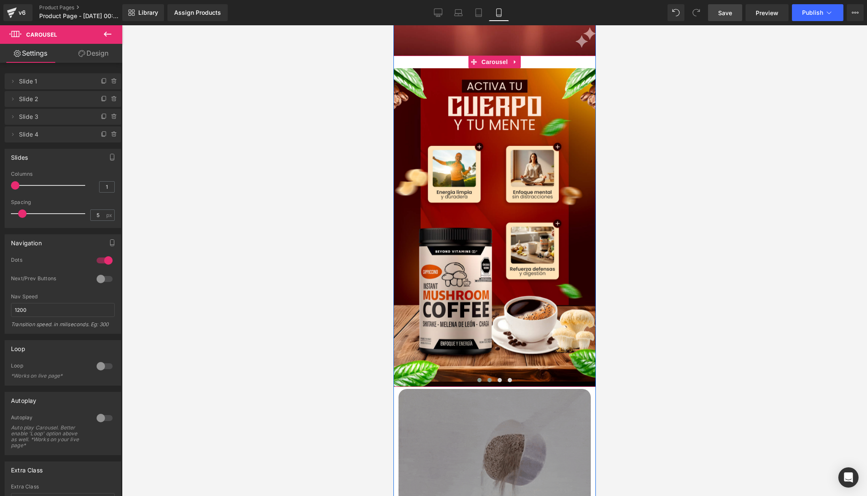
click at [489, 382] on span at bounding box center [489, 380] width 4 height 4
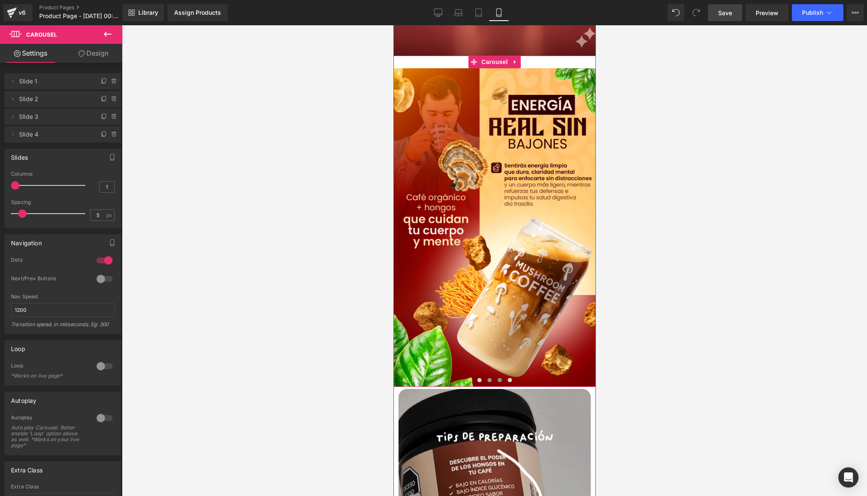
click at [499, 382] on span at bounding box center [499, 380] width 4 height 4
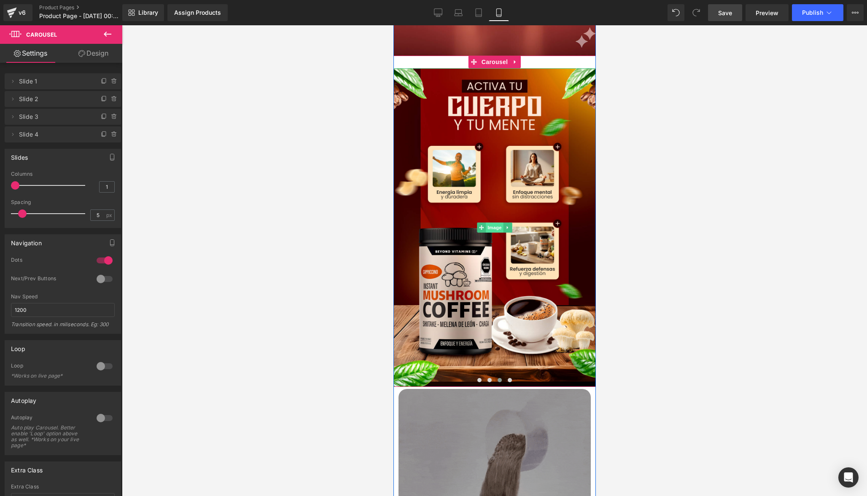
click at [494, 233] on span "Image" at bounding box center [494, 228] width 18 height 10
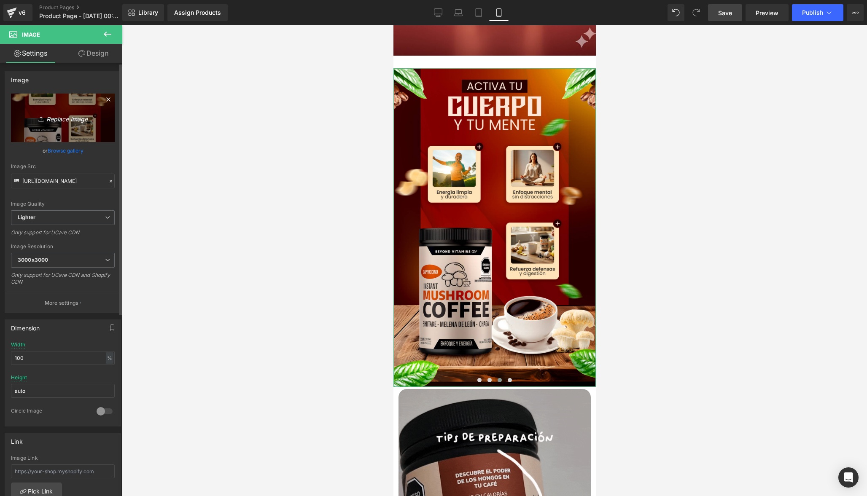
click at [76, 120] on icon "Replace Image" at bounding box center [62, 118] width 67 height 11
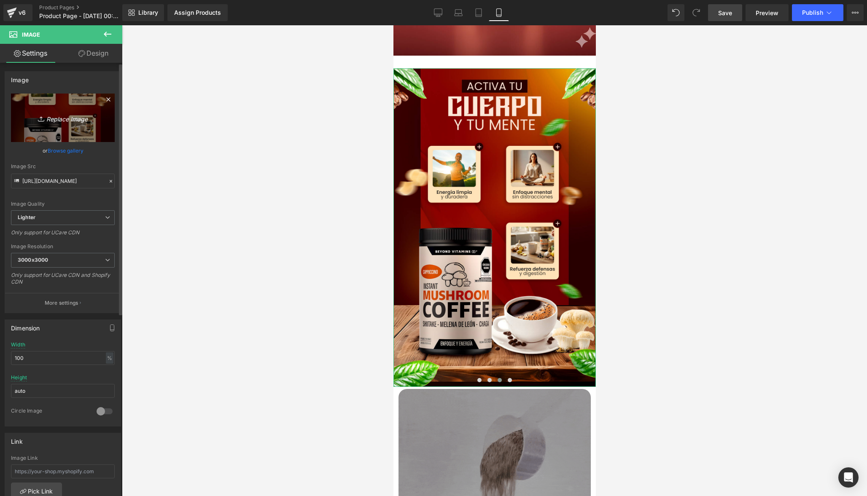
type input "C:\fakepath\Pag5.jpg"
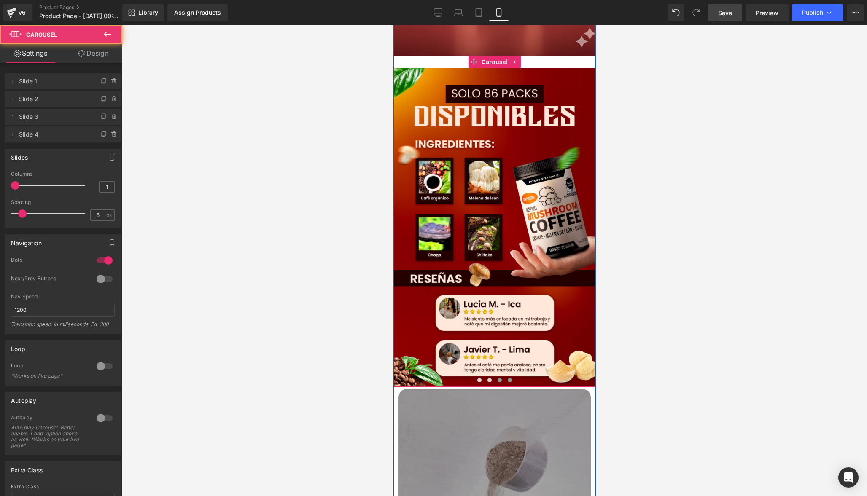
click at [508, 382] on span at bounding box center [509, 380] width 4 height 4
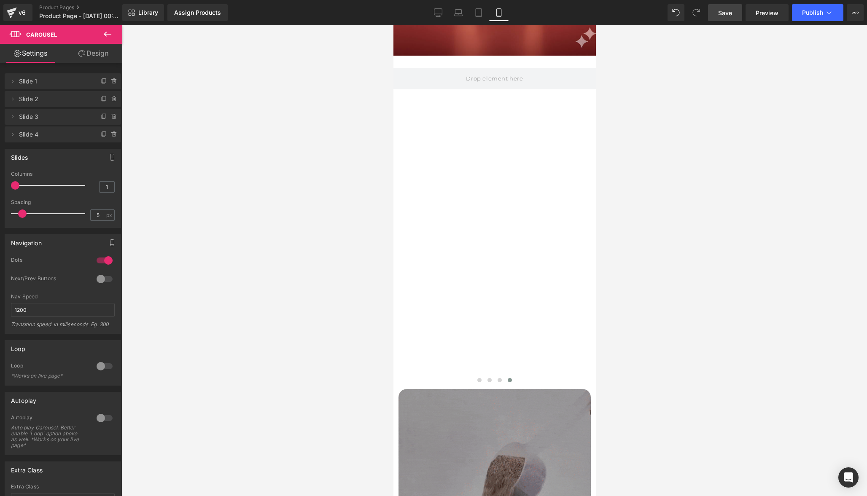
click at [107, 35] on icon at bounding box center [107, 34] width 10 height 10
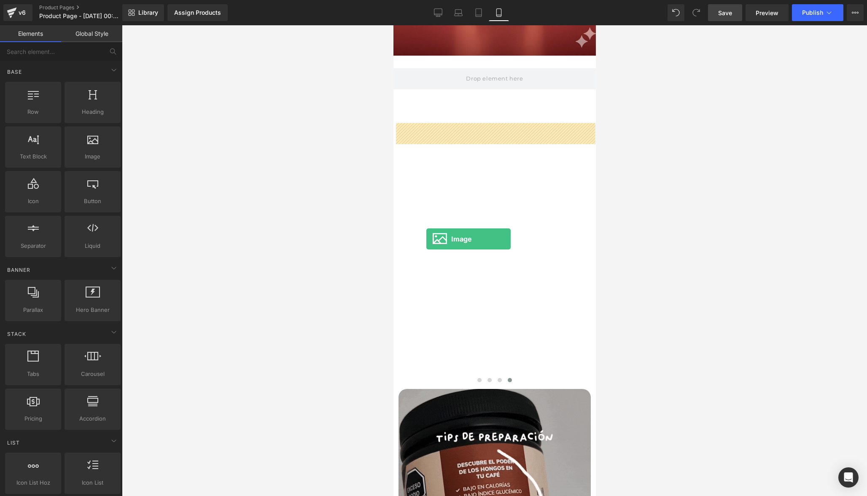
drag, startPoint x: 480, startPoint y: 179, endPoint x: 426, endPoint y: 239, distance: 80.9
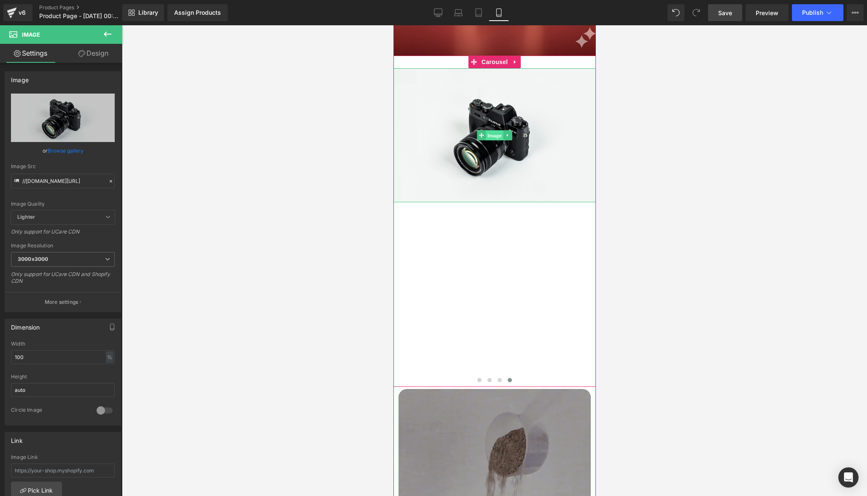
click at [490, 141] on span "Image" at bounding box center [494, 136] width 18 height 10
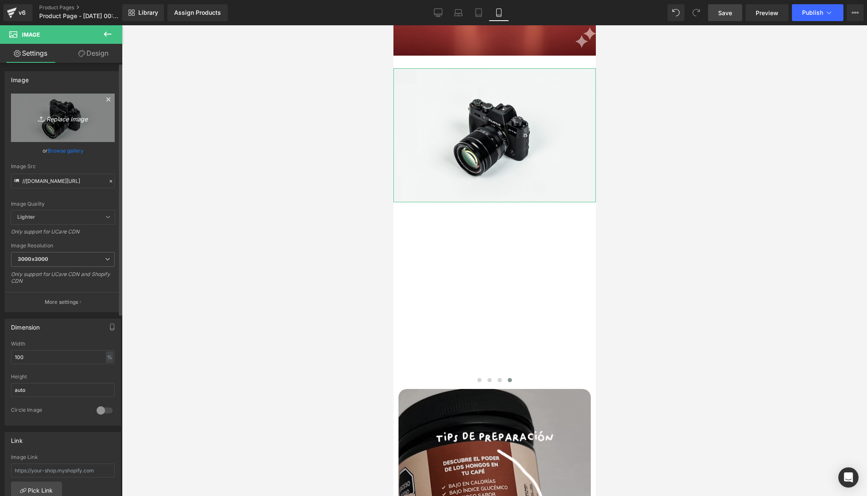
click at [65, 117] on icon "Replace Image" at bounding box center [62, 118] width 67 height 11
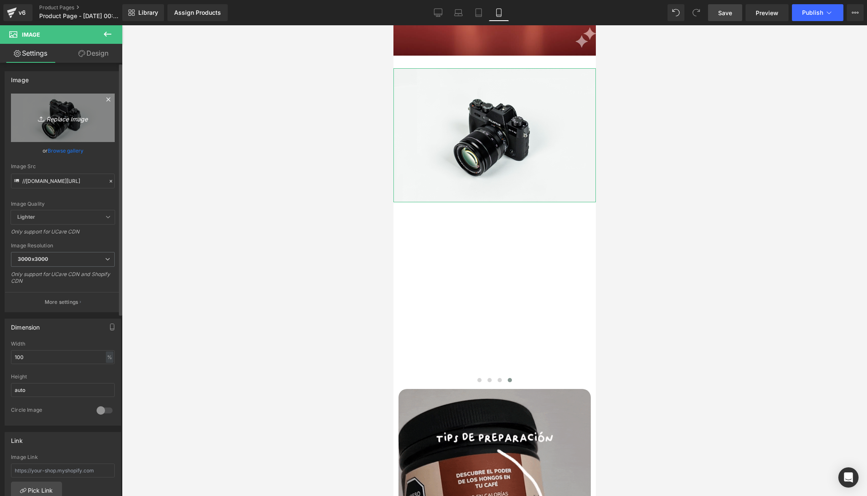
type input "C:\fakepath\Pag4.jpg"
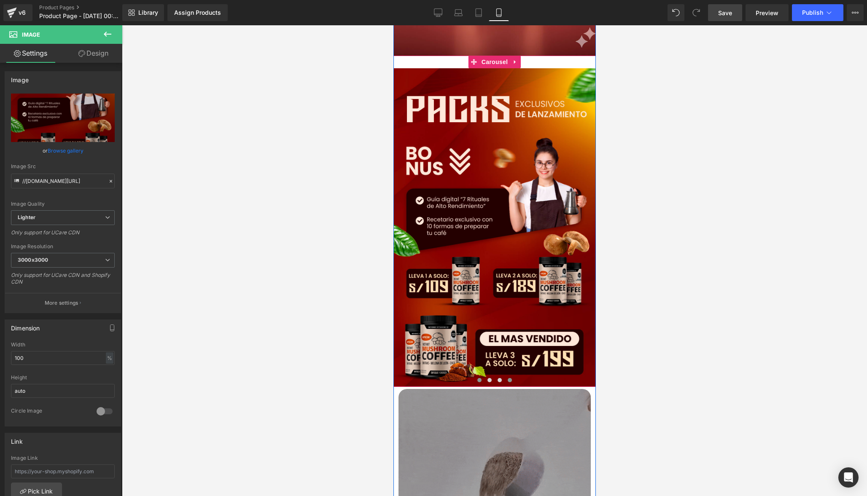
click at [477, 382] on span at bounding box center [479, 380] width 4 height 4
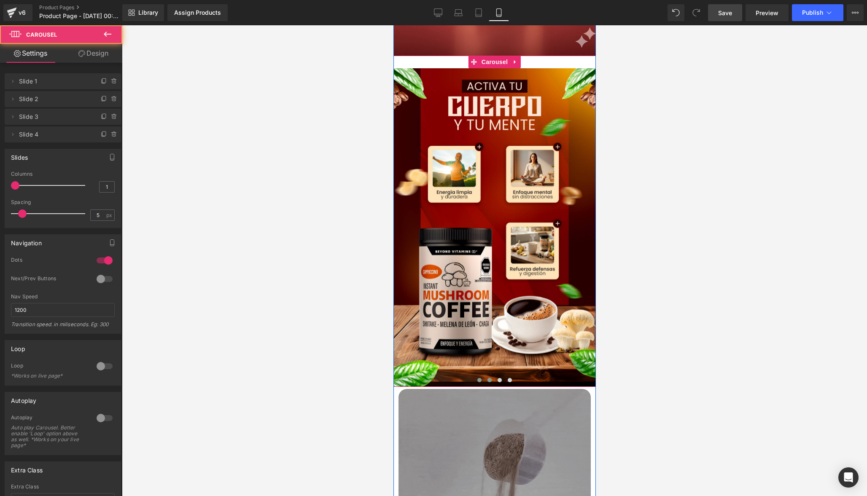
click at [489, 382] on span at bounding box center [489, 380] width 4 height 4
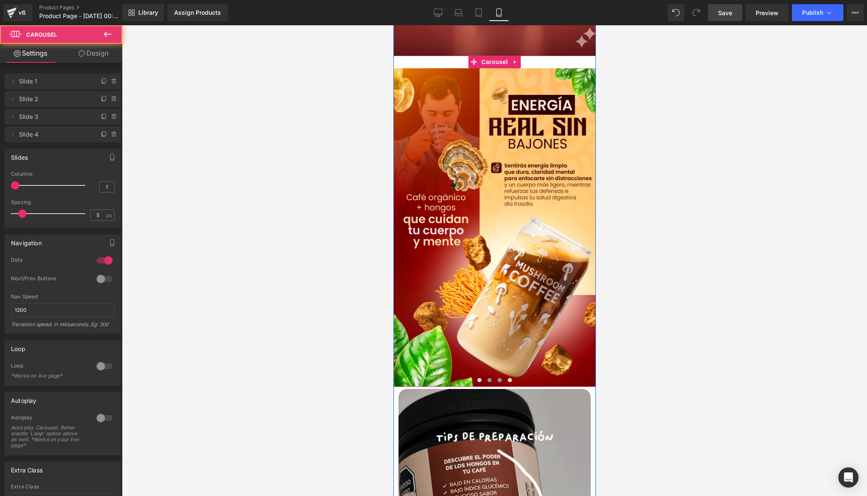
click at [500, 382] on span at bounding box center [499, 380] width 4 height 4
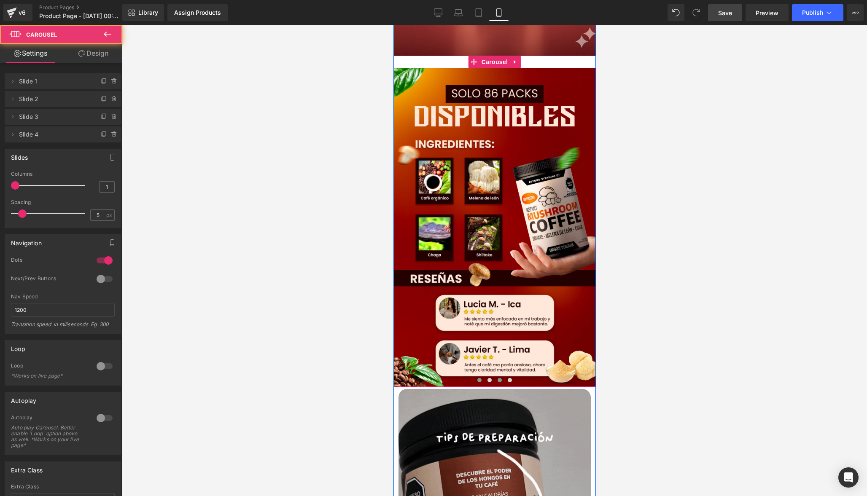
click at [479, 382] on span at bounding box center [479, 380] width 4 height 4
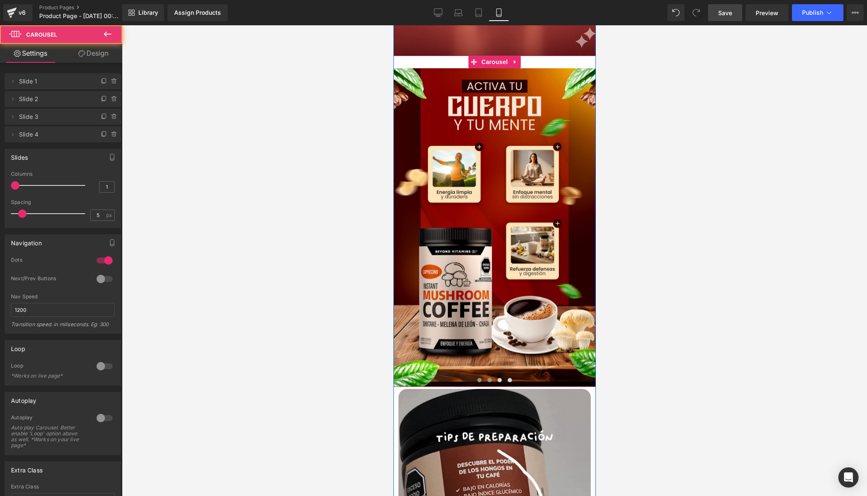
click at [488, 382] on span at bounding box center [489, 380] width 4 height 4
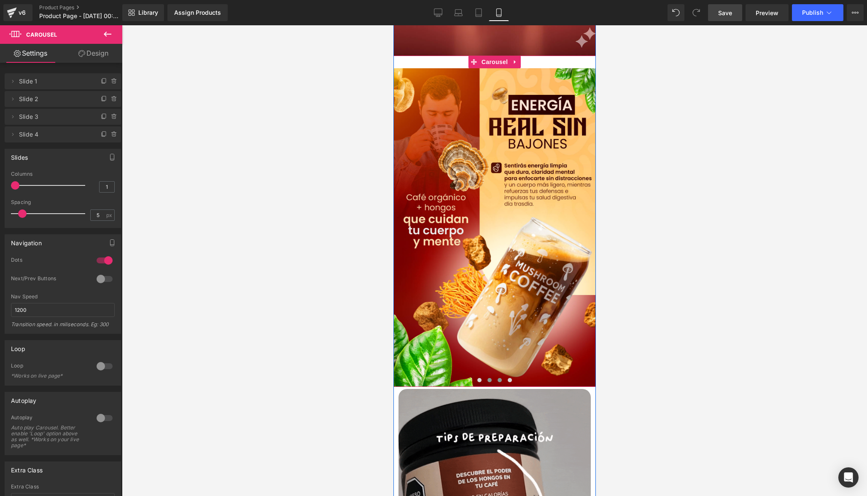
click at [498, 382] on span at bounding box center [499, 380] width 4 height 4
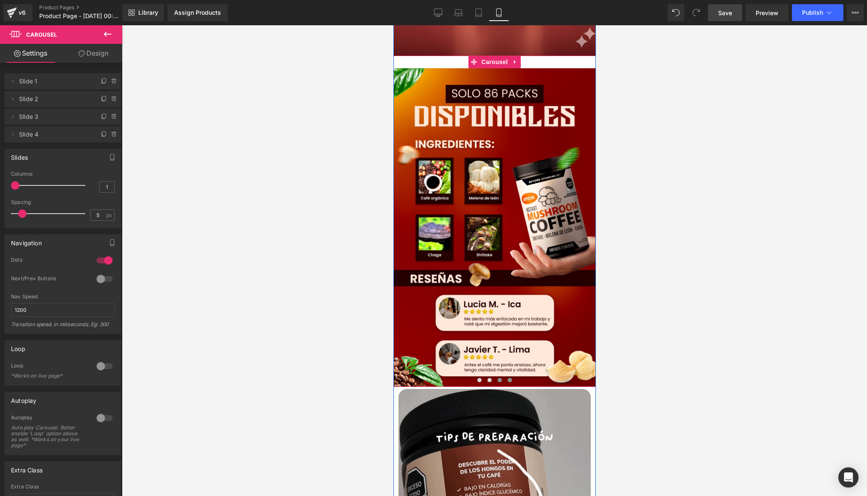
click at [508, 382] on span at bounding box center [509, 380] width 4 height 4
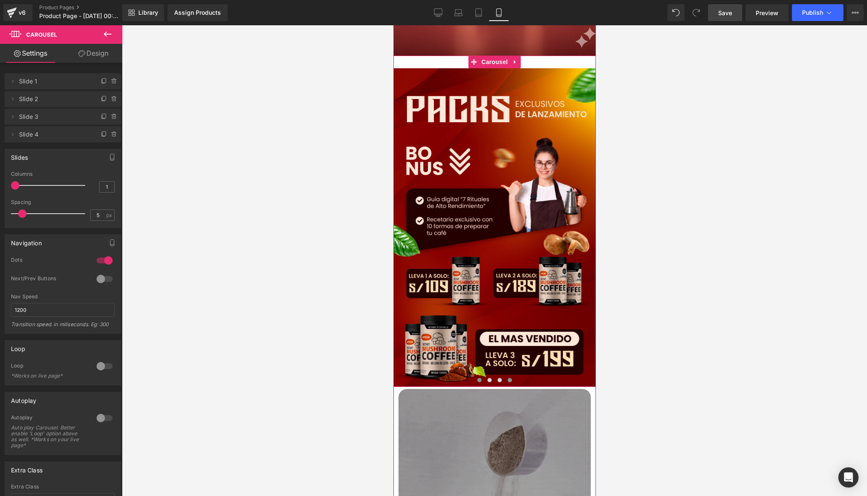
click at [480, 385] on button at bounding box center [479, 380] width 10 height 8
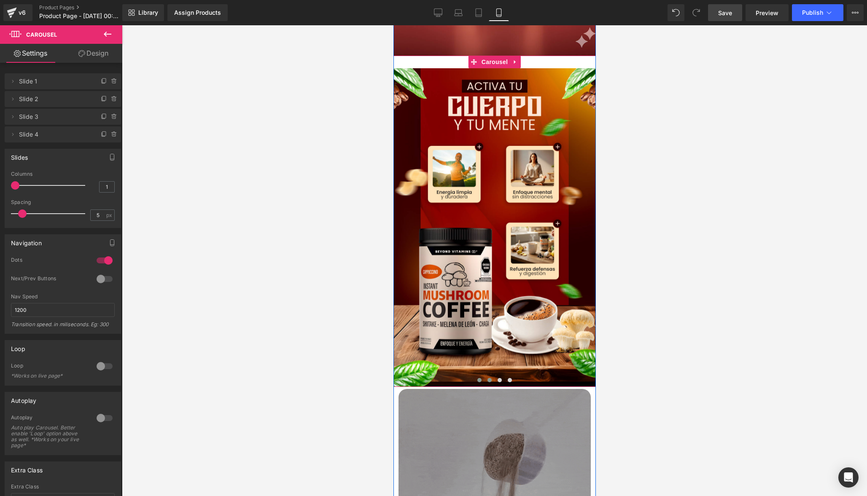
click at [491, 385] on button at bounding box center [489, 380] width 10 height 8
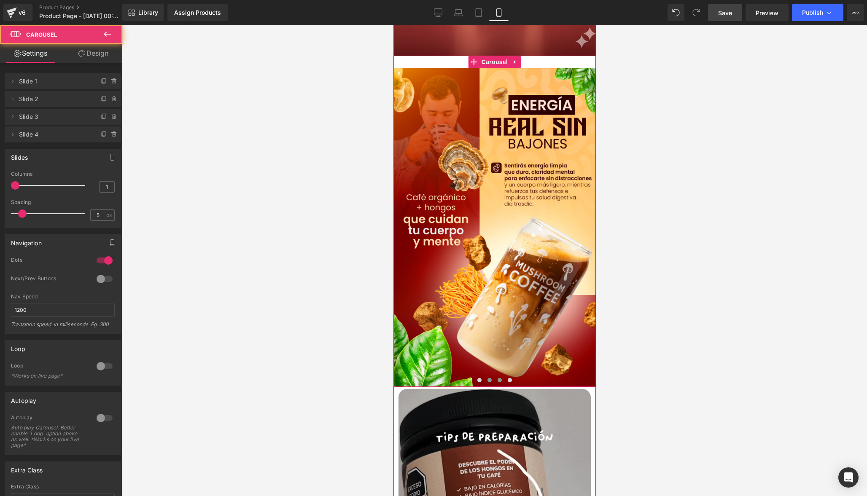
click at [499, 382] on span at bounding box center [499, 380] width 4 height 4
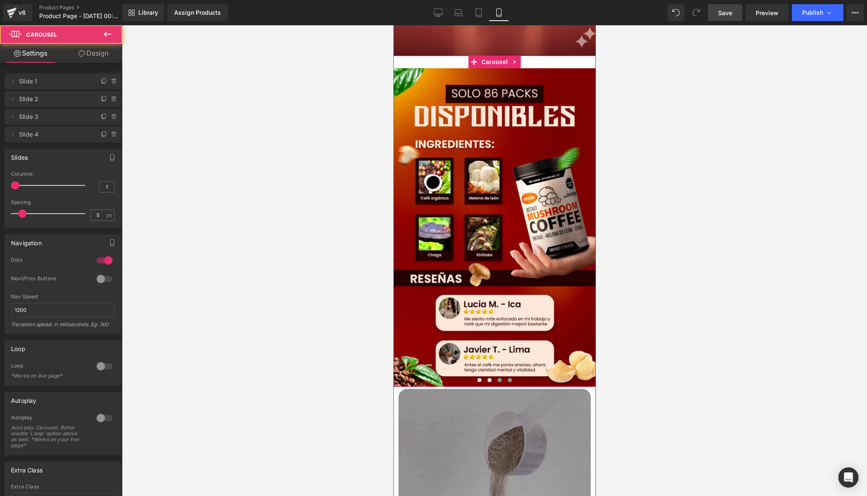
click at [507, 382] on span at bounding box center [509, 380] width 4 height 4
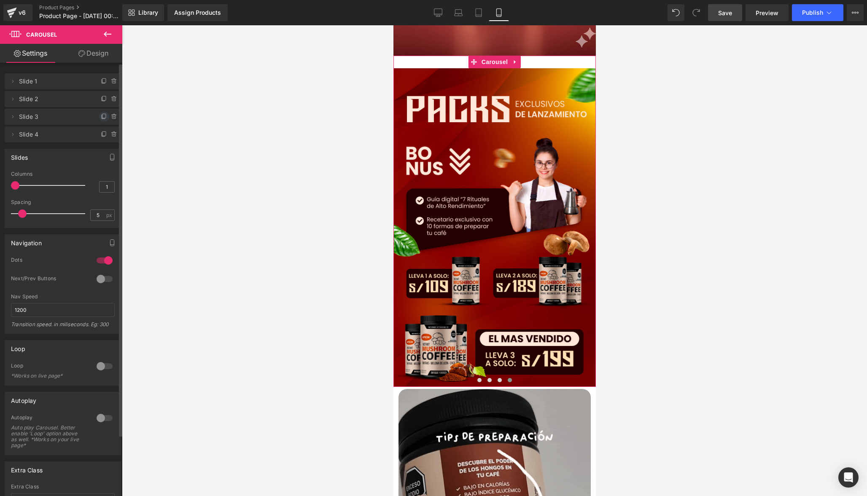
click at [103, 117] on icon at bounding box center [104, 116] width 7 height 7
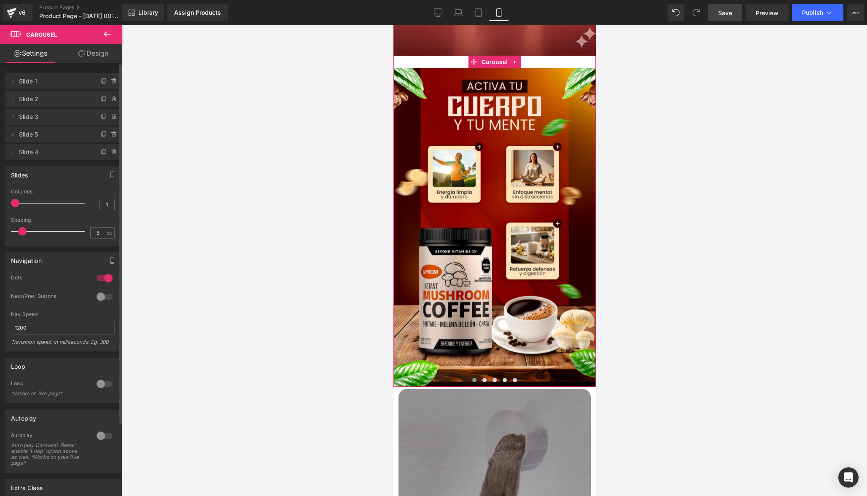
click at [42, 134] on span "Slide 5" at bounding box center [54, 134] width 71 height 16
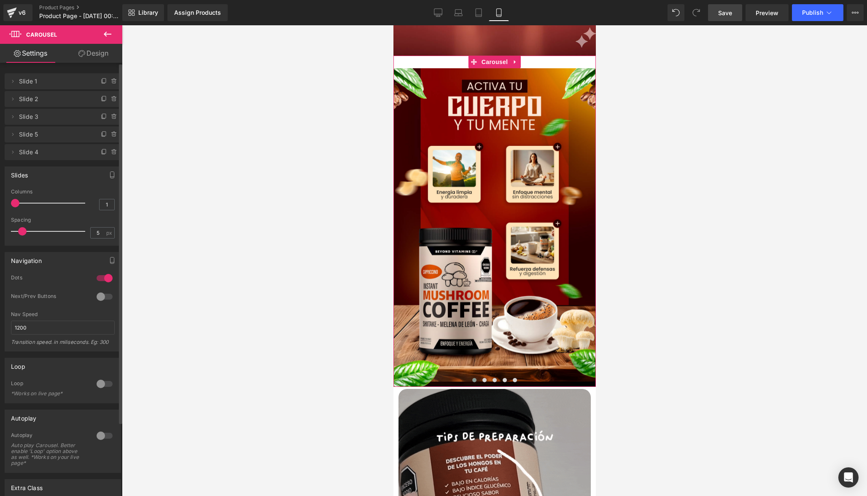
click at [27, 133] on span "Slide 5" at bounding box center [54, 134] width 71 height 16
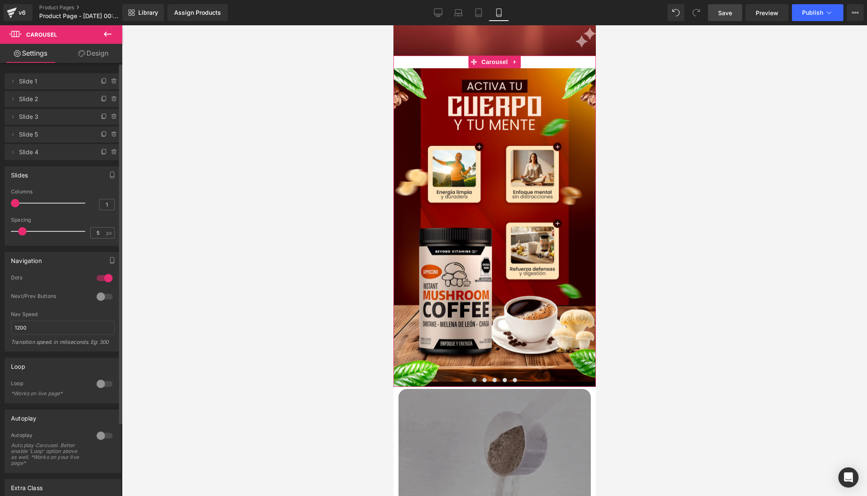
click at [24, 137] on span "Slide 5" at bounding box center [54, 134] width 71 height 16
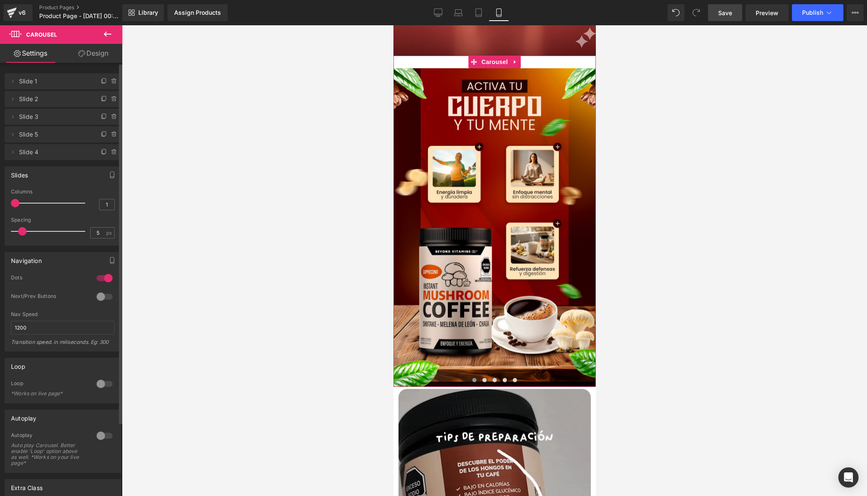
click at [24, 137] on span "Slide 5" at bounding box center [54, 134] width 71 height 16
click at [98, 52] on link "Design" at bounding box center [93, 53] width 61 height 19
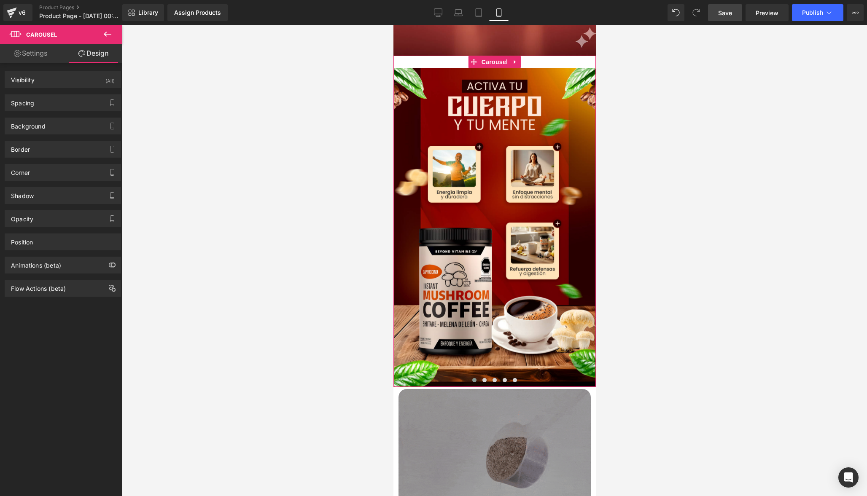
click at [39, 54] on link "Settings" at bounding box center [30, 53] width 61 height 19
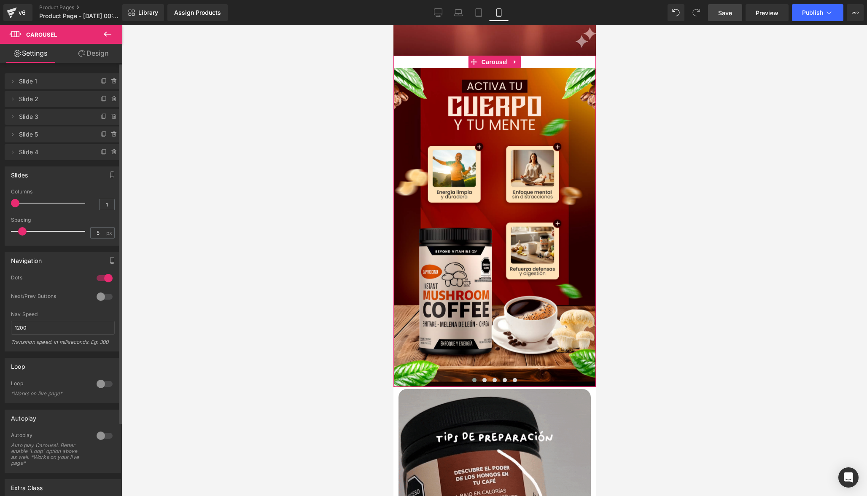
click at [43, 133] on span "Slide 5" at bounding box center [54, 134] width 71 height 16
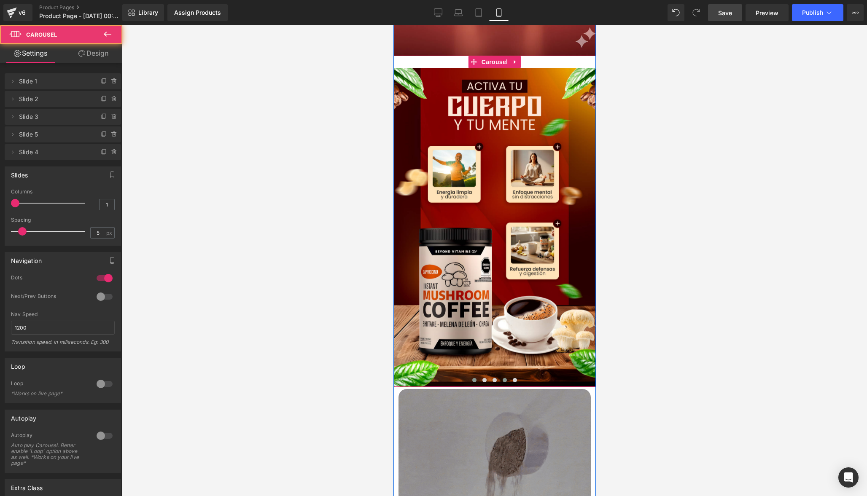
click at [503, 382] on span at bounding box center [504, 380] width 4 height 4
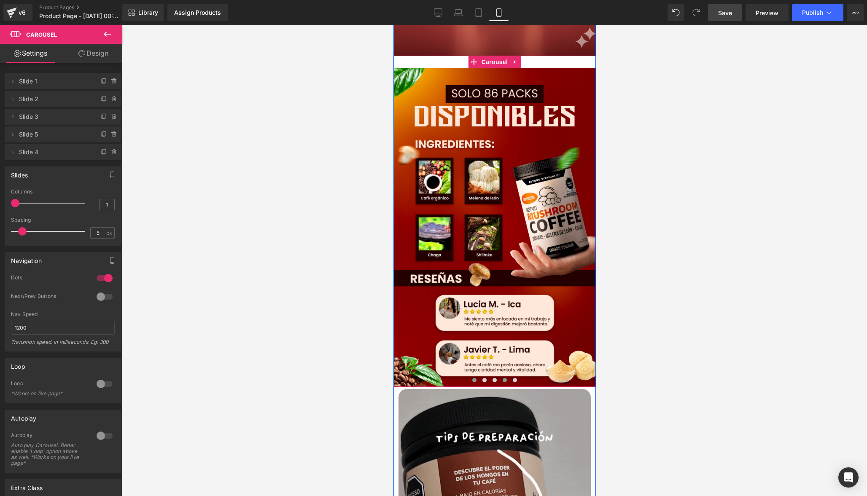
click at [472, 382] on span at bounding box center [474, 380] width 4 height 4
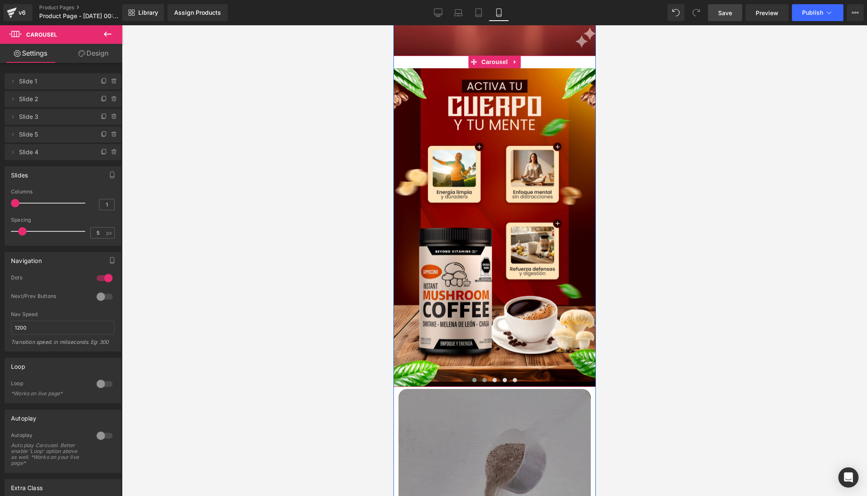
click at [482, 382] on span at bounding box center [484, 380] width 4 height 4
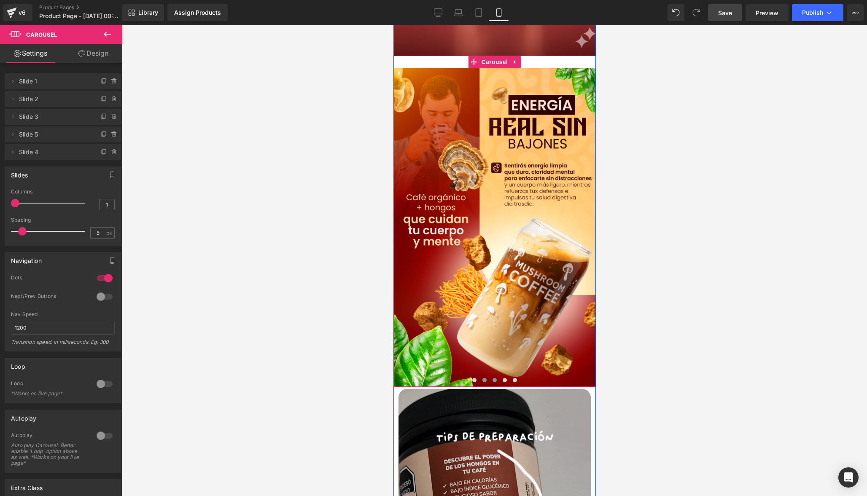
click at [492, 382] on span at bounding box center [494, 380] width 4 height 4
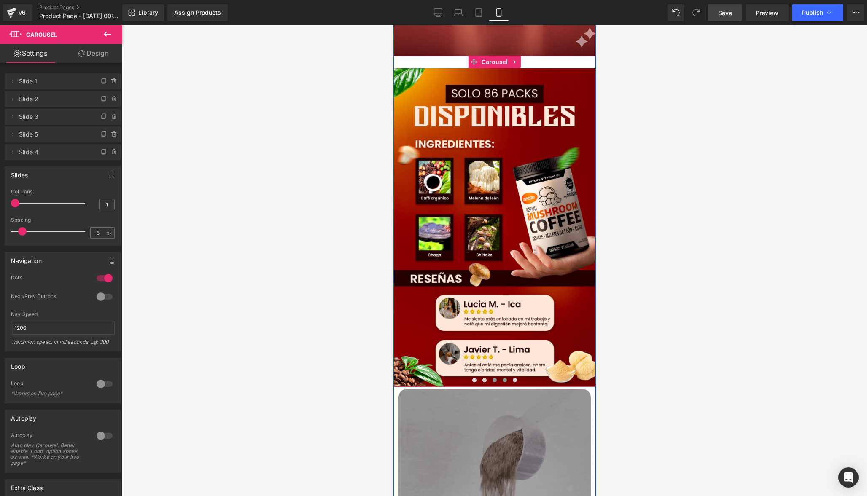
click at [502, 382] on span at bounding box center [504, 380] width 4 height 4
click at [513, 382] on span at bounding box center [514, 380] width 4 height 4
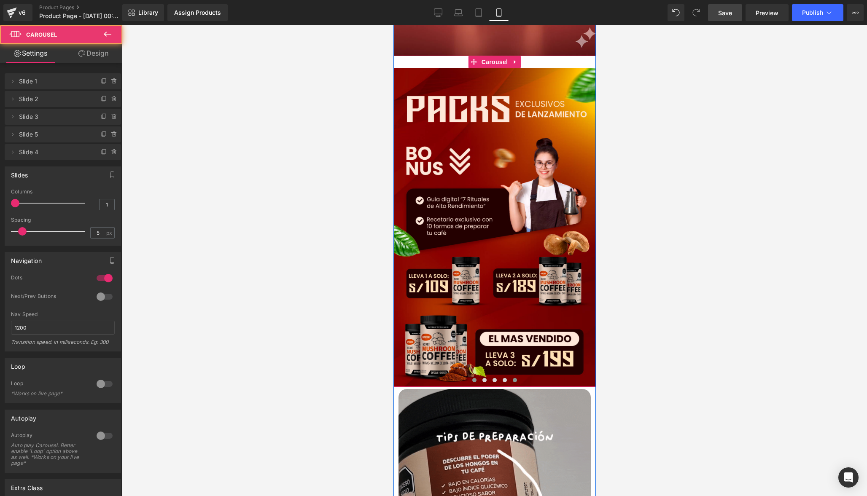
click at [472, 382] on span at bounding box center [474, 380] width 4 height 4
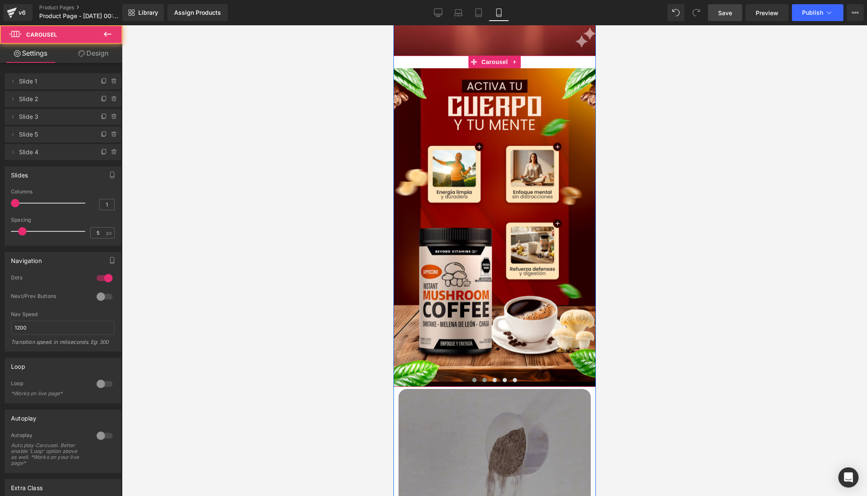
click at [482, 382] on span at bounding box center [484, 380] width 4 height 4
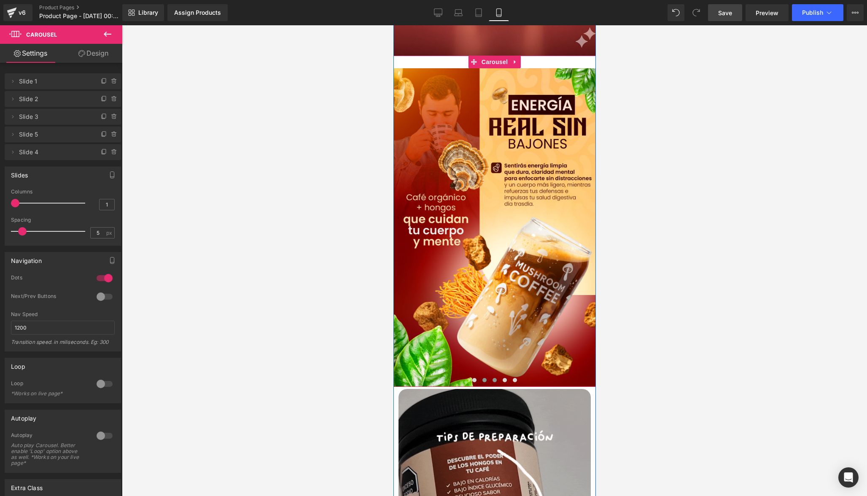
click at [494, 382] on span at bounding box center [494, 380] width 4 height 4
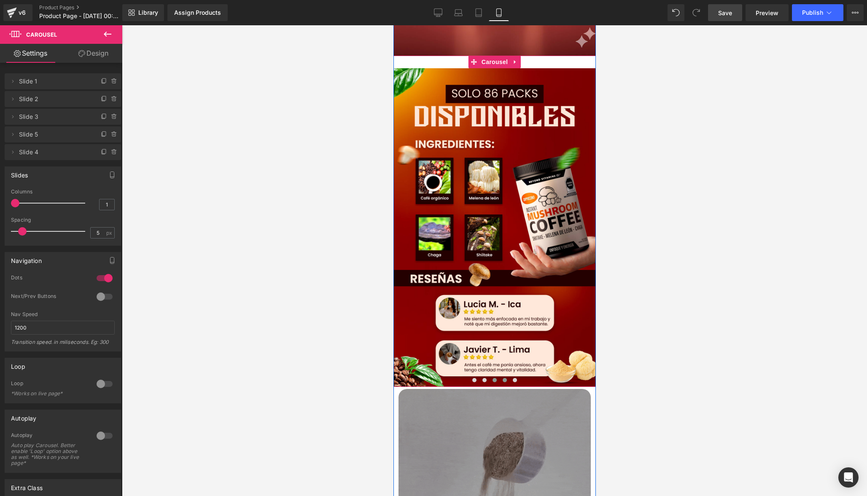
click at [504, 382] on span at bounding box center [504, 380] width 4 height 4
click at [494, 382] on span at bounding box center [494, 380] width 4 height 4
click at [503, 382] on span at bounding box center [504, 380] width 4 height 4
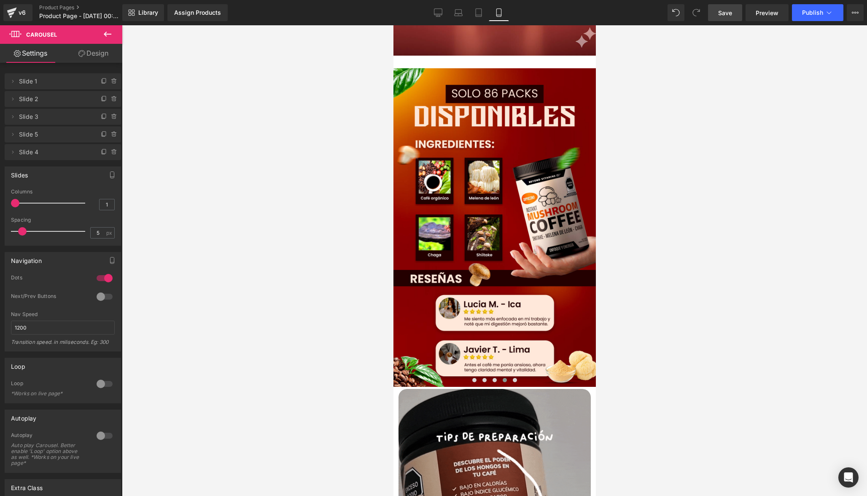
click at [112, 30] on icon at bounding box center [107, 34] width 10 height 10
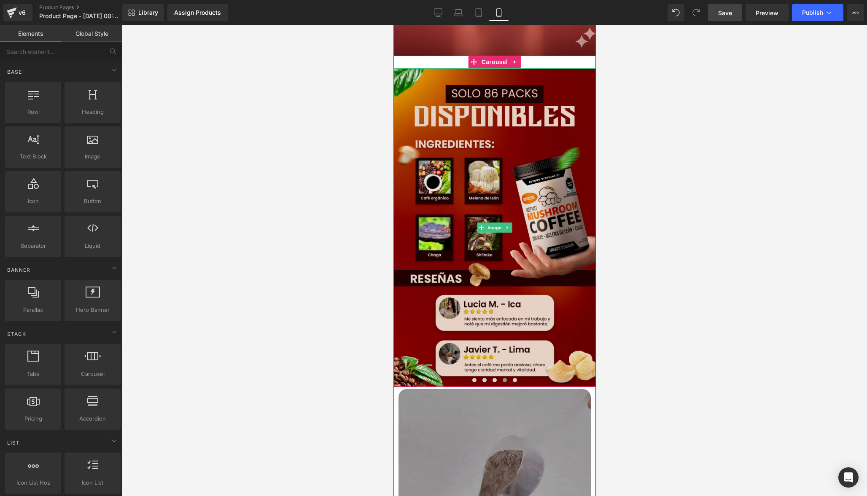
click at [542, 143] on img at bounding box center [494, 227] width 202 height 319
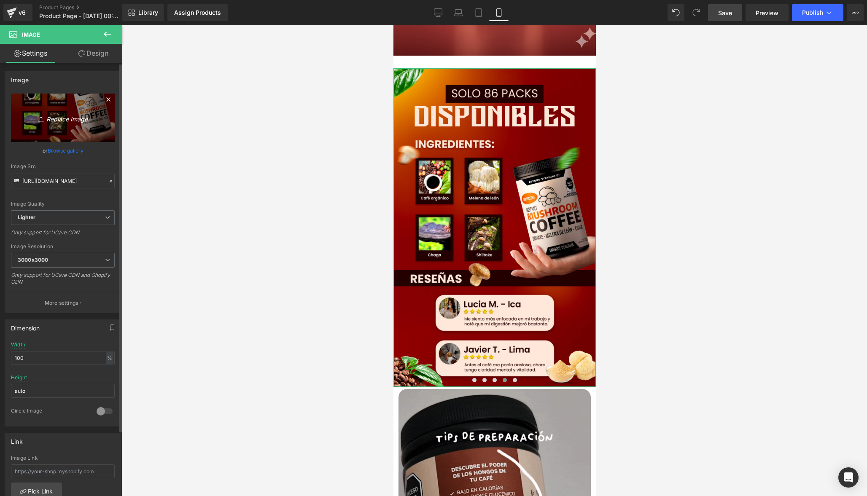
click at [68, 120] on icon "Replace Image" at bounding box center [62, 118] width 67 height 11
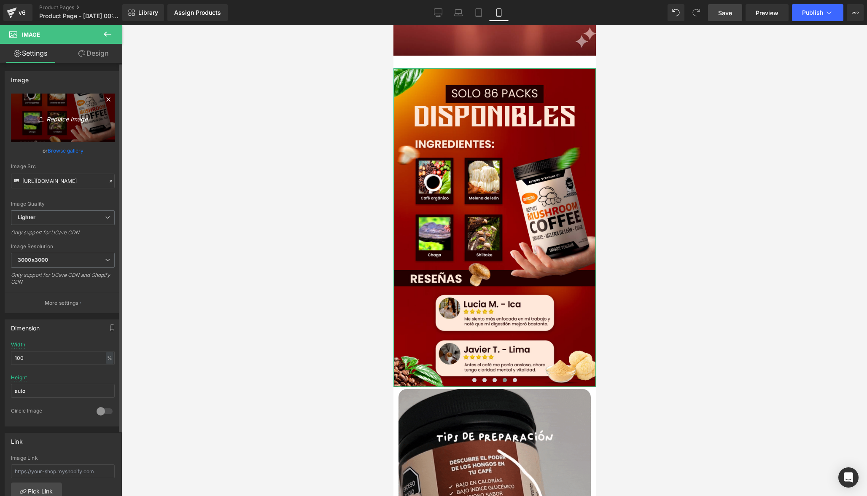
type input "C:\fakepath\Portada.jpg"
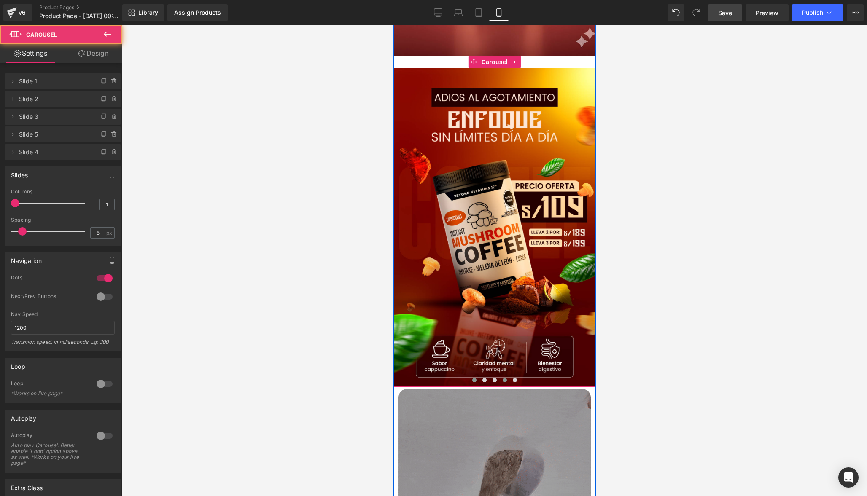
click at [472, 382] on span at bounding box center [474, 380] width 4 height 4
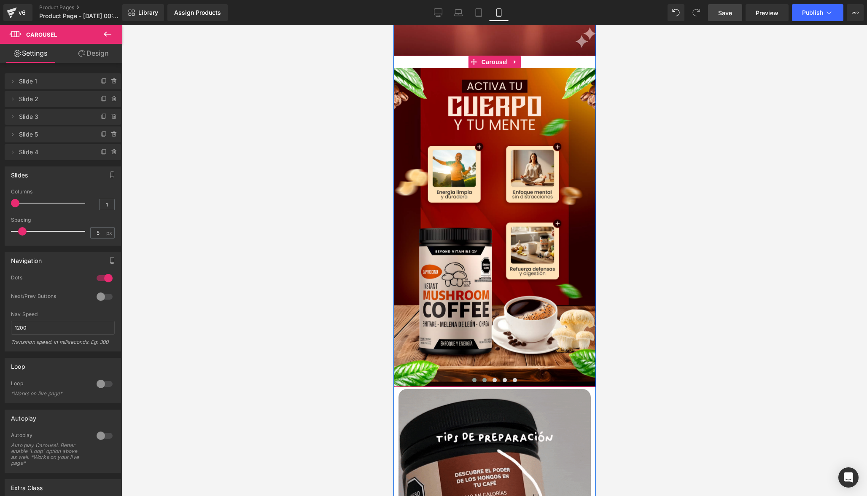
click at [484, 382] on span at bounding box center [484, 380] width 4 height 4
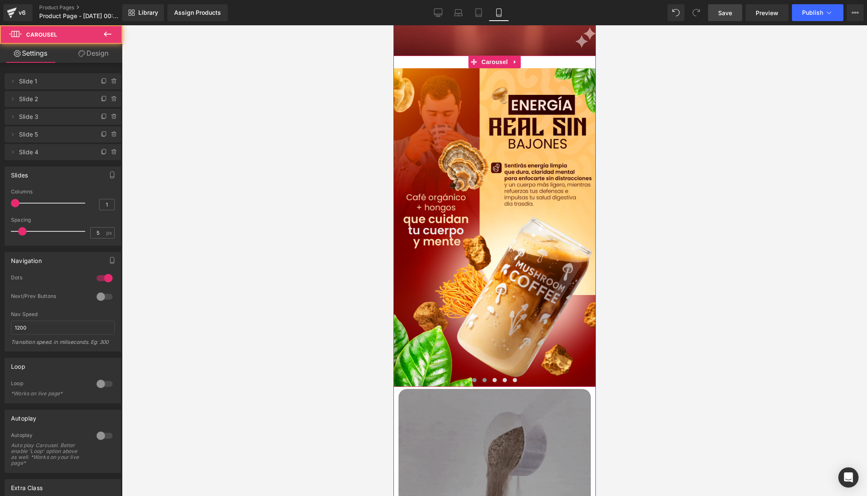
click at [473, 382] on span at bounding box center [474, 380] width 4 height 4
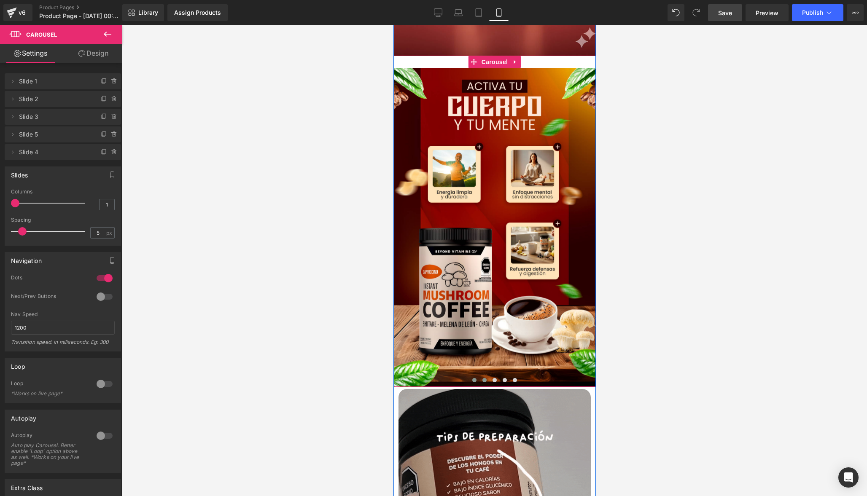
click at [482, 382] on span at bounding box center [484, 380] width 4 height 4
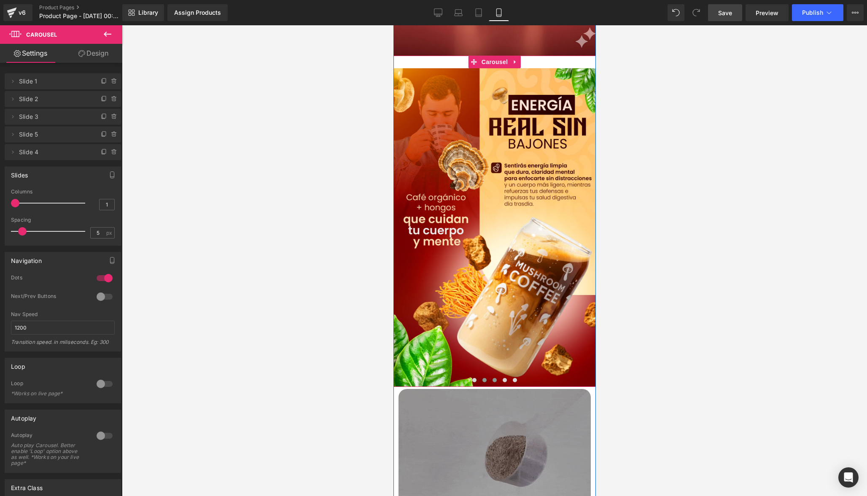
click at [492, 382] on span at bounding box center [494, 380] width 4 height 4
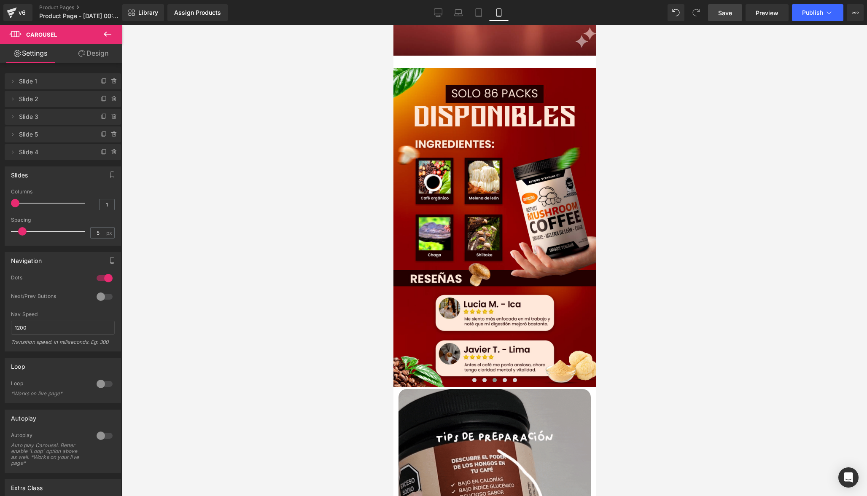
click at [730, 17] on span "Save" at bounding box center [725, 12] width 14 height 9
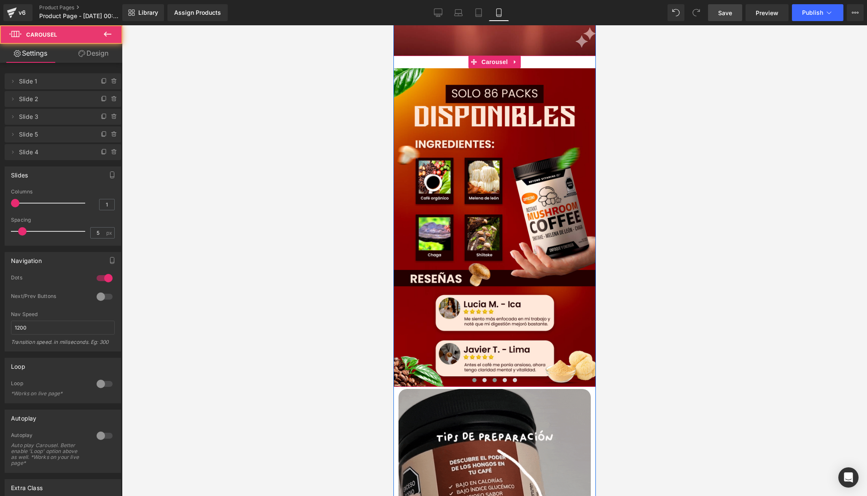
click at [472, 378] on span at bounding box center [474, 380] width 4 height 4
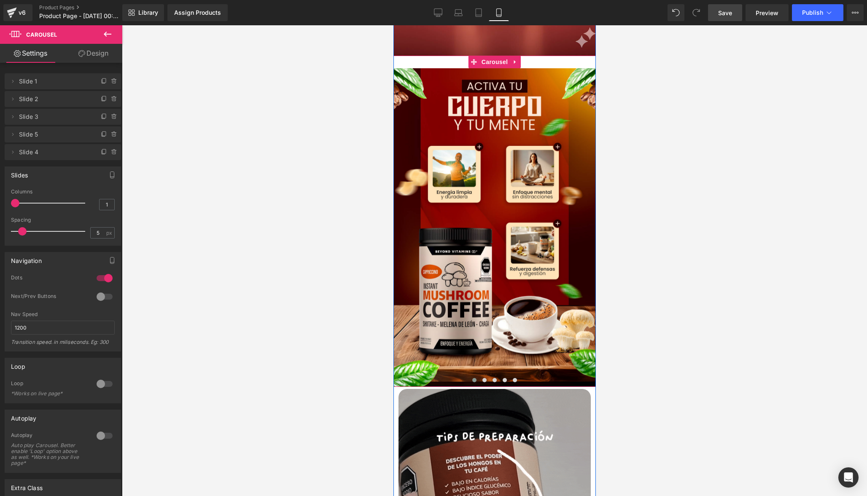
click at [472, 376] on button at bounding box center [474, 380] width 10 height 8
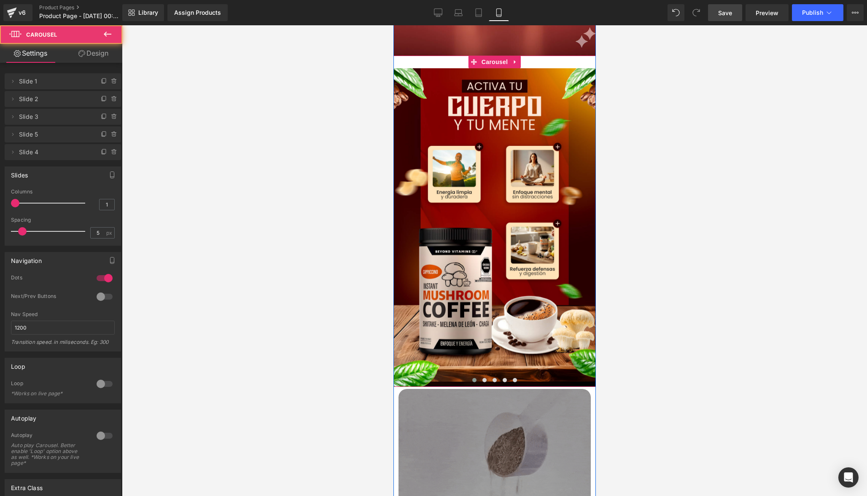
click at [474, 378] on span at bounding box center [474, 380] width 4 height 4
click at [482, 378] on span at bounding box center [484, 380] width 4 height 4
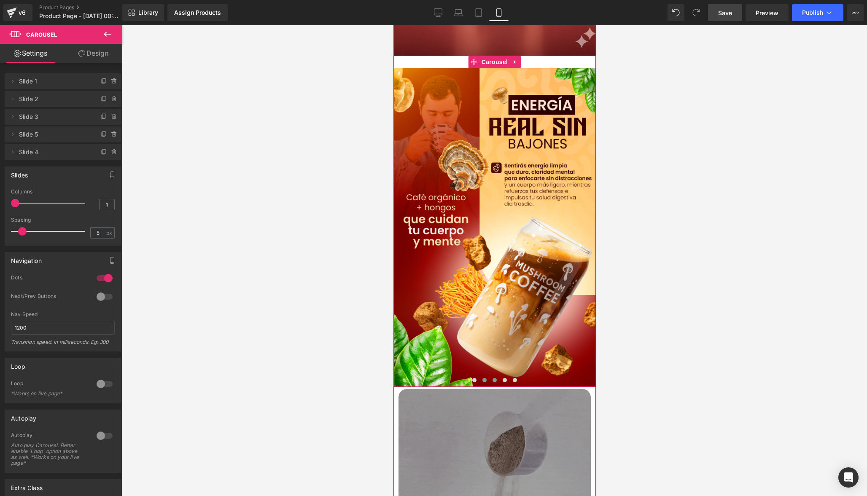
click at [496, 376] on button at bounding box center [494, 380] width 10 height 8
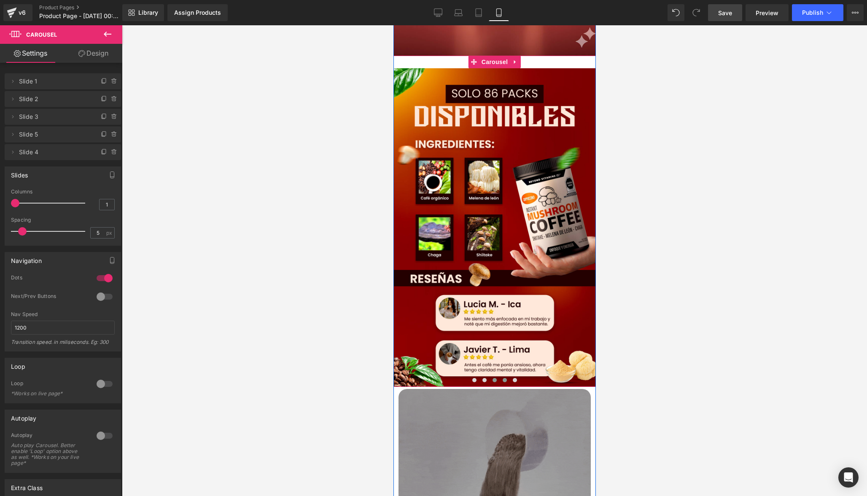
click at [502, 378] on span at bounding box center [504, 380] width 4 height 4
